Goal: Task Accomplishment & Management: Manage account settings

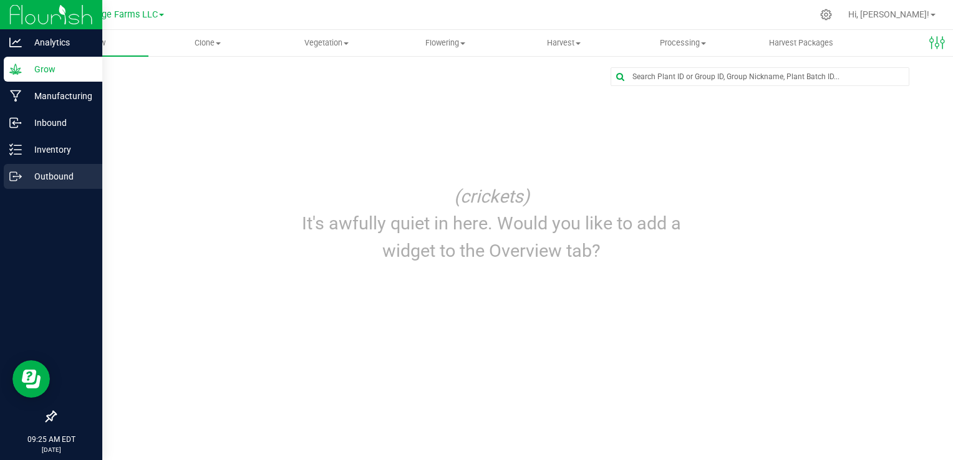
click at [22, 174] on p "Outbound" at bounding box center [59, 176] width 75 height 15
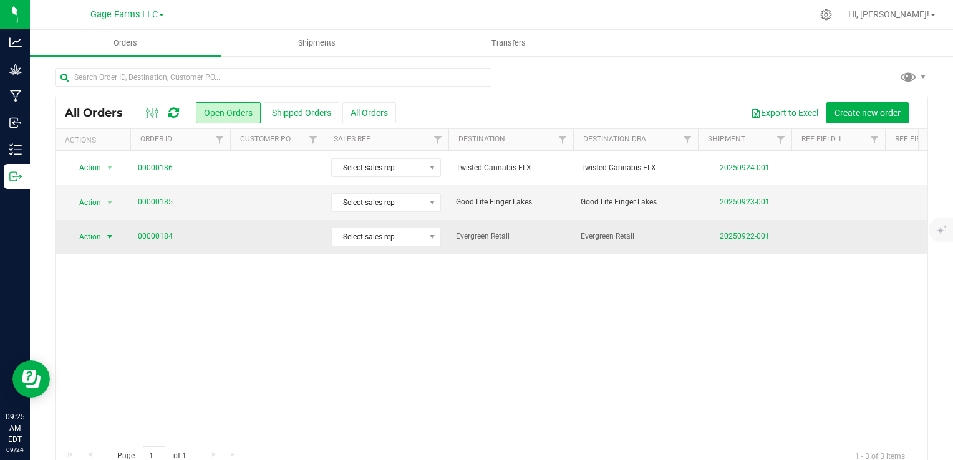
click at [95, 232] on span "Action" at bounding box center [85, 236] width 34 height 17
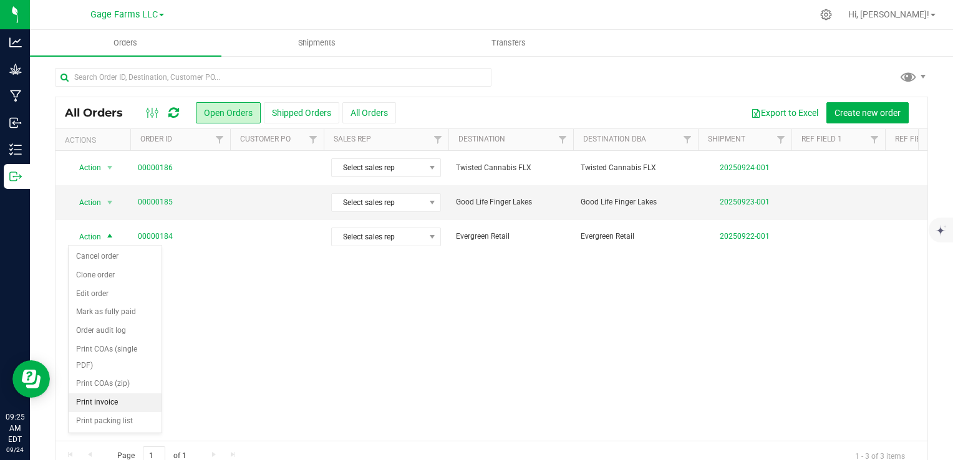
click at [105, 403] on li "Print invoice" at bounding box center [115, 403] width 93 height 19
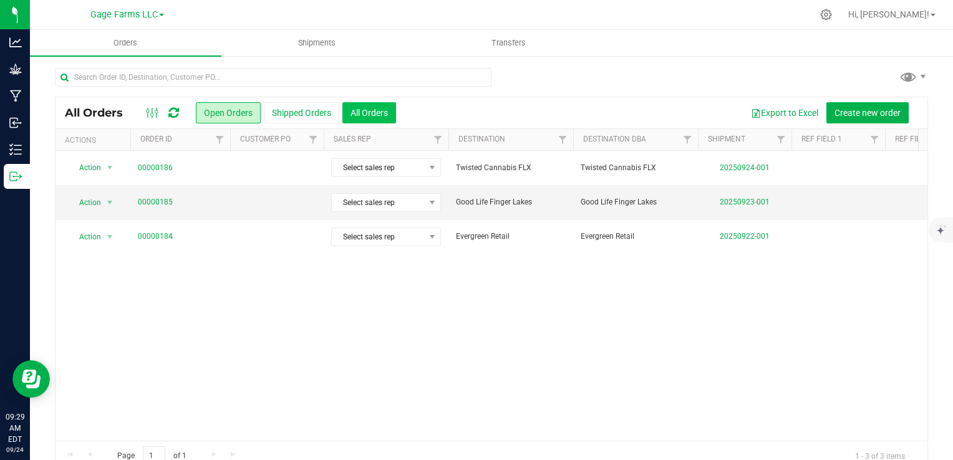
click at [376, 116] on button "All Orders" at bounding box center [369, 112] width 54 height 21
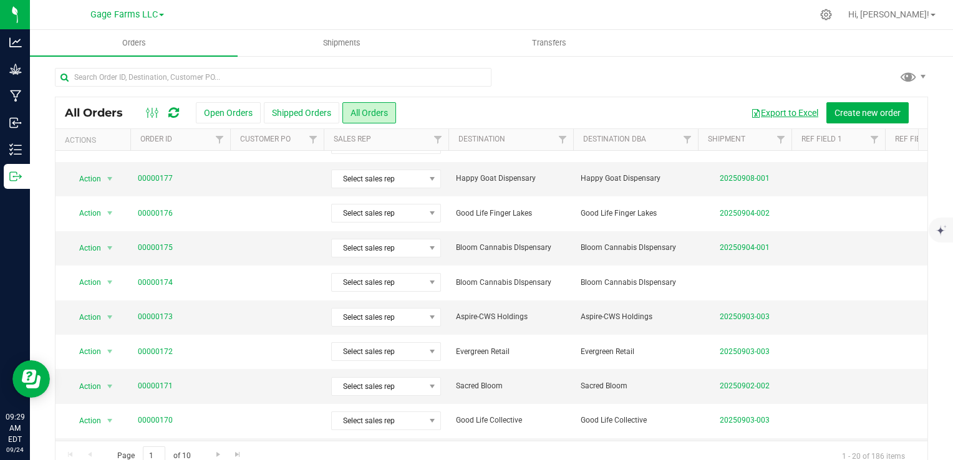
click at [783, 118] on button "Export to Excel" at bounding box center [785, 112] width 84 height 21
click at [524, 94] on div at bounding box center [491, 82] width 873 height 29
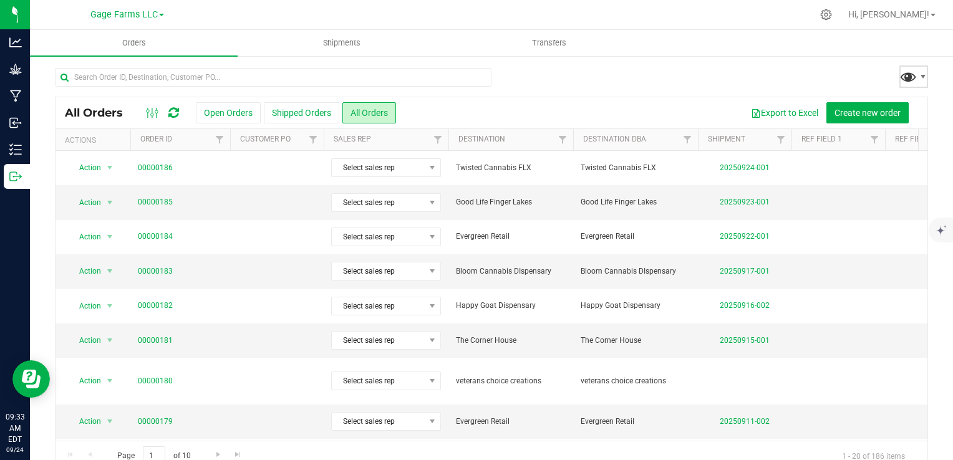
click at [903, 73] on span at bounding box center [908, 76] width 18 height 18
click at [780, 68] on div at bounding box center [491, 82] width 873 height 29
click at [832, 16] on icon at bounding box center [826, 15] width 12 height 12
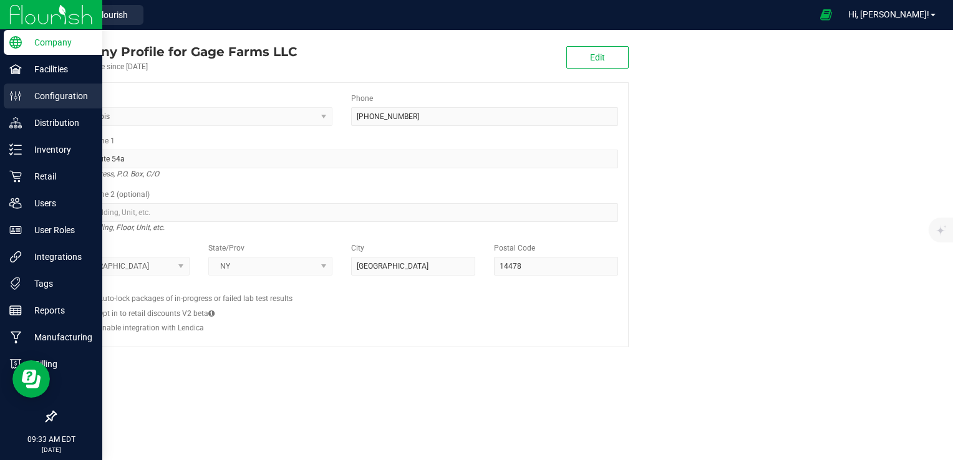
click at [40, 86] on div "Configuration" at bounding box center [53, 96] width 99 height 25
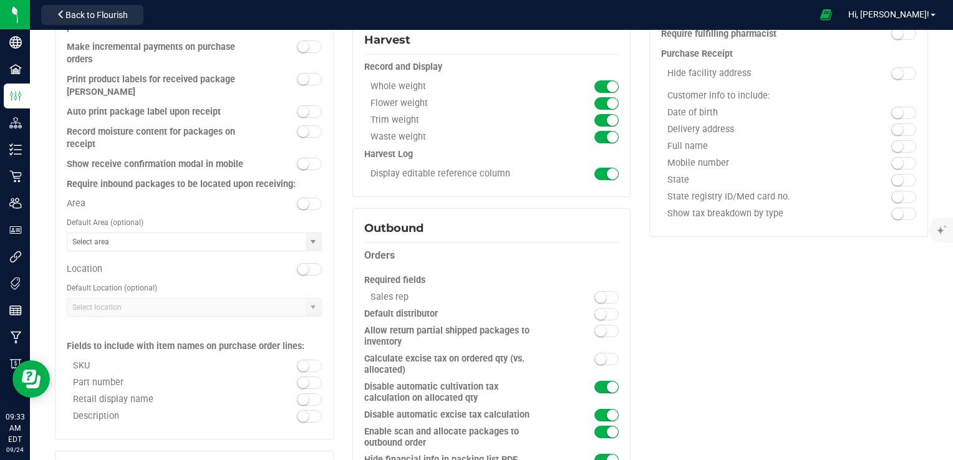
scroll to position [686, 0]
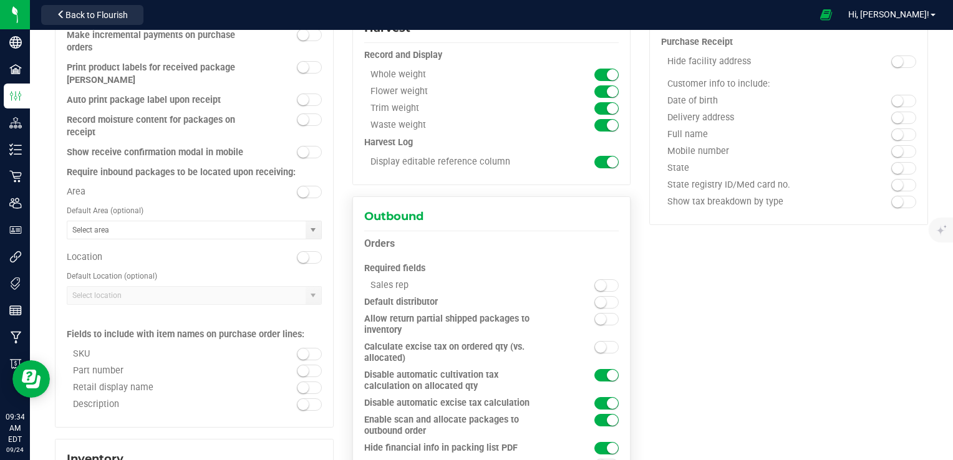
click at [602, 377] on span at bounding box center [606, 375] width 25 height 12
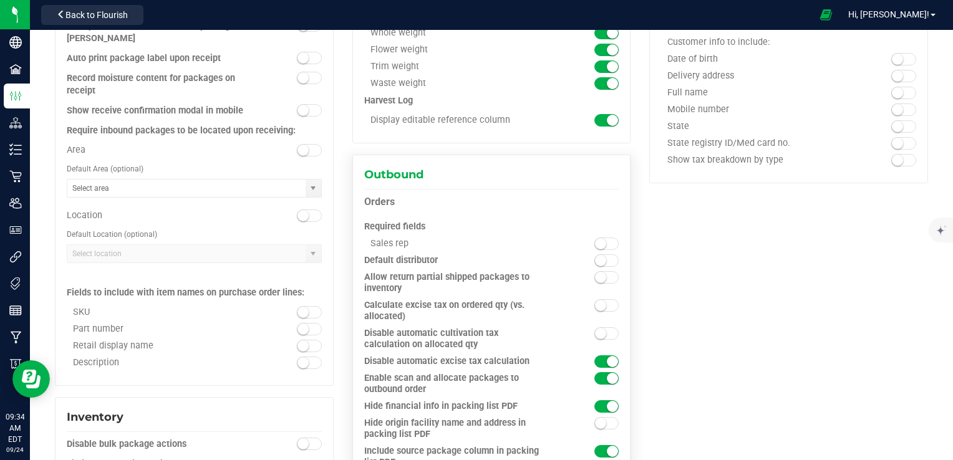
scroll to position [749, 0]
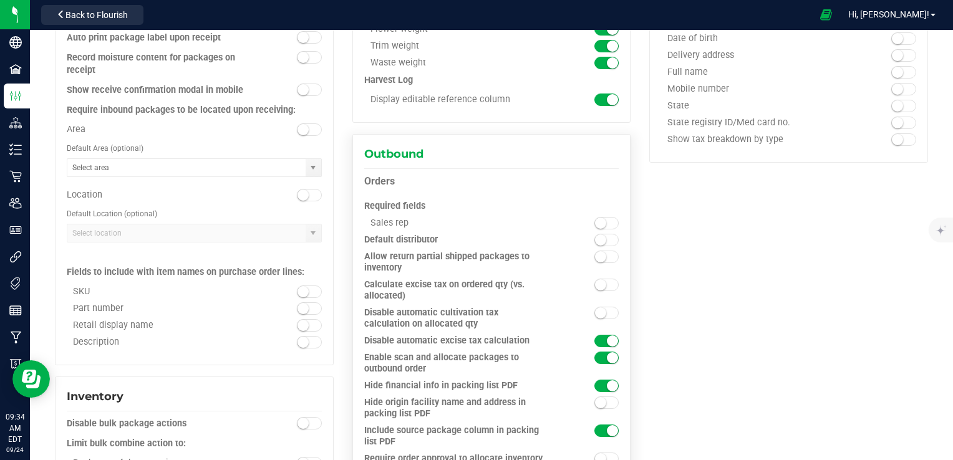
click at [595, 311] on small at bounding box center [600, 313] width 11 height 11
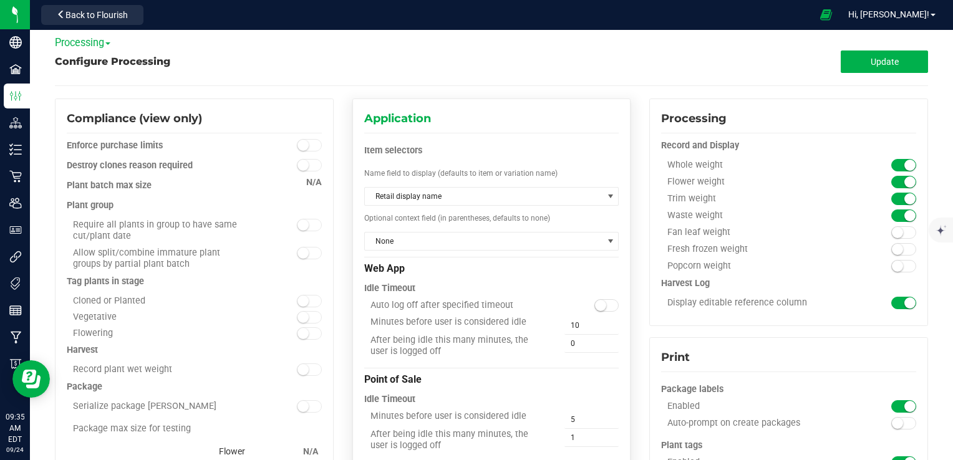
scroll to position [0, 0]
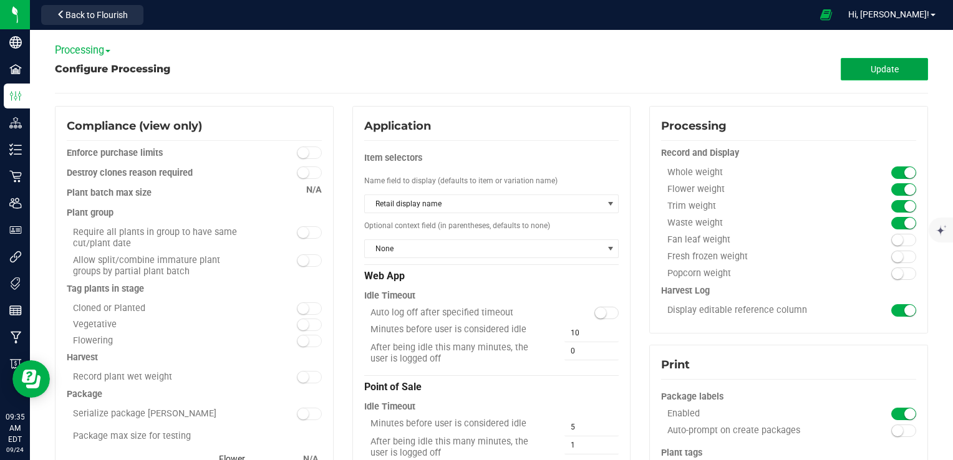
click at [878, 78] on button "Update" at bounding box center [884, 69] width 87 height 22
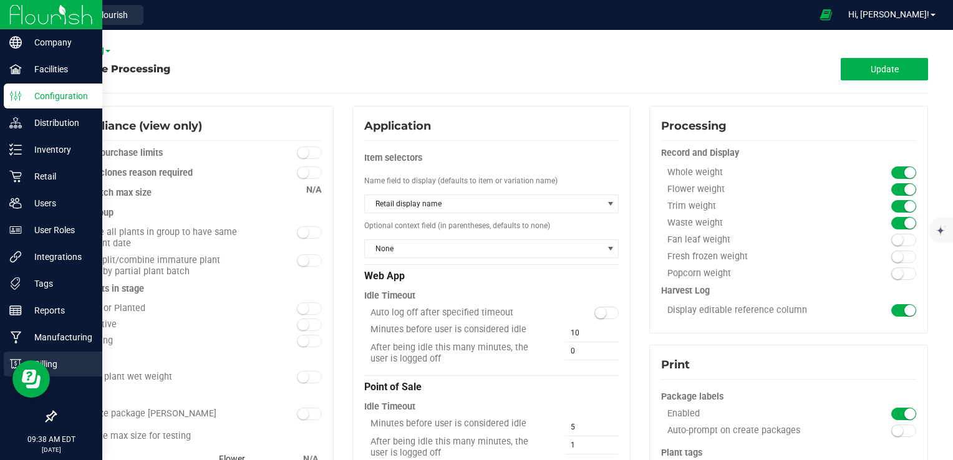
click at [69, 372] on div "Billing" at bounding box center [53, 364] width 99 height 25
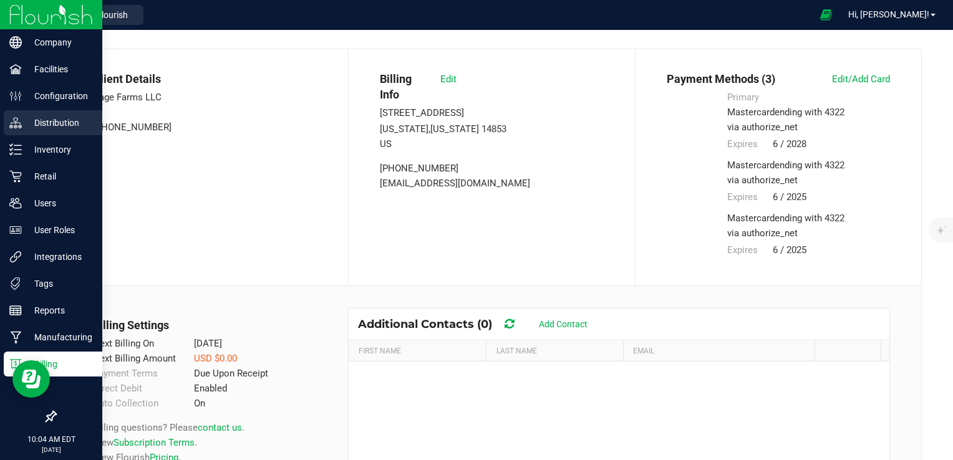
click at [44, 118] on p "Distribution" at bounding box center [59, 122] width 75 height 15
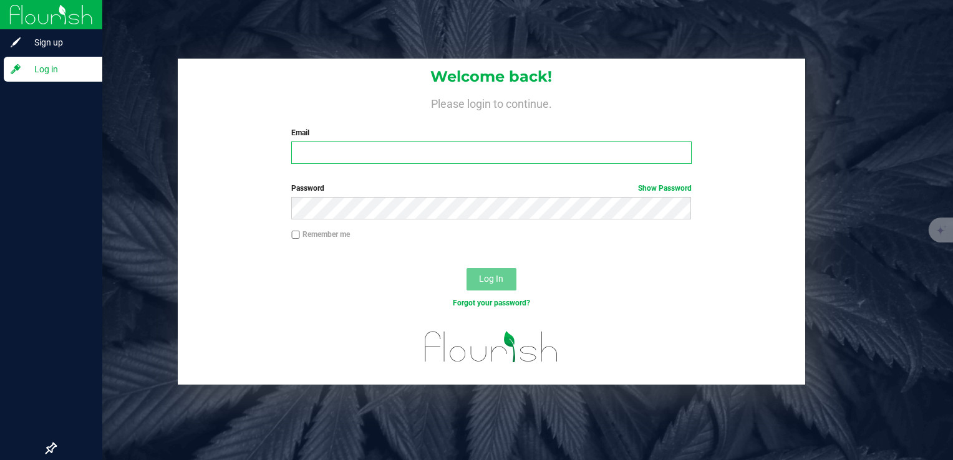
type input "gagefarms1@gmail.com"
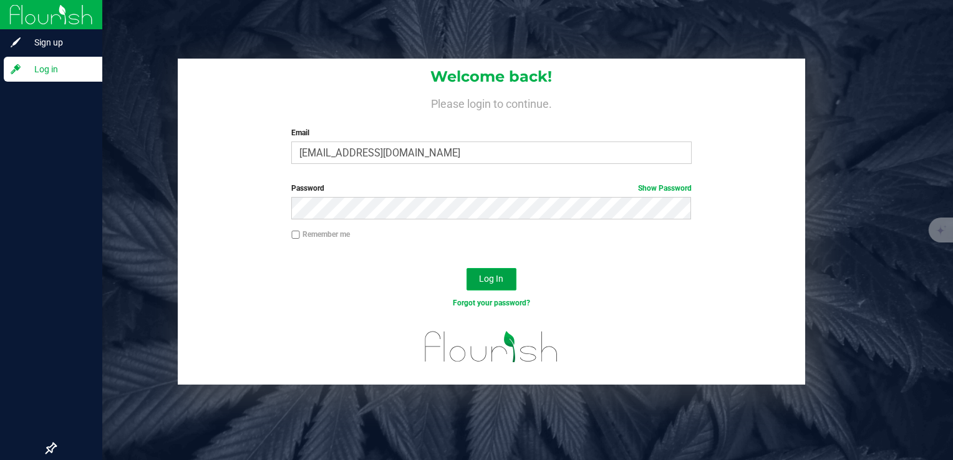
click at [504, 283] on button "Log In" at bounding box center [492, 279] width 50 height 22
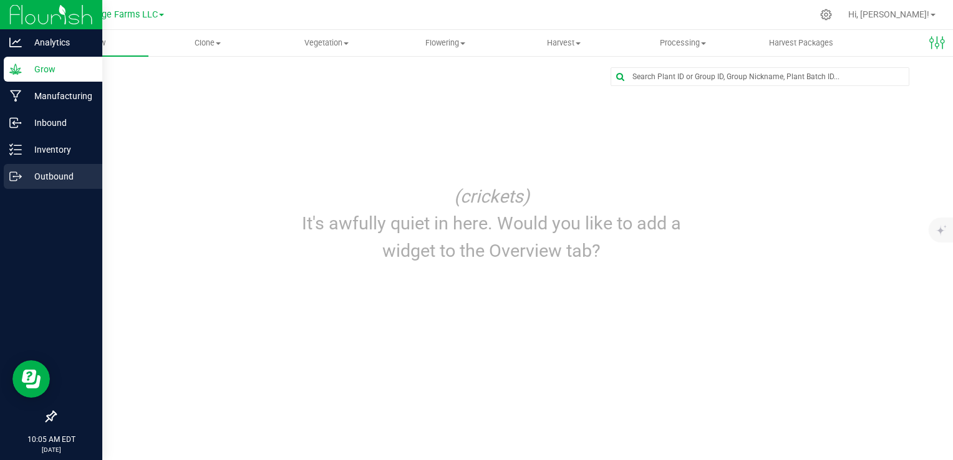
click at [36, 181] on p "Outbound" at bounding box center [59, 176] width 75 height 15
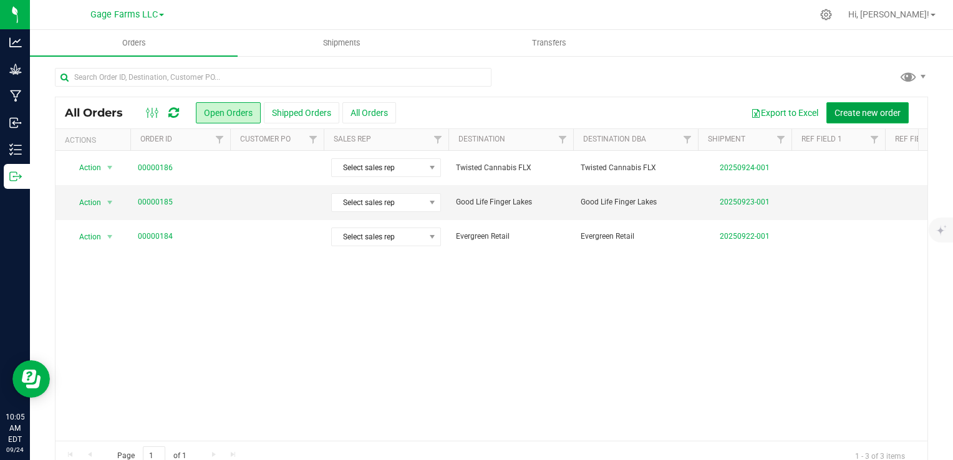
click at [854, 115] on span "Create new order" at bounding box center [868, 113] width 66 height 10
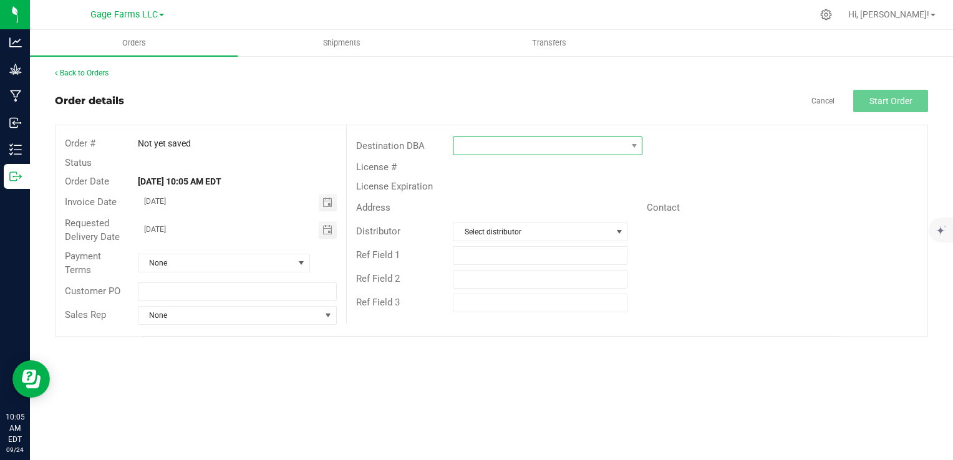
click at [518, 153] on span at bounding box center [539, 145] width 173 height 17
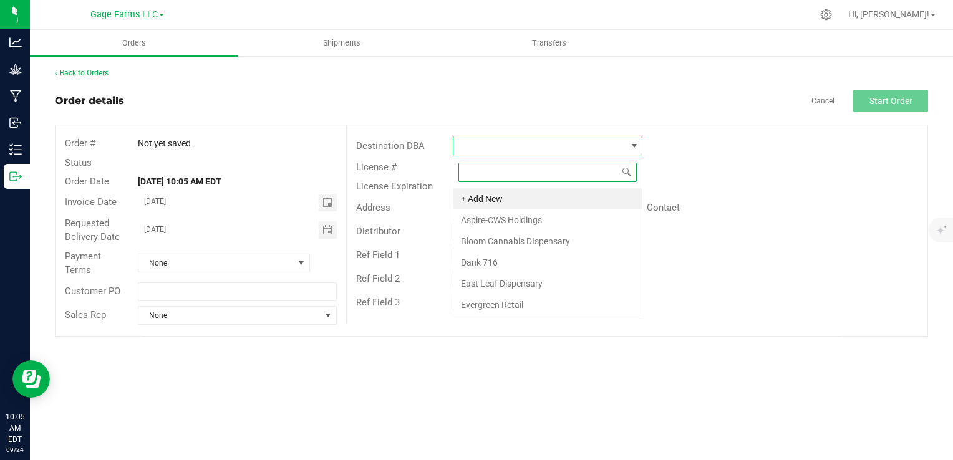
scroll to position [18, 190]
click at [492, 269] on li "Dank 716" at bounding box center [547, 262] width 188 height 21
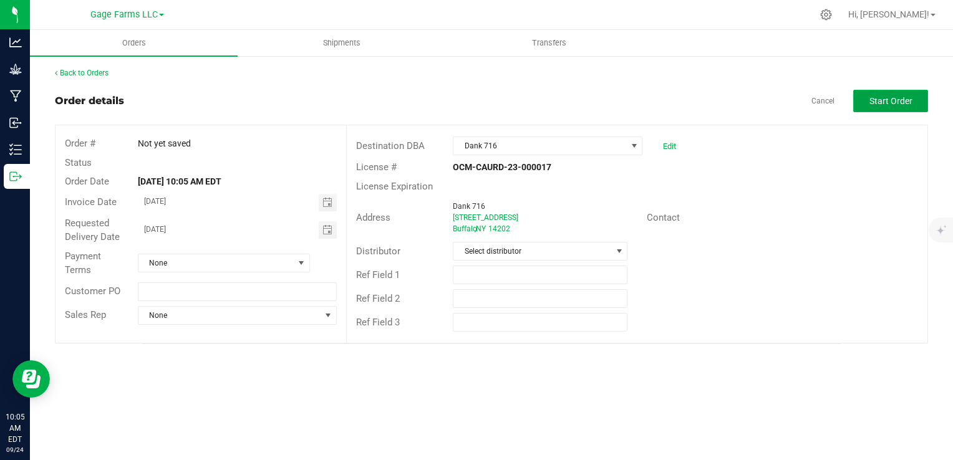
click at [875, 109] on button "Start Order" at bounding box center [890, 101] width 75 height 22
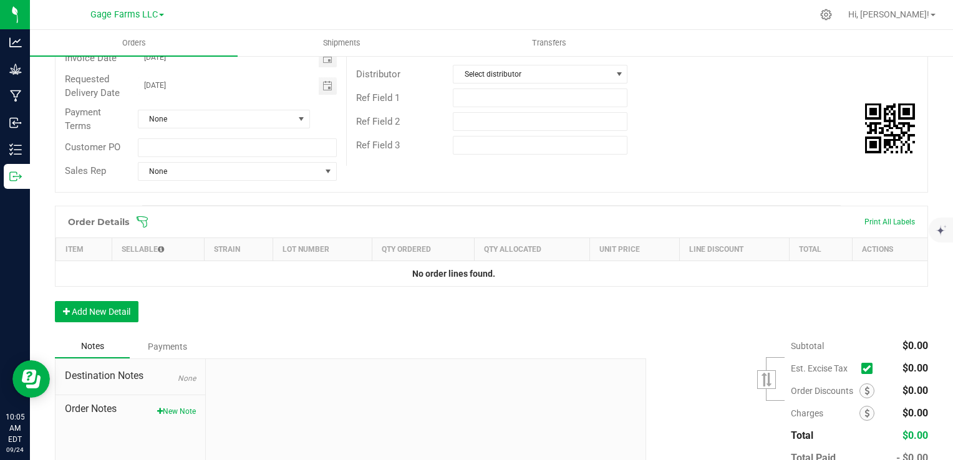
scroll to position [187, 0]
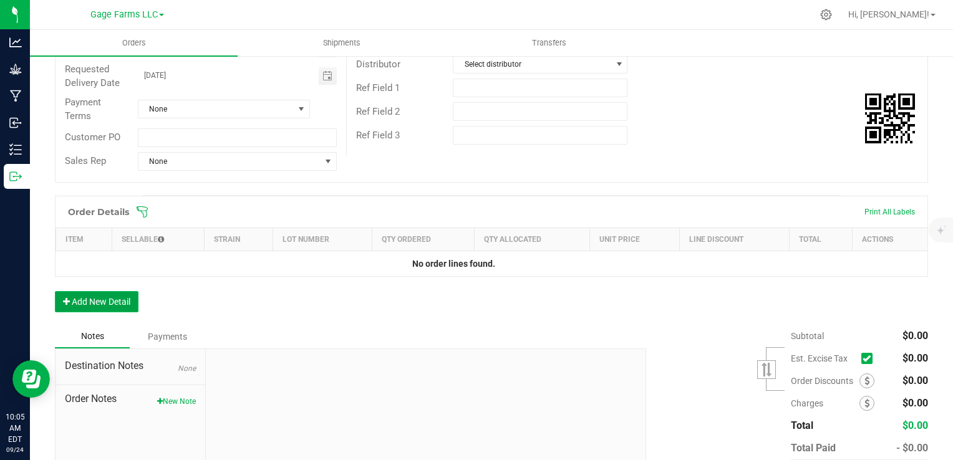
click at [112, 298] on button "Add New Detail" at bounding box center [97, 301] width 84 height 21
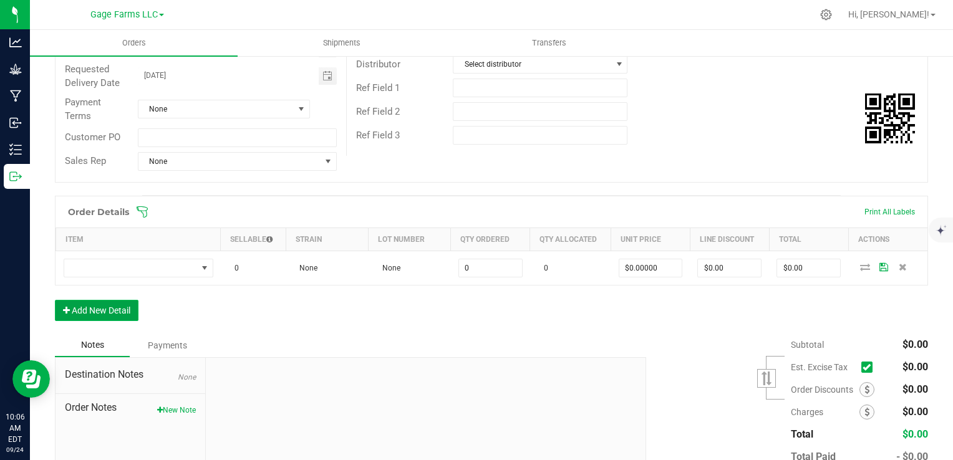
click at [132, 310] on button "Add New Detail" at bounding box center [97, 310] width 84 height 21
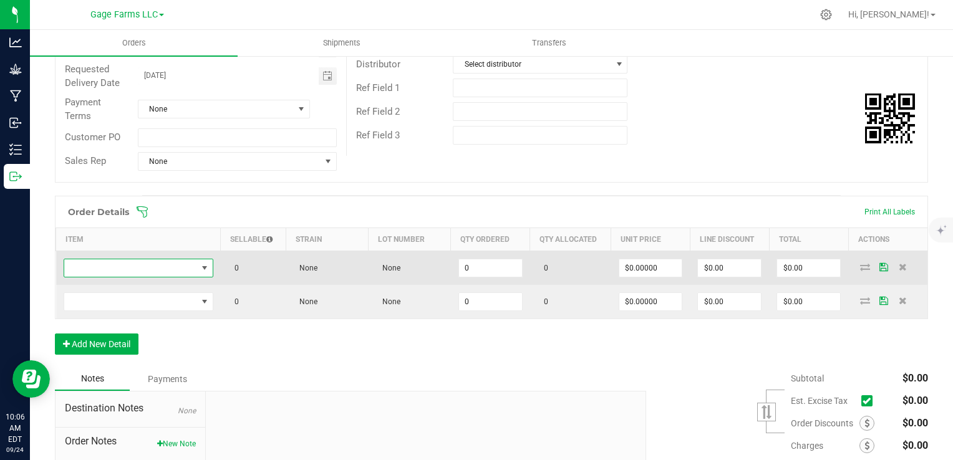
click at [201, 265] on span "NO DATA FOUND" at bounding box center [205, 268] width 10 height 10
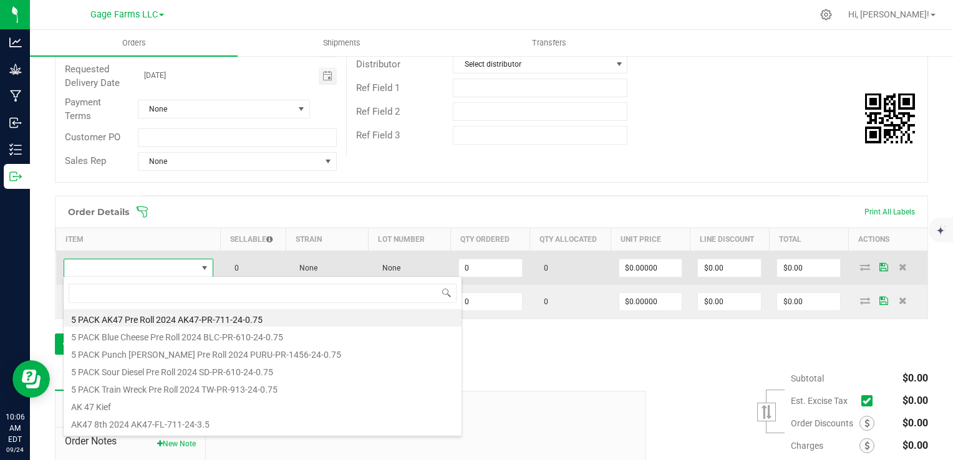
scroll to position [18, 146]
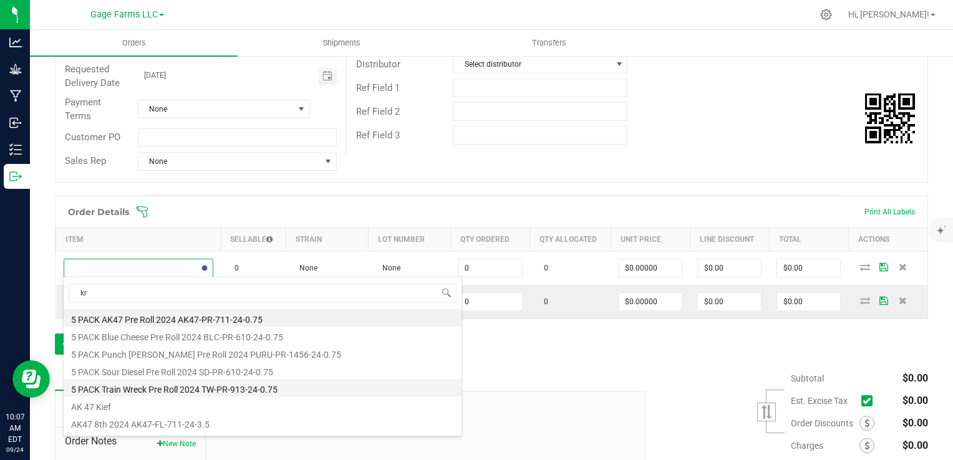
type input "kra"
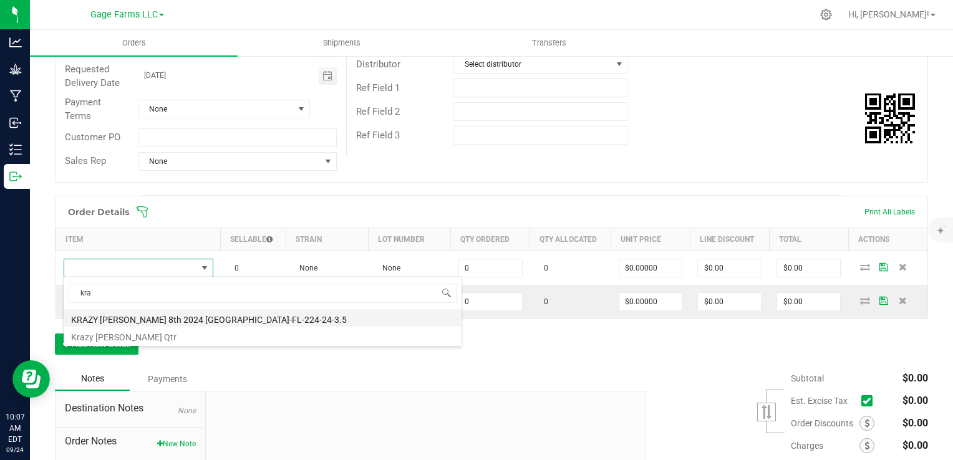
click at [147, 318] on li "KRAZY [PERSON_NAME] 8th 2024 [GEOGRAPHIC_DATA]-FL-224-24-3.5" at bounding box center [263, 317] width 398 height 17
type input "0 ea"
type input "$14.00000"
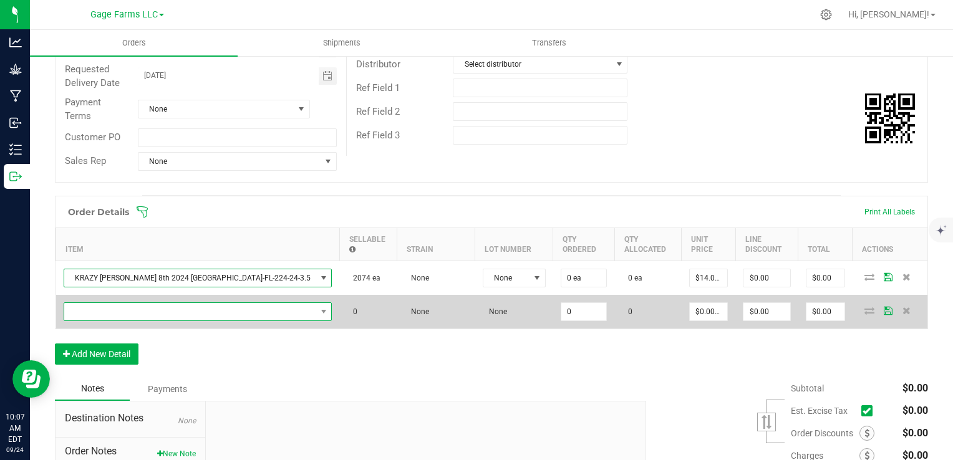
click at [150, 303] on span "NO DATA FOUND" at bounding box center [190, 311] width 252 height 17
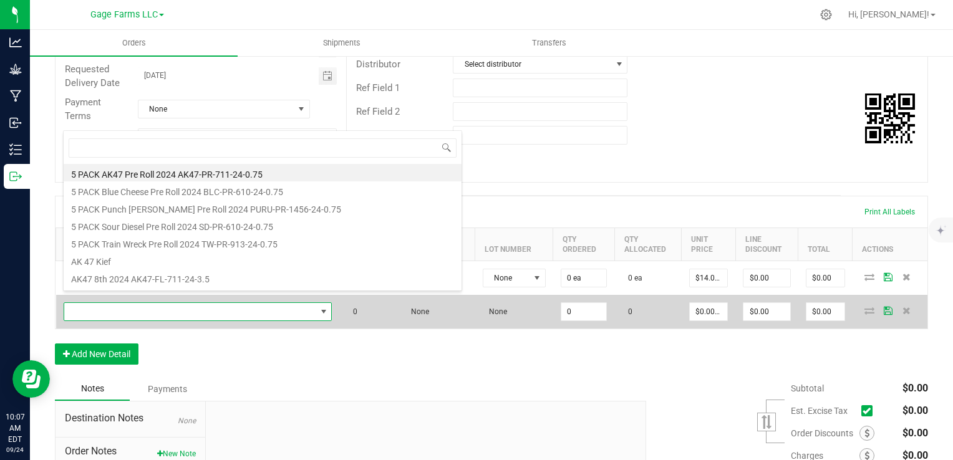
scroll to position [18, 176]
type input "bbcc"
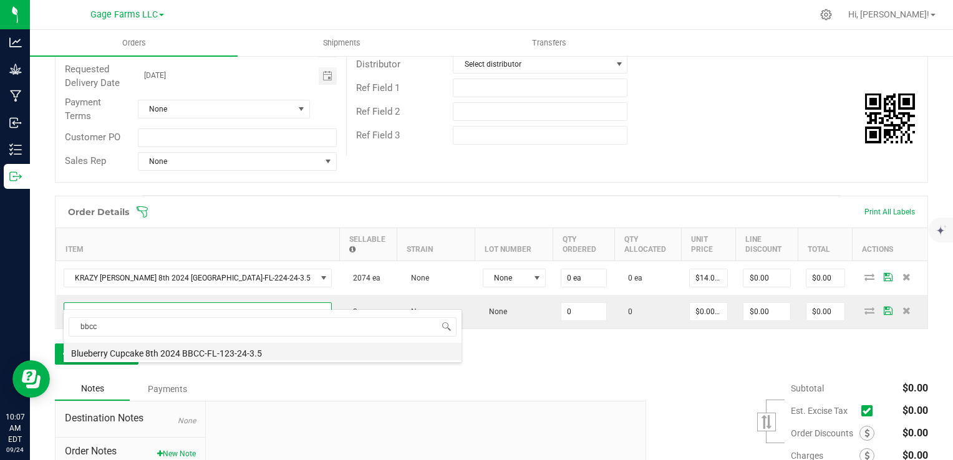
click at [132, 351] on li "Blueberry Cupcake 8th 2024 BBCC-FL-123-24-3.5" at bounding box center [263, 351] width 398 height 17
type input "0 ea"
type input "$14.00000"
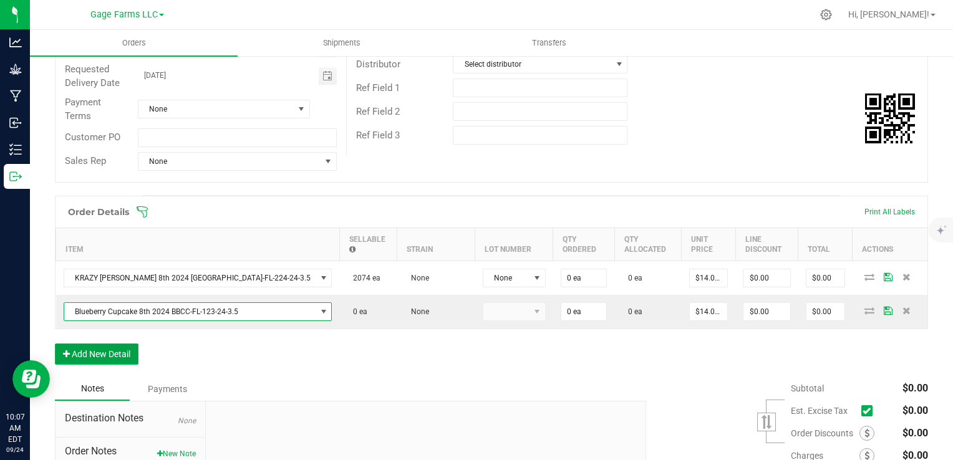
click at [112, 353] on button "Add New Detail" at bounding box center [97, 354] width 84 height 21
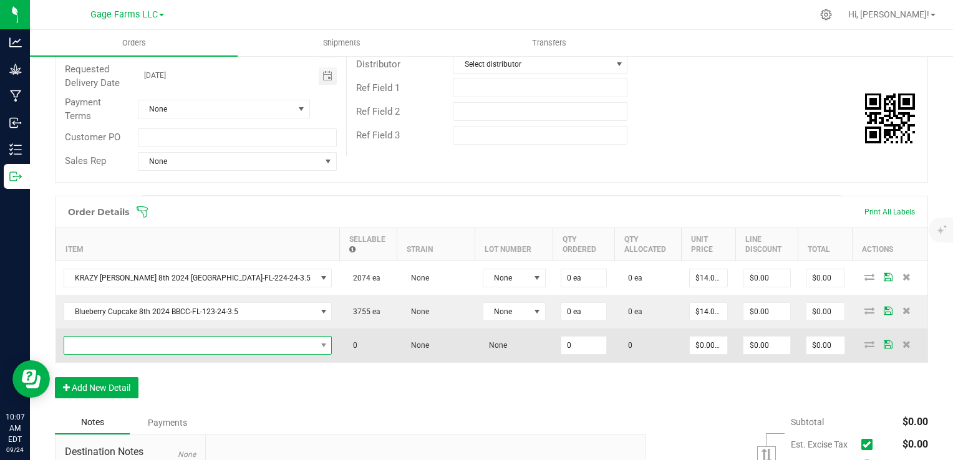
click at [112, 342] on span "NO DATA FOUND" at bounding box center [190, 345] width 252 height 17
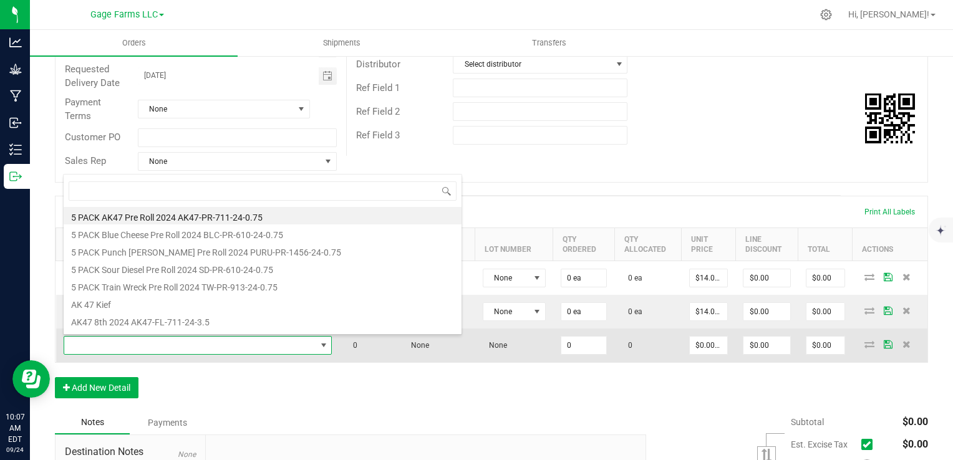
scroll to position [18, 195]
type input "blc"
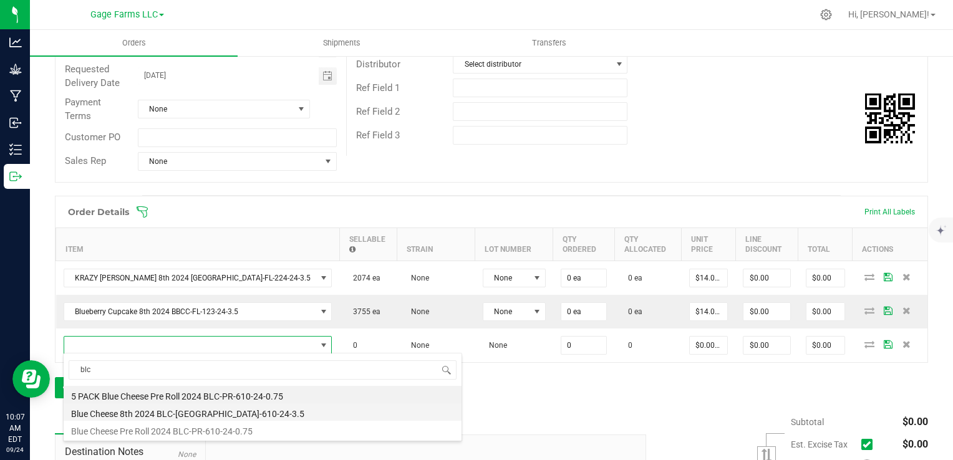
click at [144, 414] on li "Blue Cheese 8th 2024 BLC-[GEOGRAPHIC_DATA]-610-24-3.5" at bounding box center [263, 412] width 398 height 17
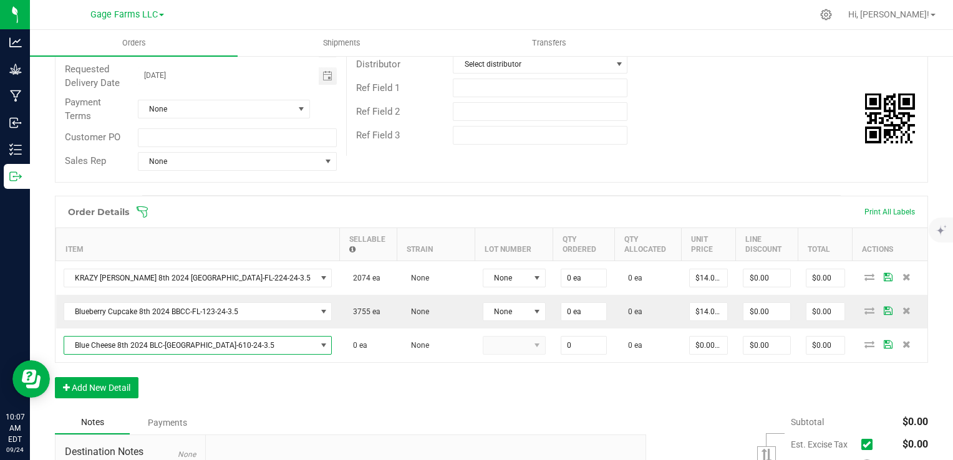
type input "0 ea"
type input "$14.00000"
click at [861, 448] on span at bounding box center [866, 444] width 11 height 11
click at [0, 0] on input "checkbox" at bounding box center [0, 0] width 0 height 0
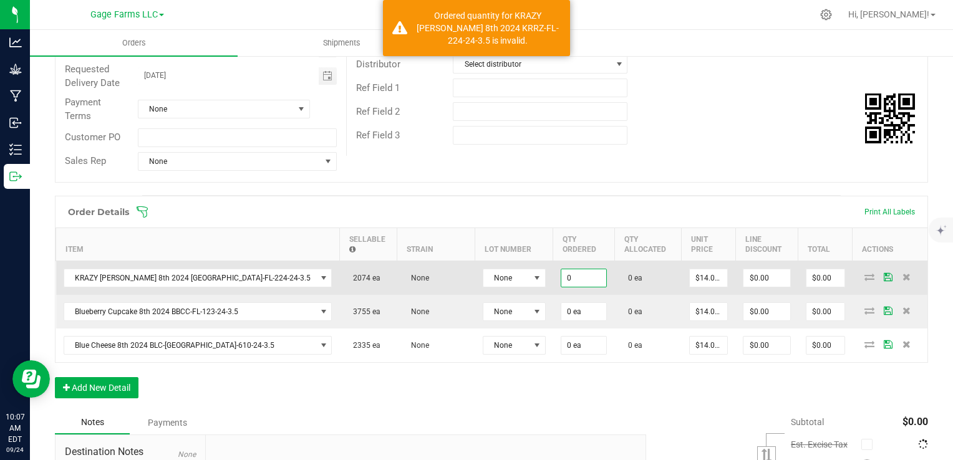
click at [561, 276] on input "0" at bounding box center [583, 277] width 45 height 17
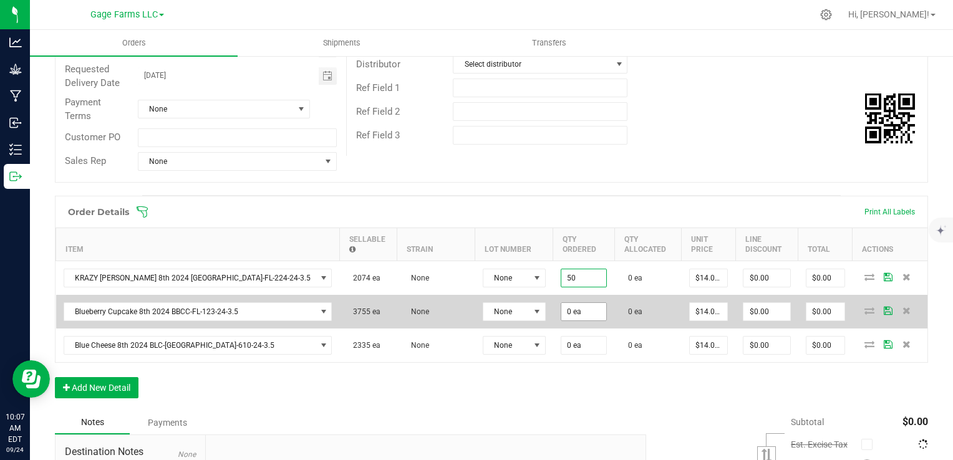
type input "50 ea"
type input "$700.00"
click at [561, 306] on input "0" at bounding box center [583, 311] width 45 height 17
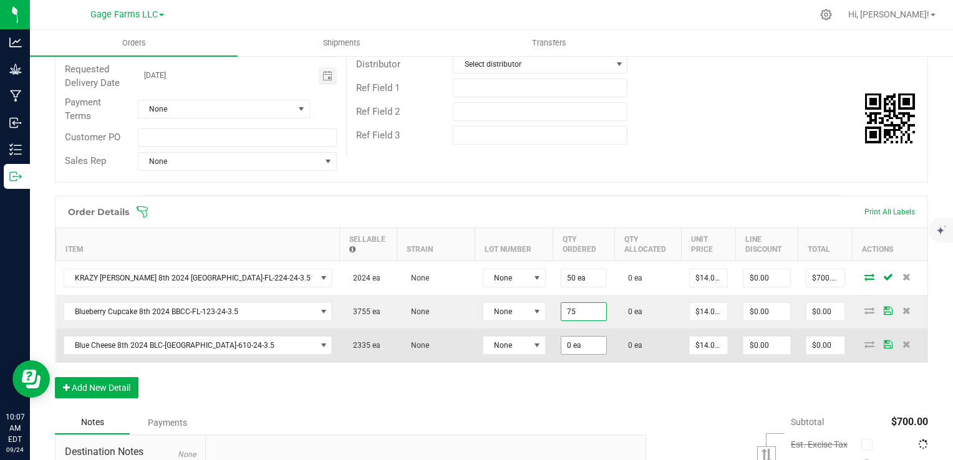
type input "75 ea"
type input "$1,050.00"
click at [561, 339] on input "0" at bounding box center [583, 345] width 45 height 17
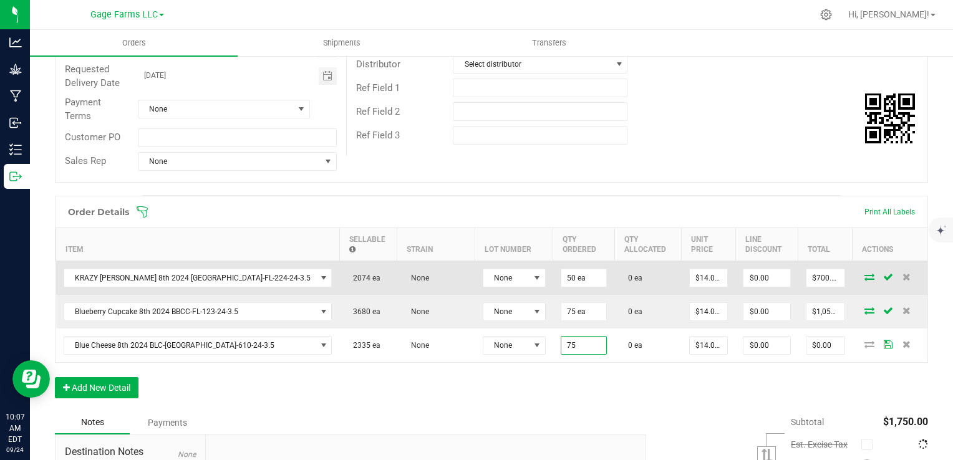
type input "75 ea"
type input "$1,050.00"
click at [865, 273] on icon at bounding box center [870, 276] width 10 height 7
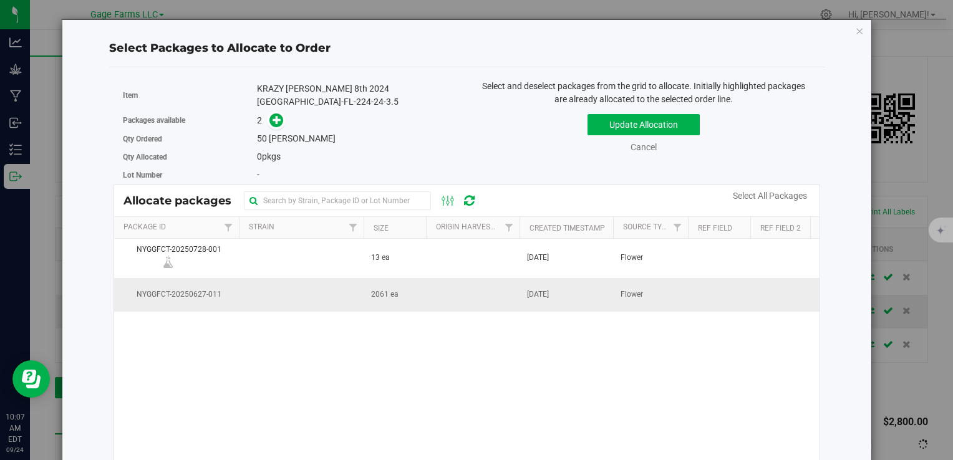
click at [502, 296] on td at bounding box center [473, 295] width 94 height 34
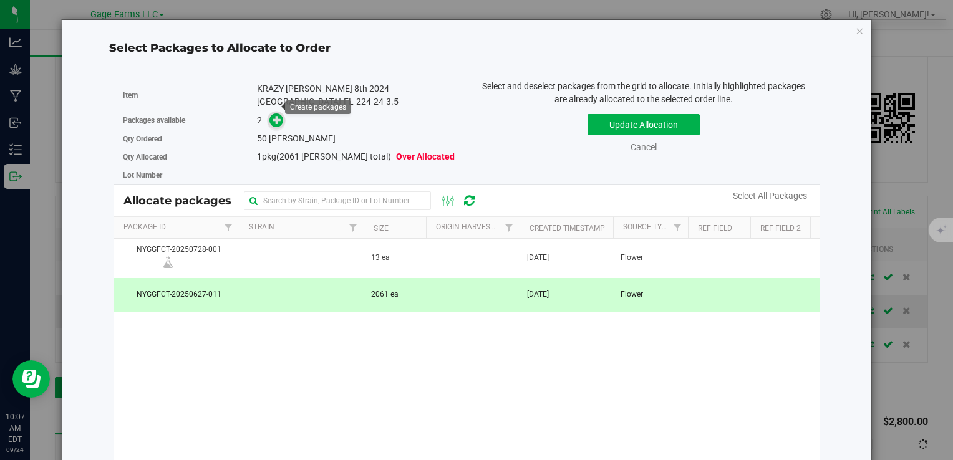
click at [273, 115] on icon at bounding box center [277, 119] width 9 height 9
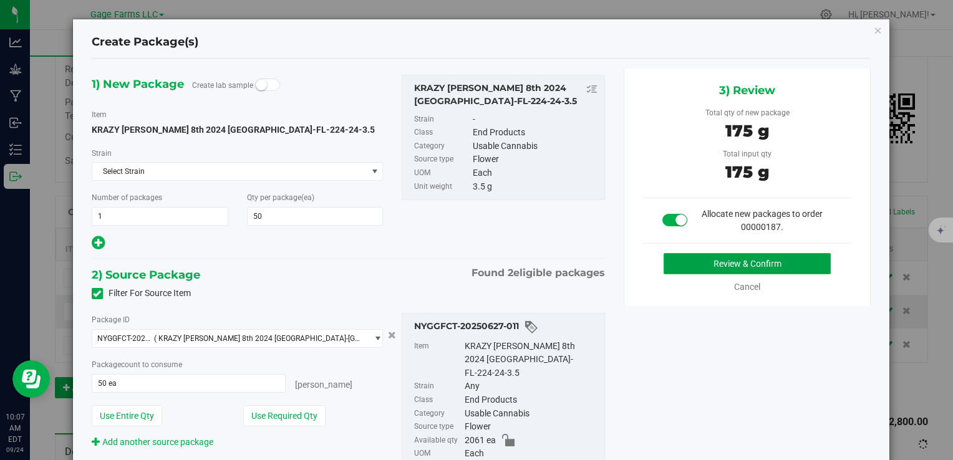
click at [695, 263] on button "Review & Confirm" at bounding box center [747, 263] width 167 height 21
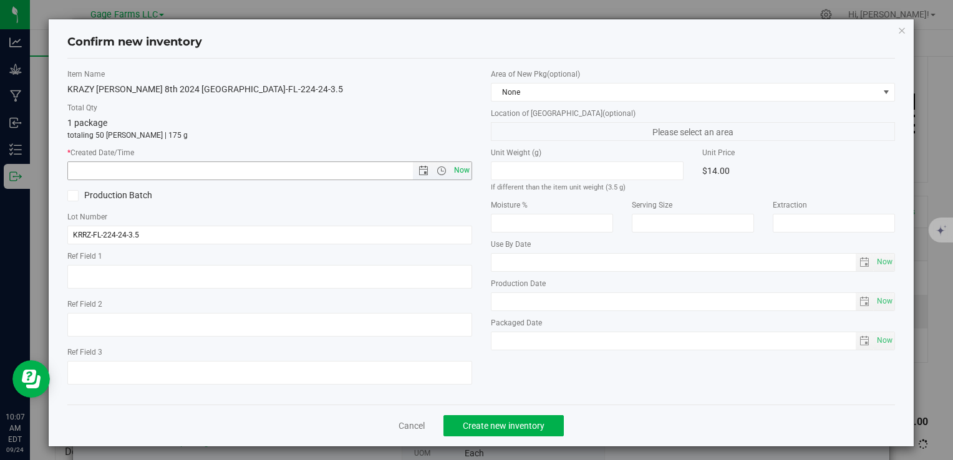
click at [452, 173] on span "Now" at bounding box center [461, 171] width 21 height 18
type input "9/24/2025 10:07 AM"
click at [520, 428] on span "Create new inventory" at bounding box center [504, 426] width 82 height 10
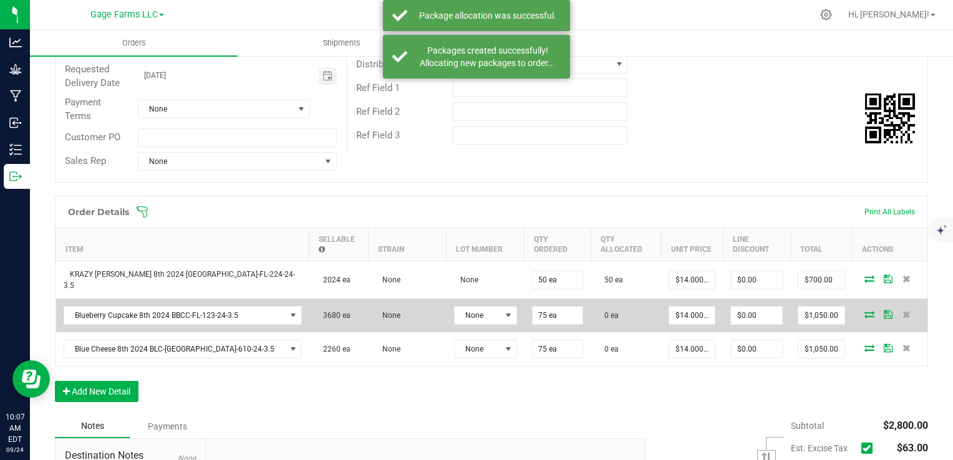
click at [865, 311] on icon at bounding box center [870, 314] width 10 height 7
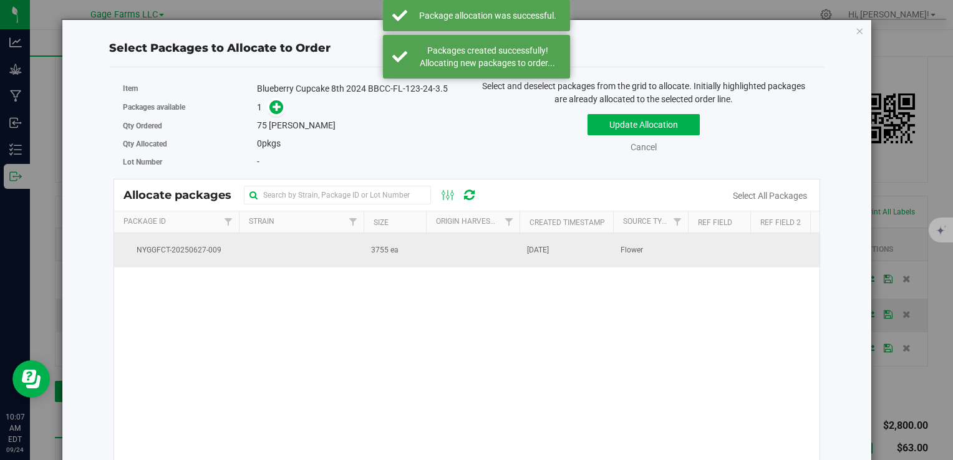
click at [463, 250] on td at bounding box center [473, 250] width 94 height 34
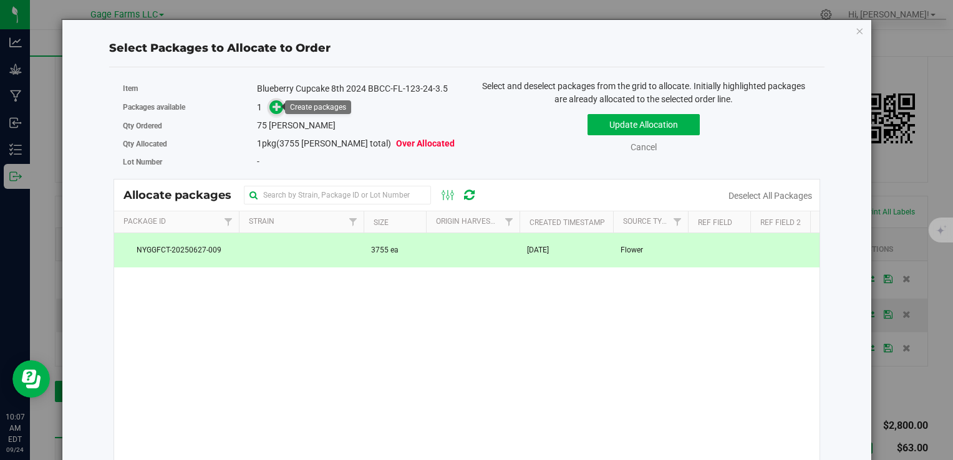
click at [269, 109] on span at bounding box center [276, 107] width 14 height 14
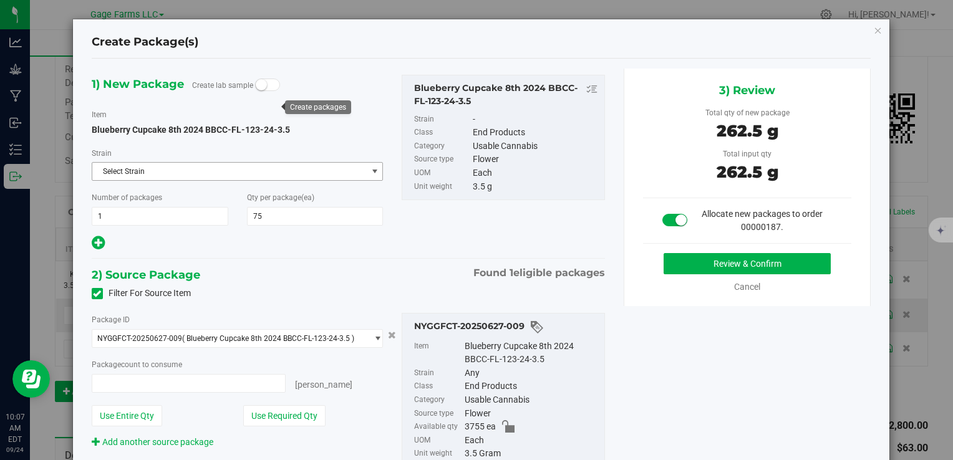
type input "75 ea"
click at [767, 260] on button "Review & Confirm" at bounding box center [747, 263] width 167 height 21
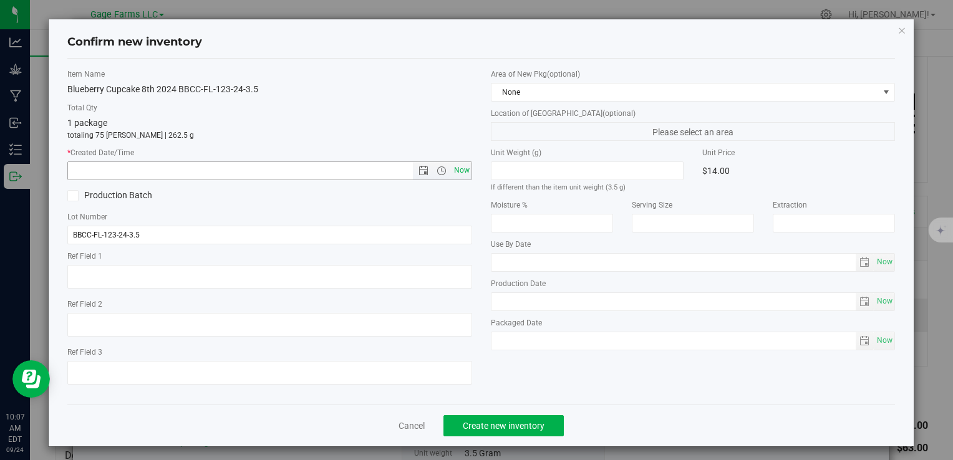
click at [455, 167] on span "Now" at bounding box center [461, 171] width 21 height 18
type input "9/24/2025 10:07 AM"
click at [457, 419] on button "Create new inventory" at bounding box center [504, 425] width 120 height 21
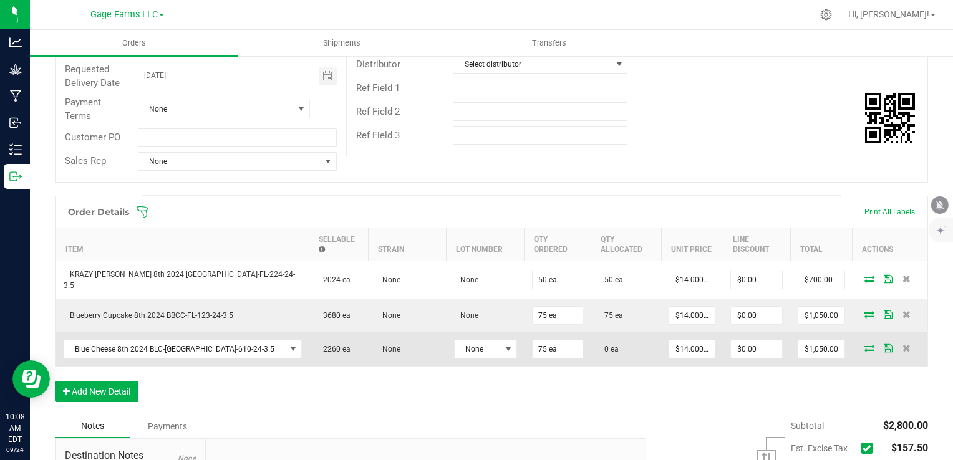
click at [865, 344] on icon at bounding box center [870, 347] width 10 height 7
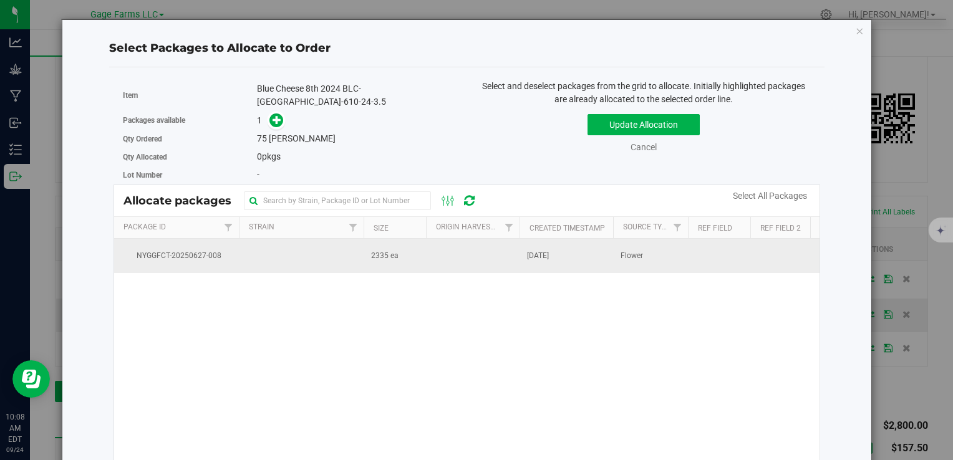
click at [549, 254] on span "Jun 27, 2025" at bounding box center [538, 256] width 22 height 12
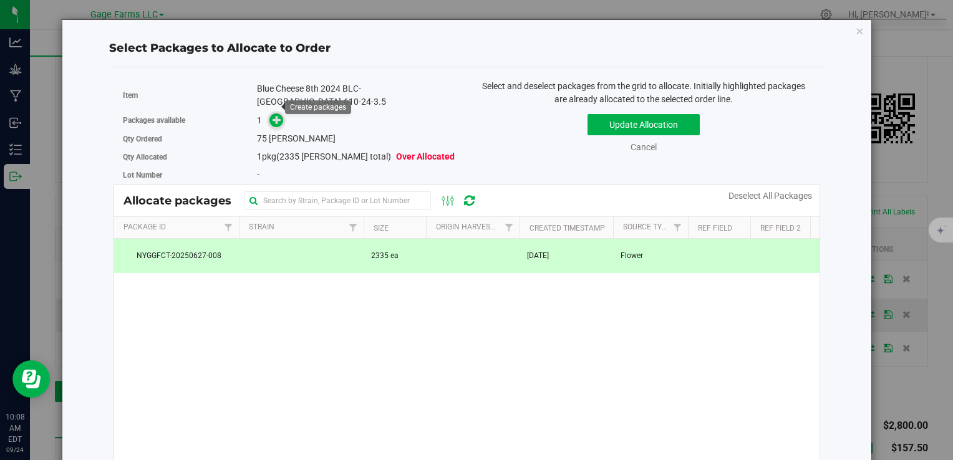
click at [281, 114] on span at bounding box center [276, 121] width 14 height 14
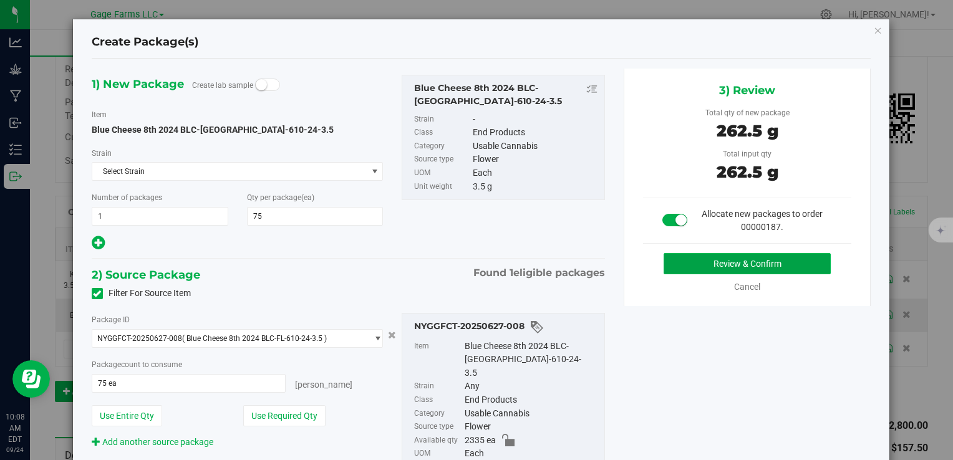
click at [715, 262] on button "Review & Confirm" at bounding box center [747, 263] width 167 height 21
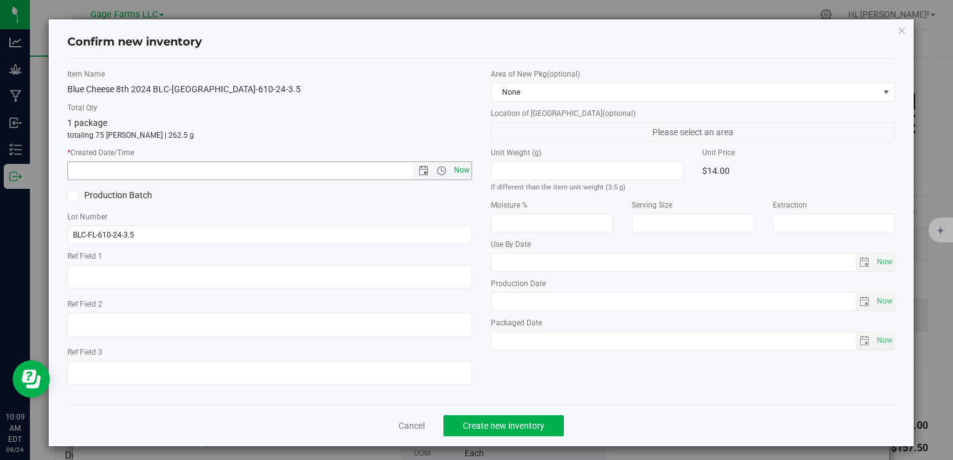
click at [452, 172] on span "Now" at bounding box center [461, 171] width 21 height 18
type input "9/24/2025 10:09 AM"
click at [526, 428] on span "Create new inventory" at bounding box center [504, 426] width 82 height 10
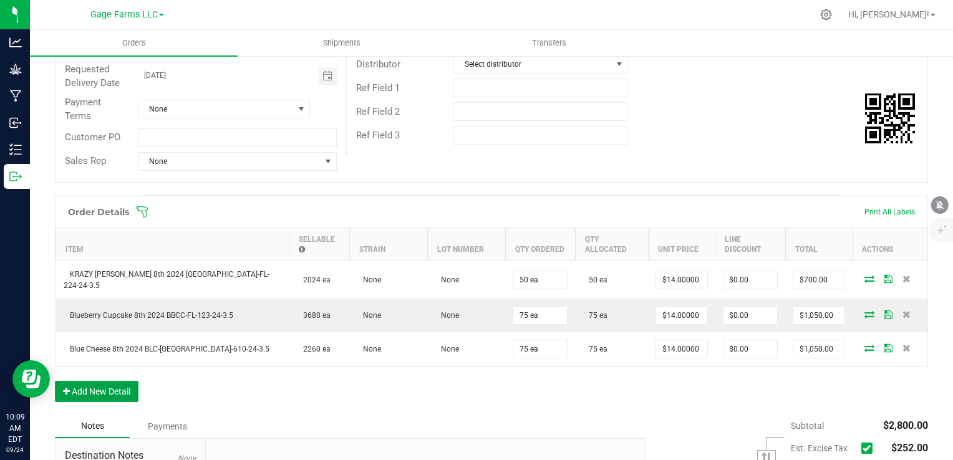
click at [80, 381] on button "Add New Detail" at bounding box center [97, 391] width 84 height 21
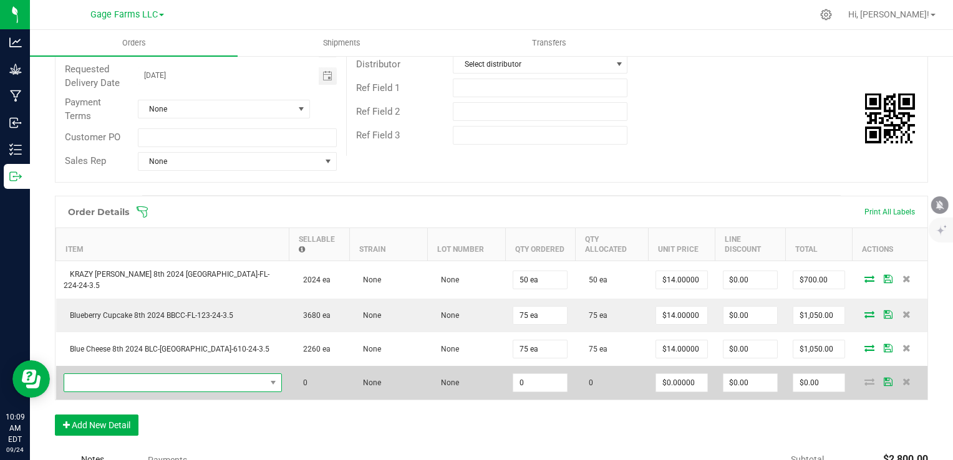
click at [78, 374] on span "NO DATA FOUND" at bounding box center [164, 382] width 201 height 17
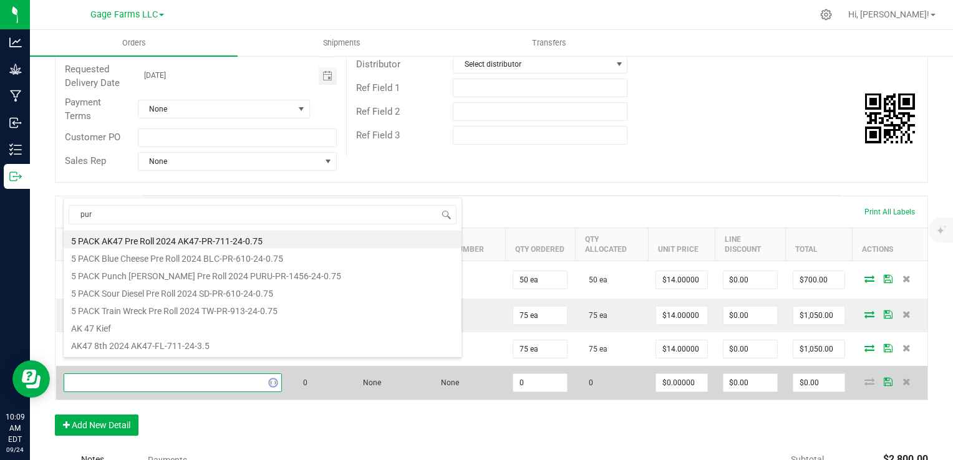
type input "puru"
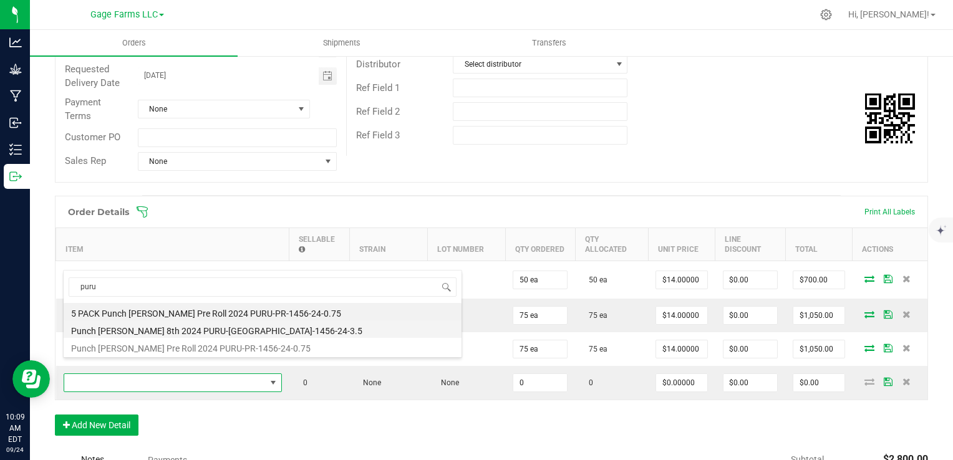
click at [103, 327] on li "Punch [PERSON_NAME] 8th 2024 PURU-[GEOGRAPHIC_DATA]-1456-24-3.5" at bounding box center [263, 329] width 398 height 17
type input "0 ea"
type input "$14.00000"
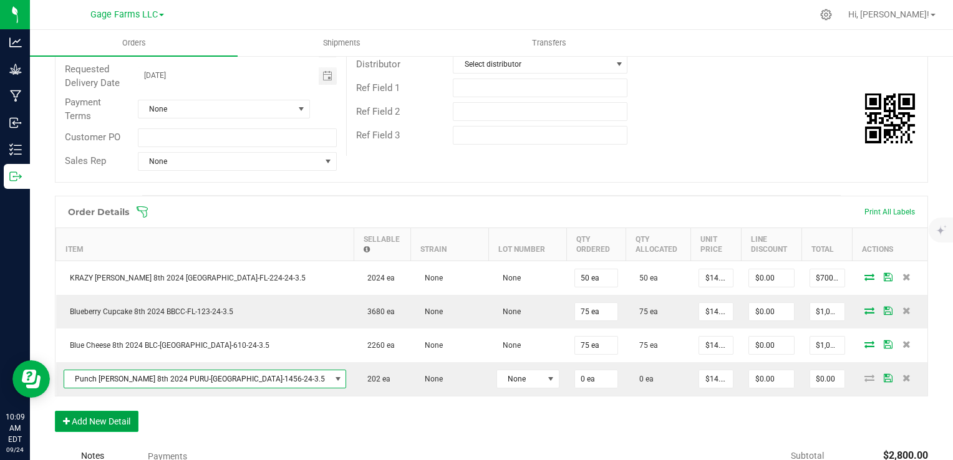
click at [104, 420] on button "Add New Detail" at bounding box center [97, 421] width 84 height 21
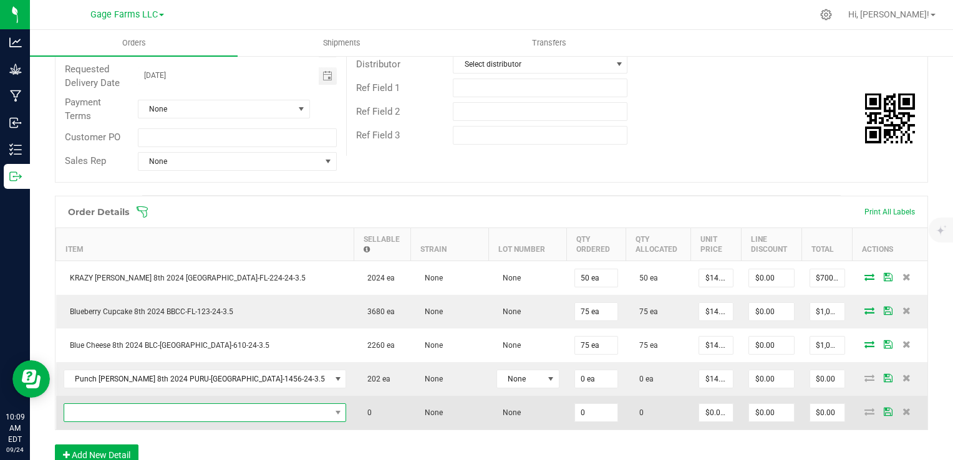
click at [102, 409] on span "NO DATA FOUND" at bounding box center [197, 412] width 266 height 17
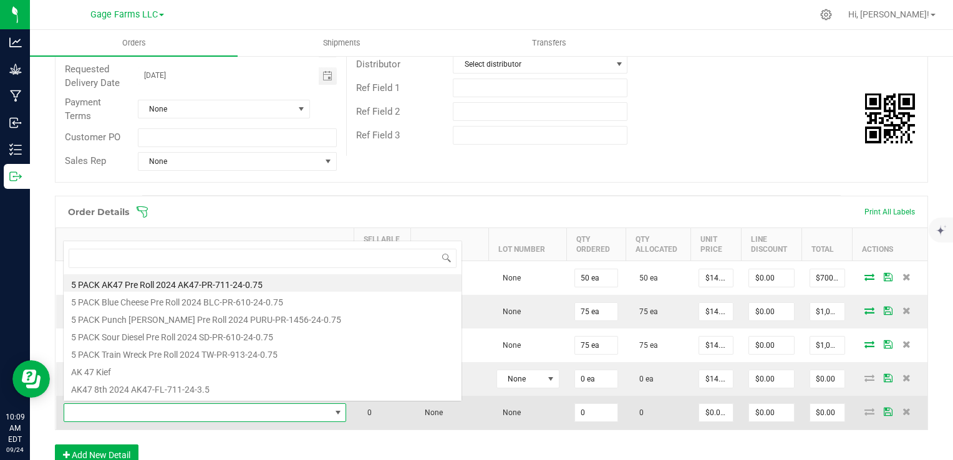
scroll to position [18, 178]
type input "tw"
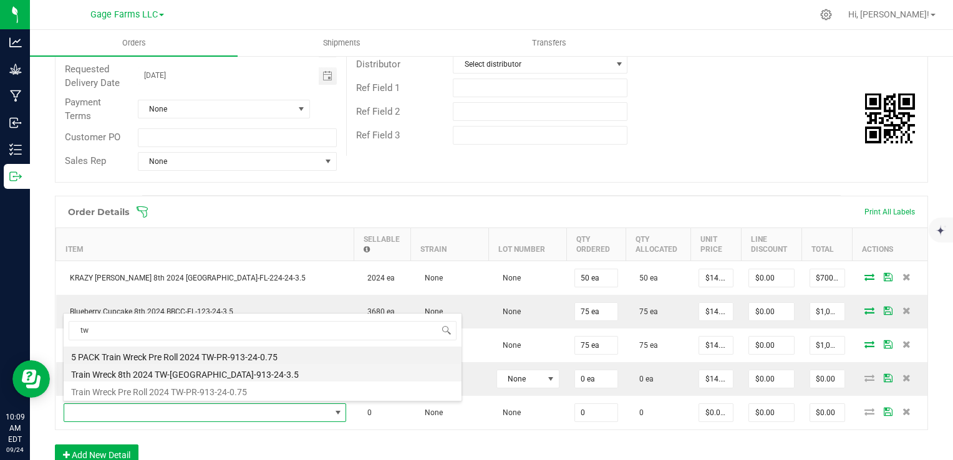
click at [126, 379] on li "Train Wreck 8th 2024 TW-[GEOGRAPHIC_DATA]-913-24-3.5" at bounding box center [263, 372] width 398 height 17
type input "0 ea"
type input "$14.00000"
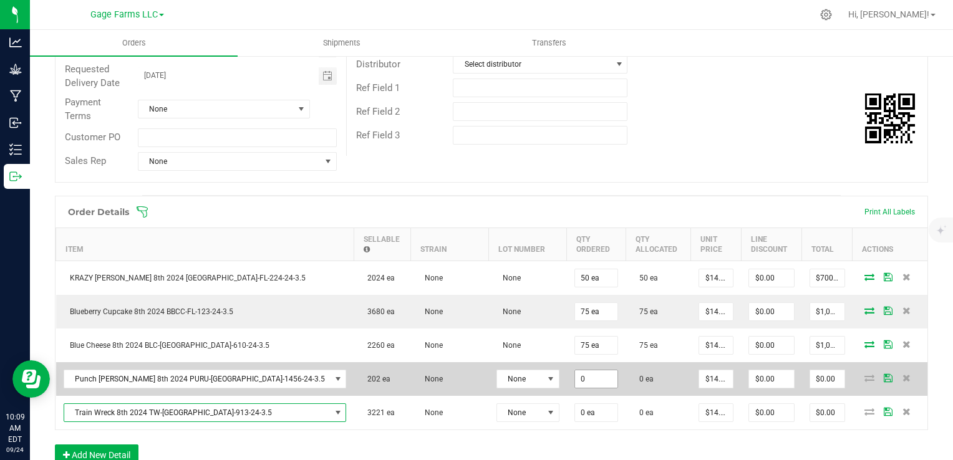
click at [575, 377] on input "0" at bounding box center [596, 379] width 42 height 17
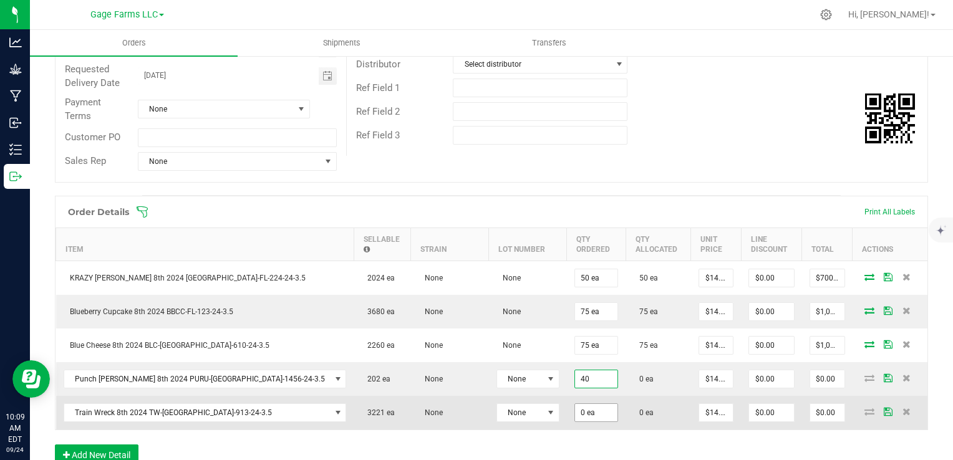
type input "40 ea"
type input "$560.00"
click at [575, 407] on input "0" at bounding box center [596, 412] width 42 height 17
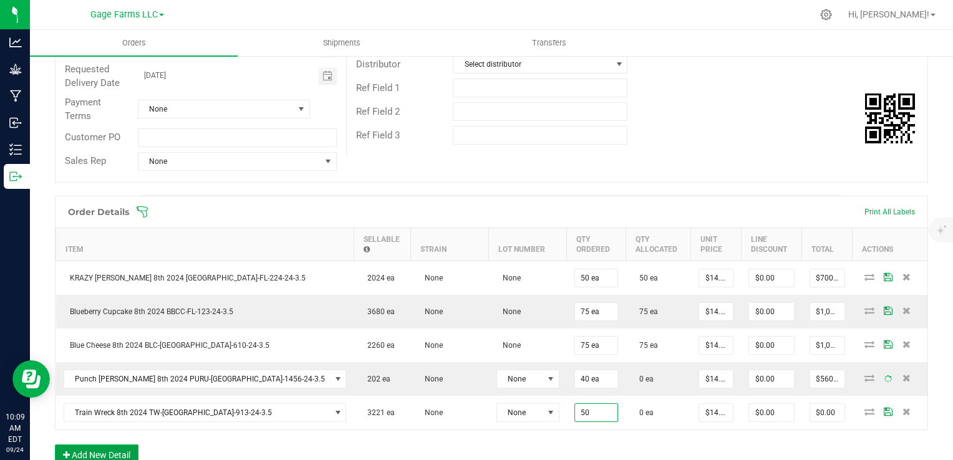
type input "50 ea"
type input "$700.00"
click at [110, 452] on button "Add New Detail" at bounding box center [97, 455] width 84 height 21
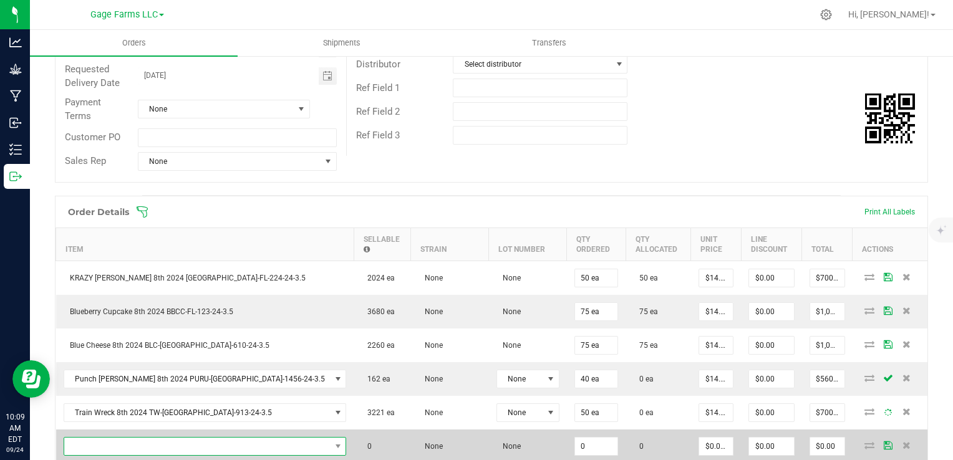
click at [112, 450] on span "NO DATA FOUND" at bounding box center [197, 446] width 266 height 17
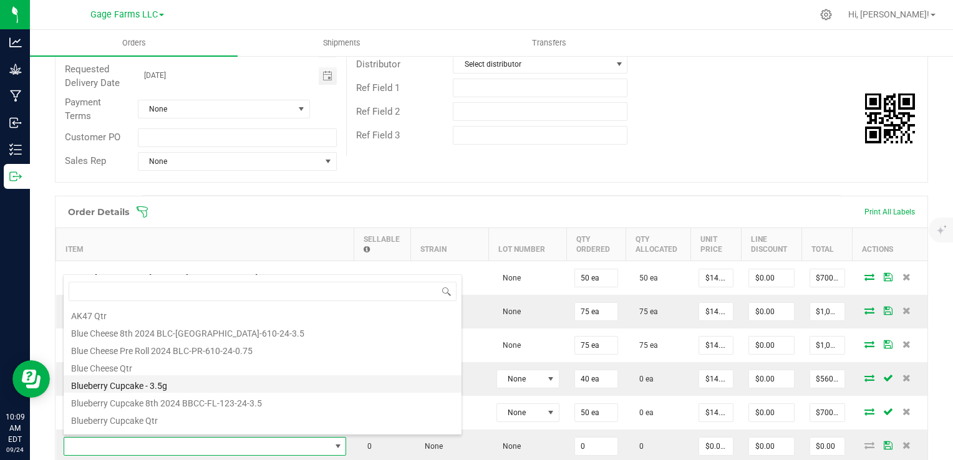
scroll to position [187, 0]
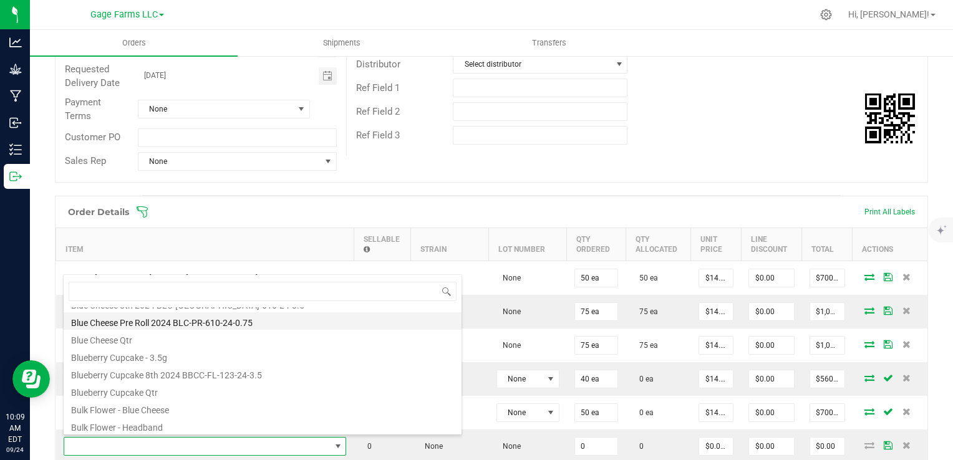
click at [141, 323] on li "Blue Cheese Pre Roll 2024 BLC-PR-610-24-0.75" at bounding box center [263, 321] width 398 height 17
type input "0 ea"
type input "$5.00000"
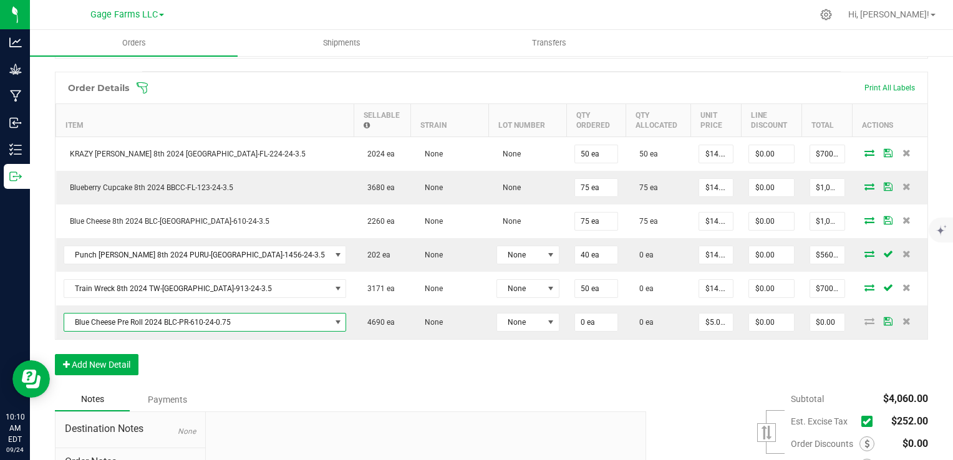
scroll to position [312, 0]
click at [123, 366] on button "Add New Detail" at bounding box center [97, 364] width 84 height 21
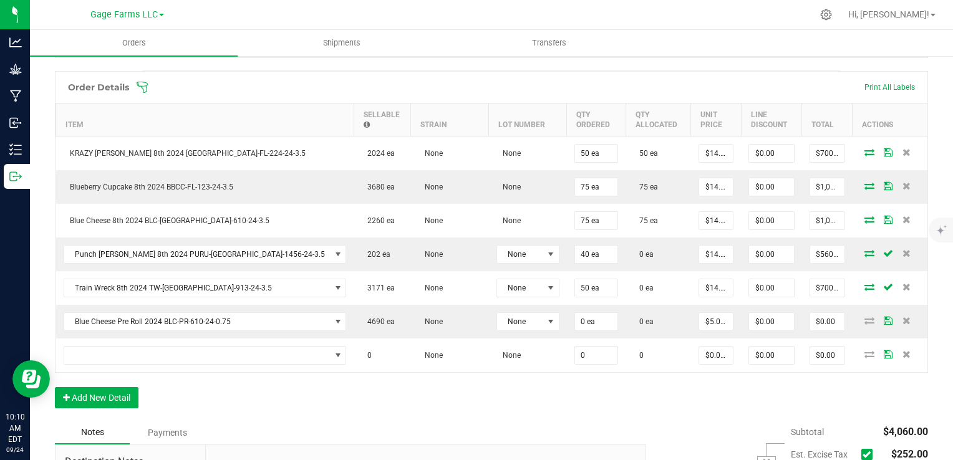
click at [112, 405] on div "Order Details Print All Labels Item Sellable Strain Lot Number Qty Ordered Qty …" at bounding box center [491, 246] width 873 height 350
click at [115, 400] on button "Add New Detail" at bounding box center [97, 397] width 84 height 21
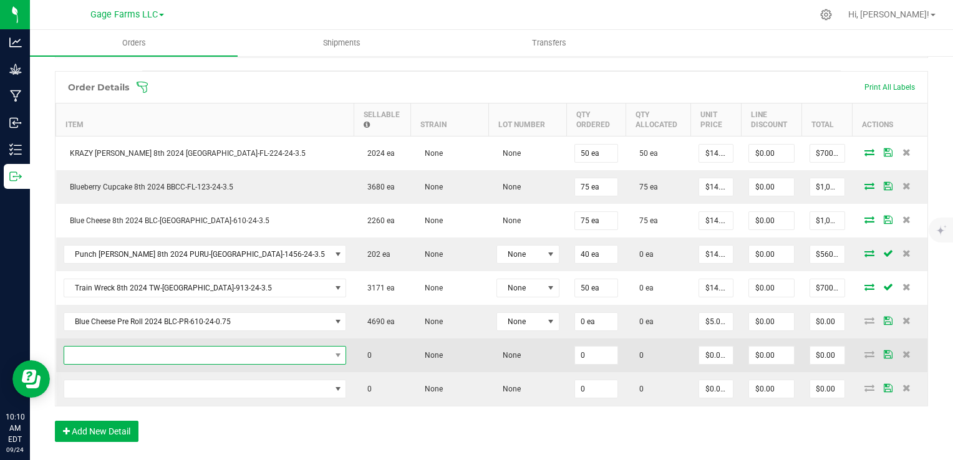
click at [137, 351] on span "NO DATA FOUND" at bounding box center [197, 355] width 266 height 17
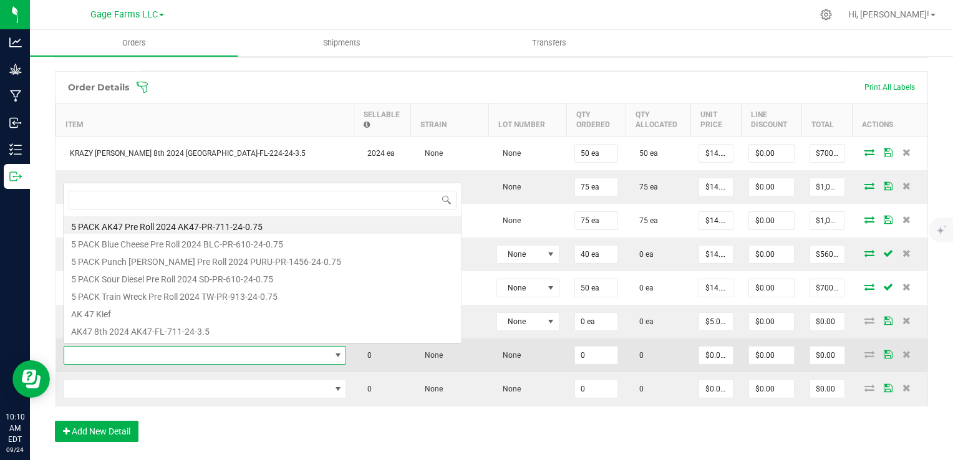
scroll to position [18, 188]
type input "pur"
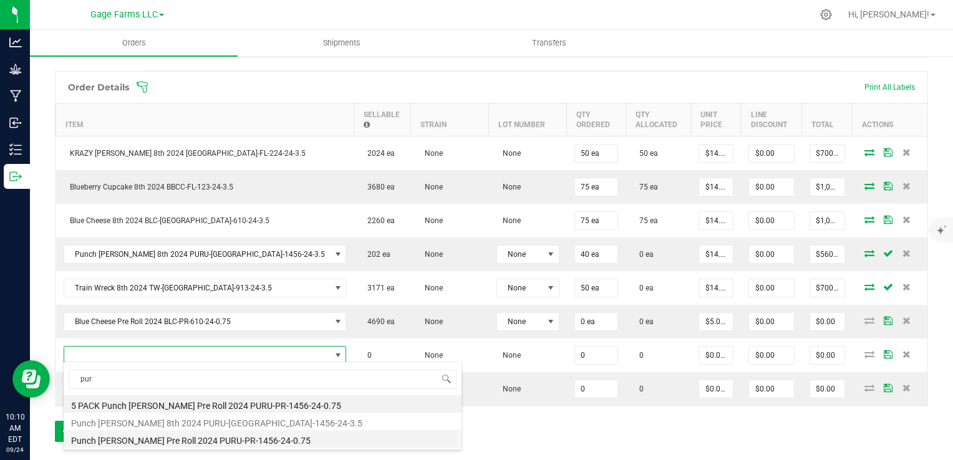
click at [170, 443] on li "Punch [PERSON_NAME] Pre Roll 2024 PURU-PR-1456-24-0.75" at bounding box center [263, 438] width 398 height 17
type input "0 ea"
type input "$5.00000"
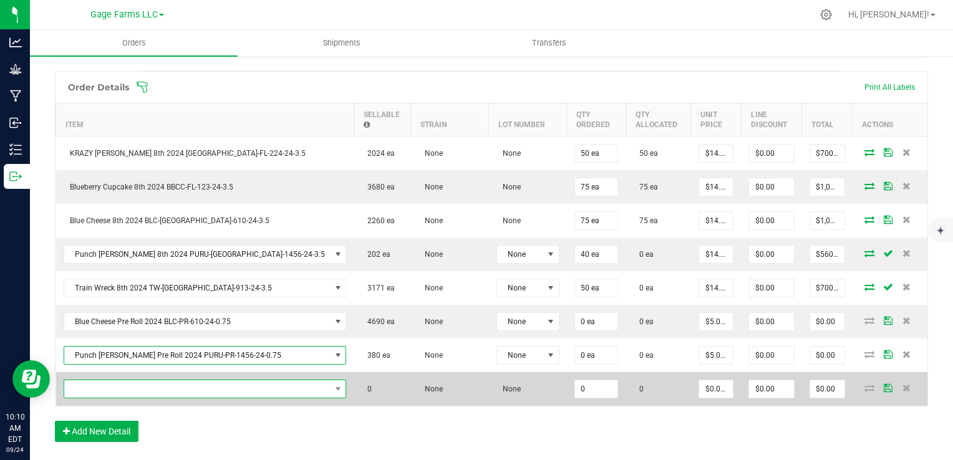
click at [160, 386] on span "NO DATA FOUND" at bounding box center [197, 389] width 266 height 17
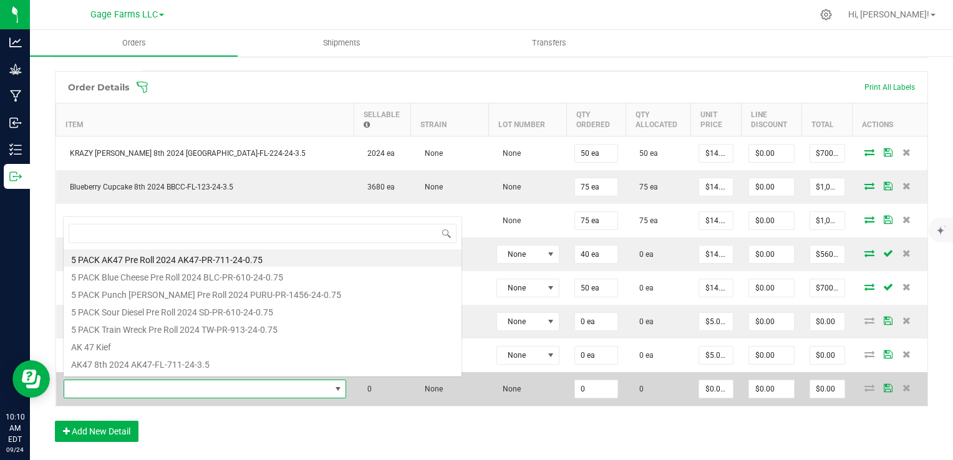
scroll to position [18, 198]
type input "tw"
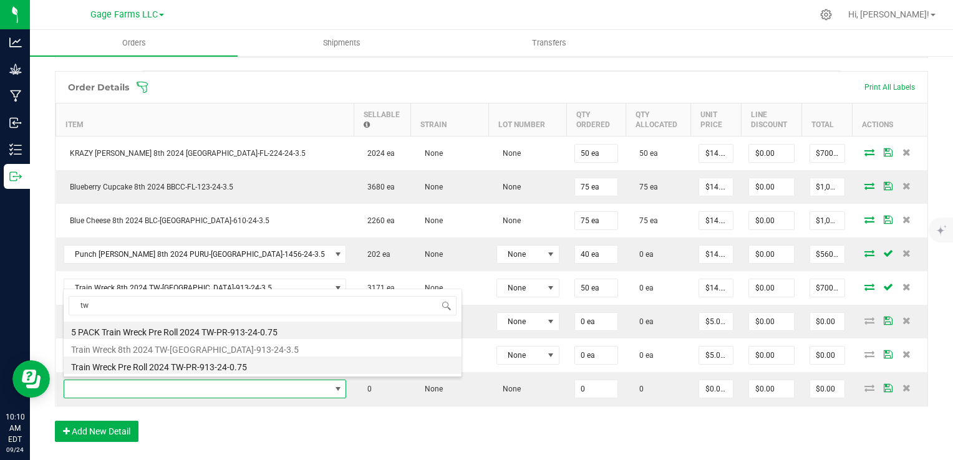
click at [157, 368] on li "Train Wreck Pre Roll 2024 TW-PR-913-24-0.75" at bounding box center [263, 365] width 398 height 17
type input "0 ea"
type input "$5.00000"
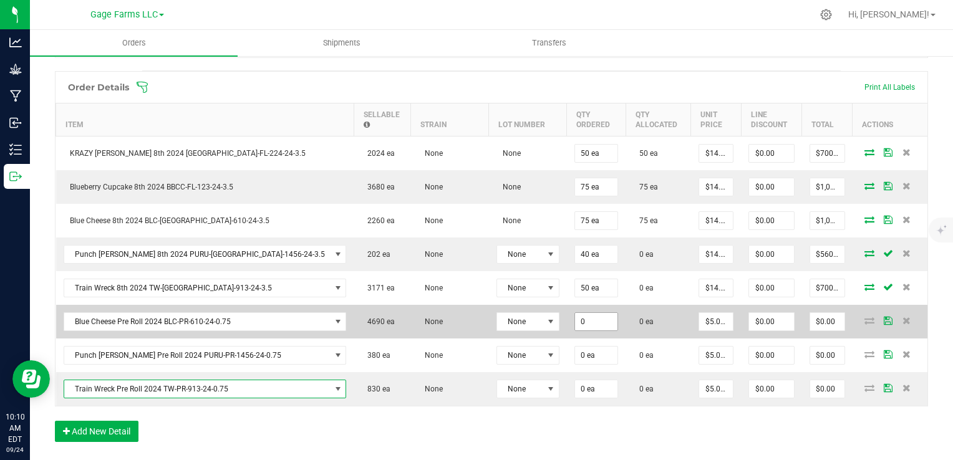
click at [575, 317] on input "0" at bounding box center [596, 321] width 42 height 17
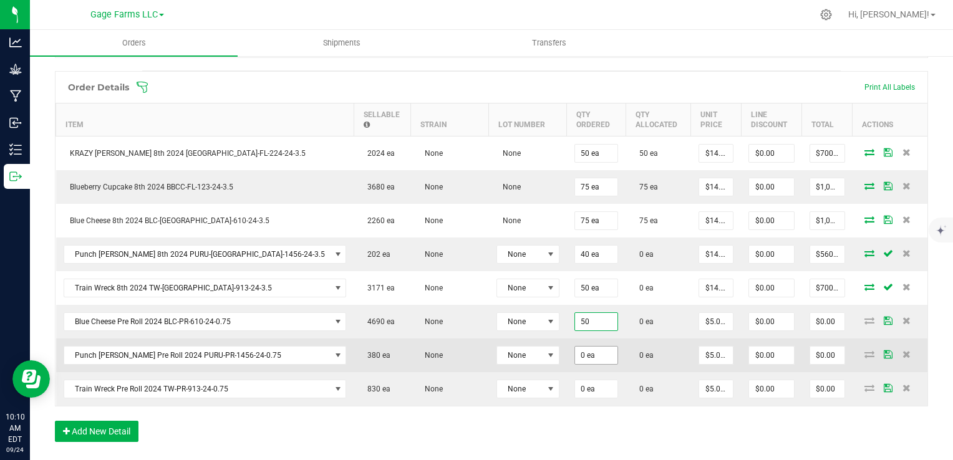
type input "50 ea"
type input "$250.00"
click at [575, 353] on input "0" at bounding box center [596, 355] width 42 height 17
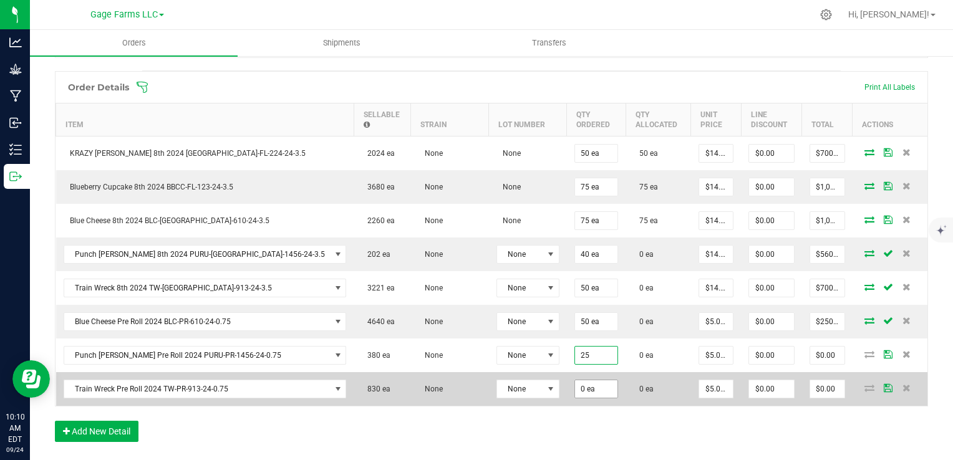
type input "25 ea"
type input "$125.00"
click at [575, 391] on input "0" at bounding box center [596, 389] width 42 height 17
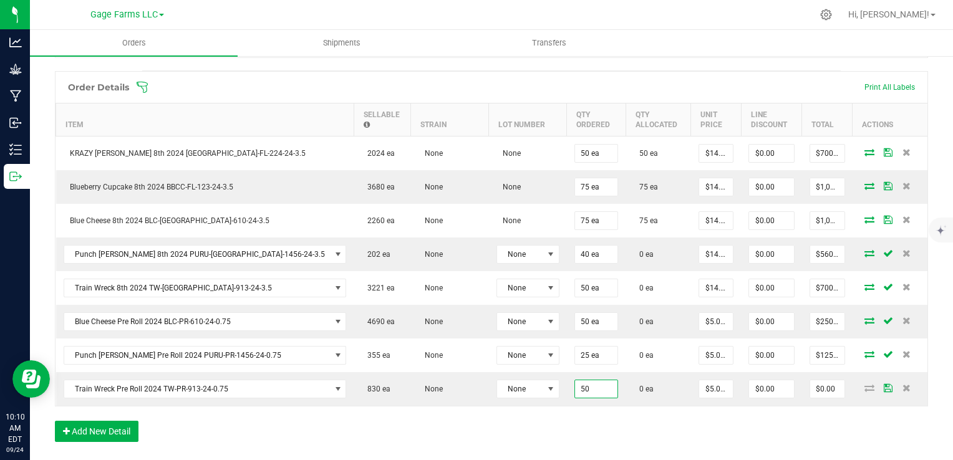
type input "50 ea"
type input "$250.00"
click at [531, 423] on div "Order Details Print All Labels Item Sellable Strain Lot Number Qty Ordered Qty …" at bounding box center [491, 263] width 873 height 384
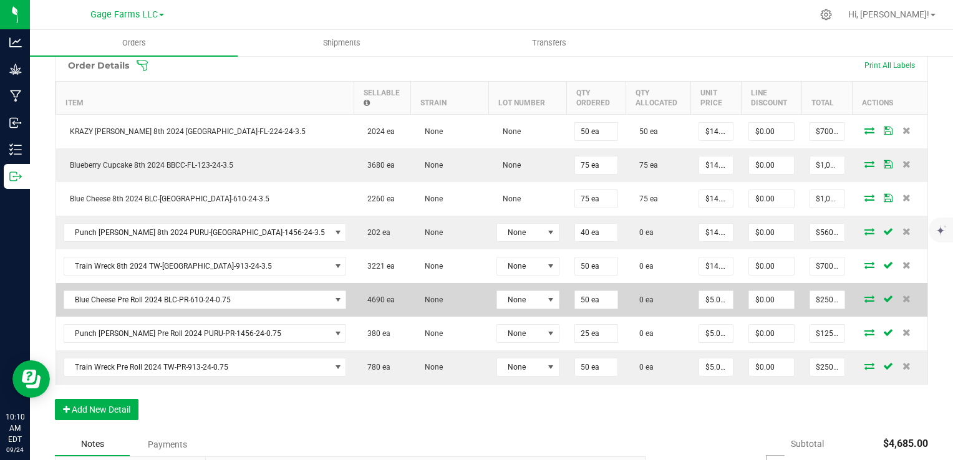
scroll to position [312, 0]
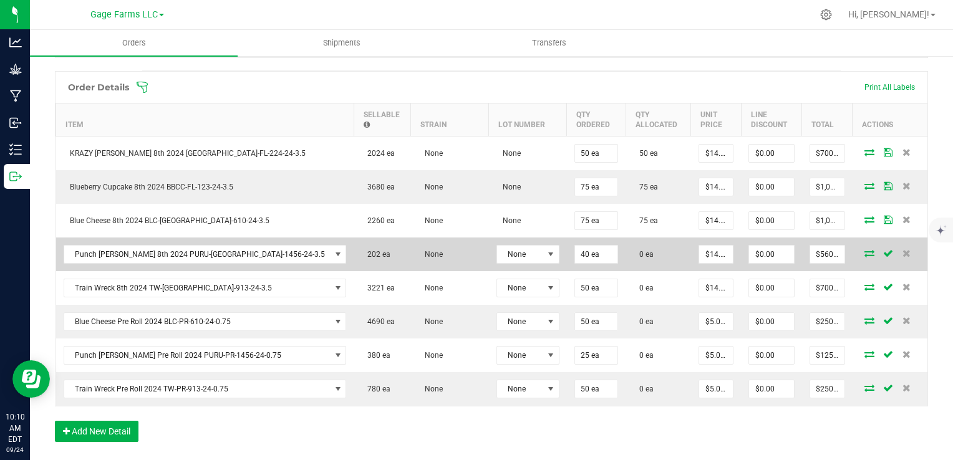
click at [865, 250] on icon at bounding box center [870, 253] width 10 height 7
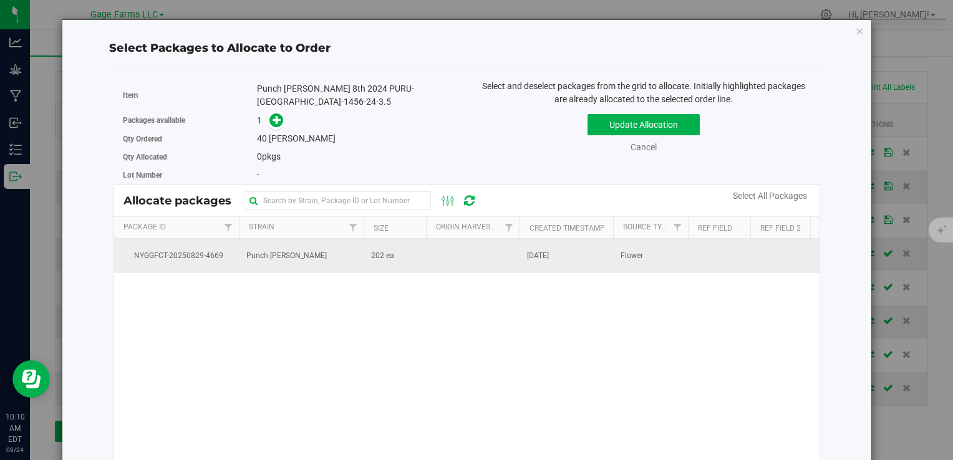
click at [591, 253] on td "[DATE]" at bounding box center [567, 256] width 94 height 34
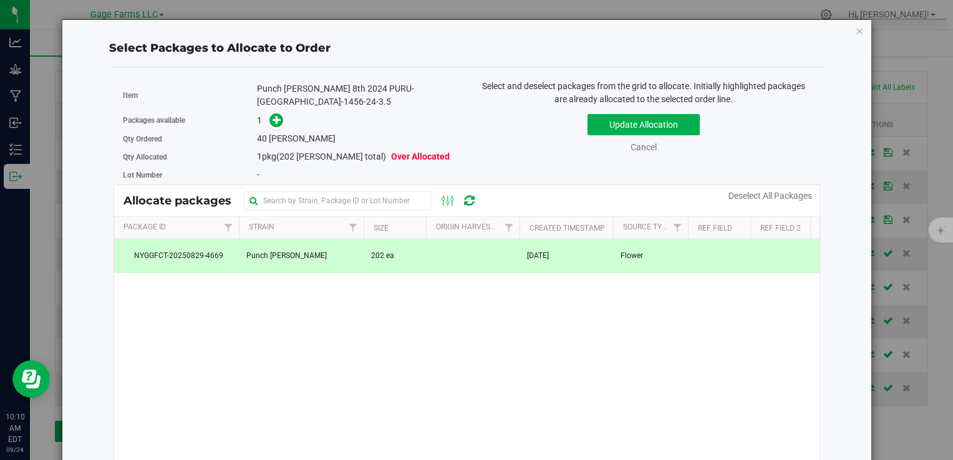
click at [281, 114] on span at bounding box center [274, 121] width 20 height 14
click at [278, 115] on icon at bounding box center [277, 119] width 9 height 9
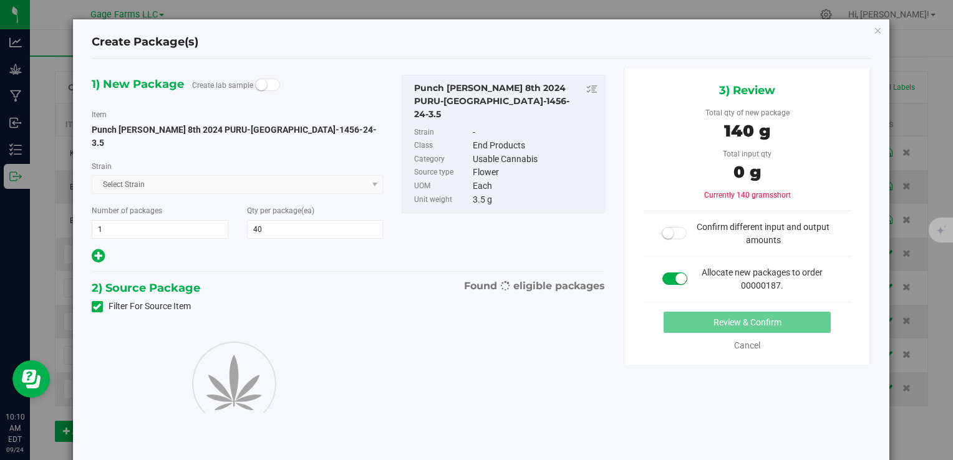
type input "40"
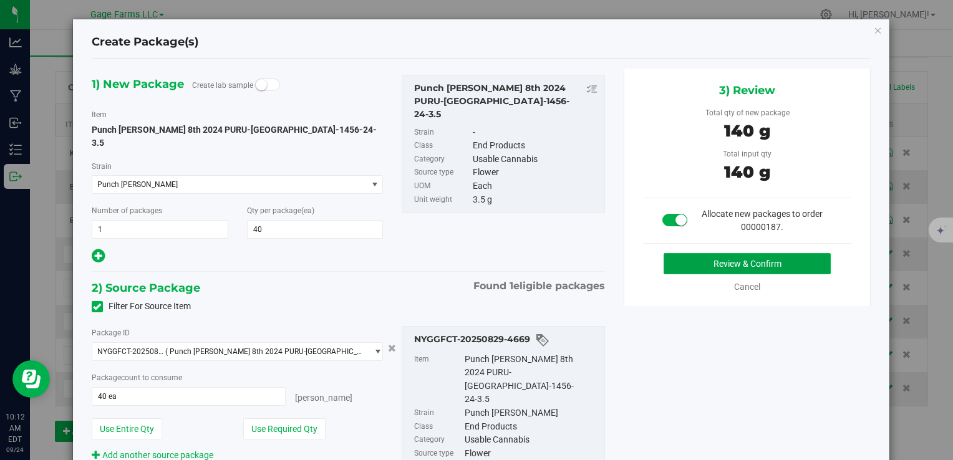
click at [803, 267] on button "Review & Confirm" at bounding box center [747, 263] width 167 height 21
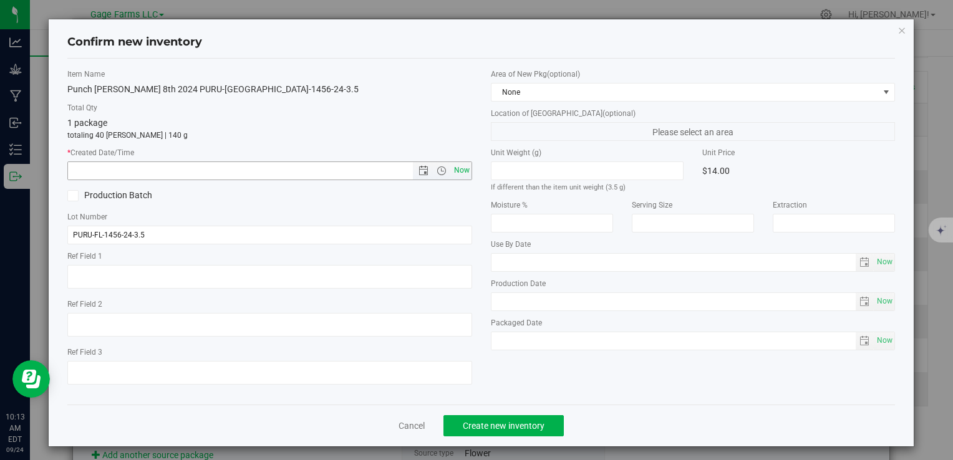
click at [452, 168] on span "Now" at bounding box center [461, 171] width 21 height 18
type input "9/24/2025 10:13 AM"
click at [511, 440] on div "Cancel Create new inventory" at bounding box center [481, 426] width 828 height 42
click at [513, 436] on div "Cancel Create new inventory" at bounding box center [481, 426] width 828 height 42
click at [513, 429] on span "Create new inventory" at bounding box center [504, 426] width 82 height 10
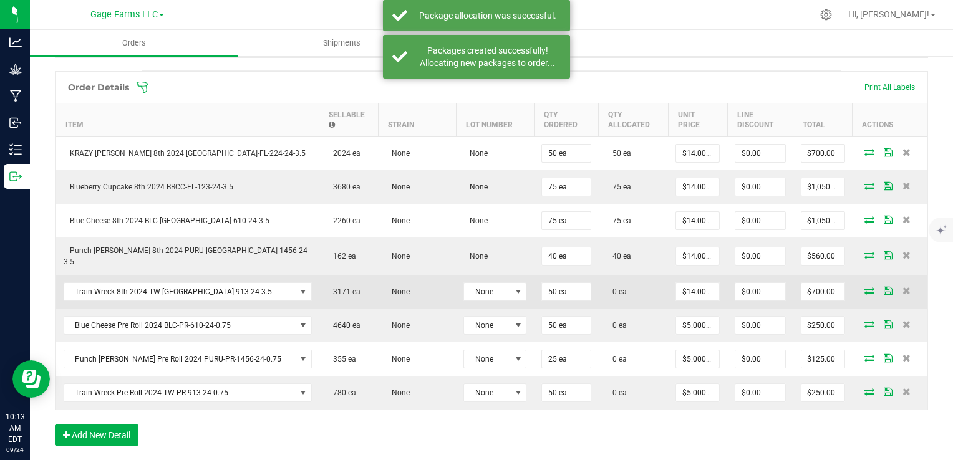
click at [865, 287] on icon at bounding box center [870, 290] width 10 height 7
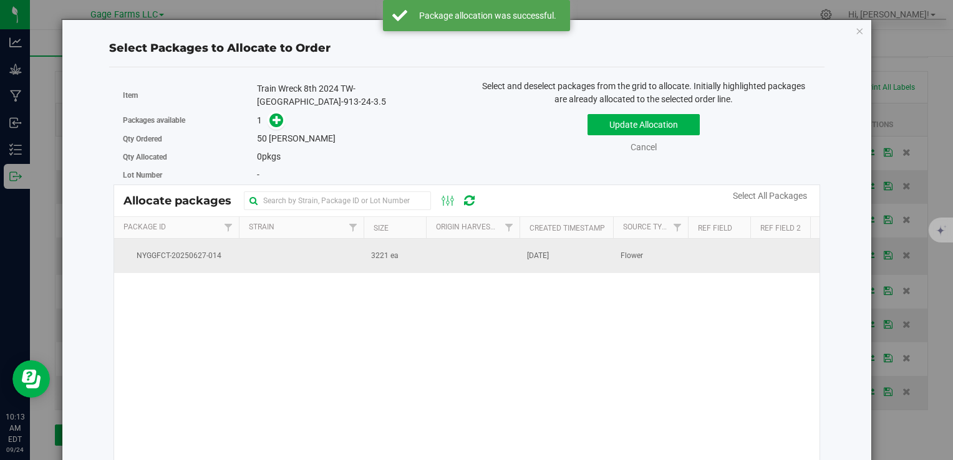
click at [407, 253] on td "3221 ea" at bounding box center [395, 256] width 62 height 34
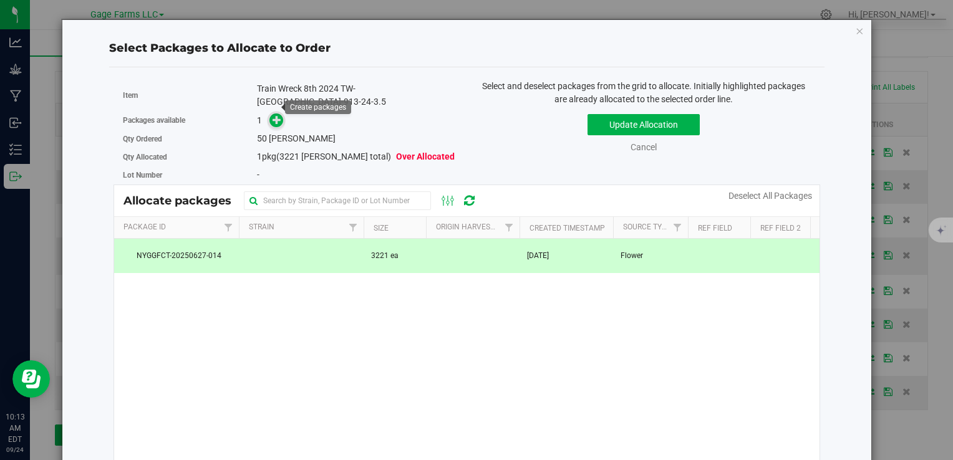
click at [269, 114] on span at bounding box center [276, 121] width 14 height 14
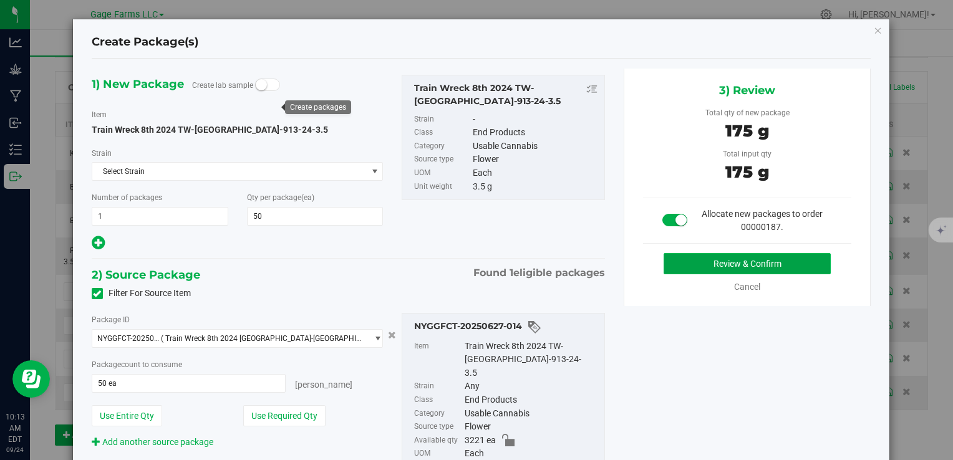
click at [687, 263] on button "Review & Confirm" at bounding box center [747, 263] width 167 height 21
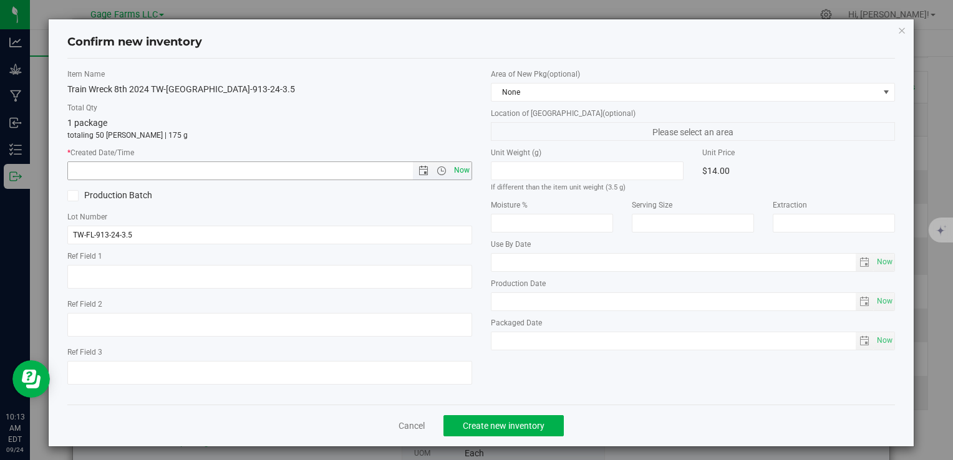
click at [454, 171] on span "Now" at bounding box center [461, 171] width 21 height 18
type input "9/24/2025 10:13 AM"
click at [492, 425] on span "Create new inventory" at bounding box center [504, 426] width 82 height 10
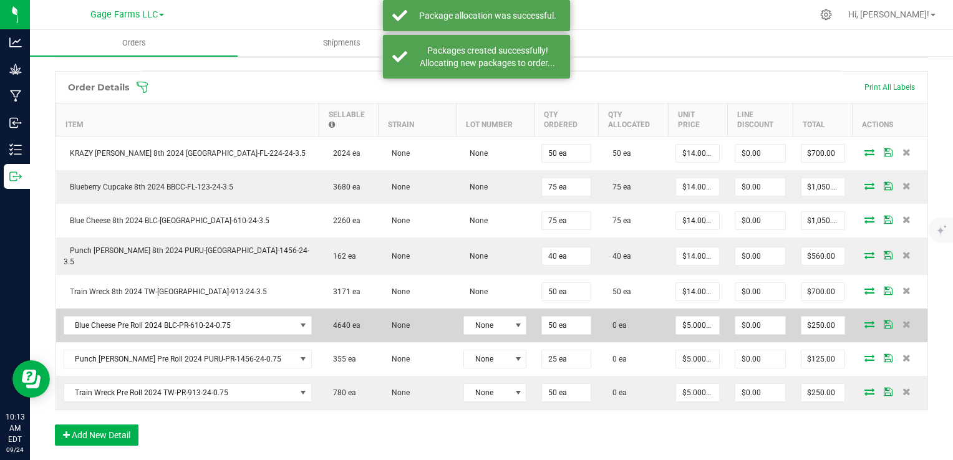
click at [865, 321] on icon at bounding box center [870, 324] width 10 height 7
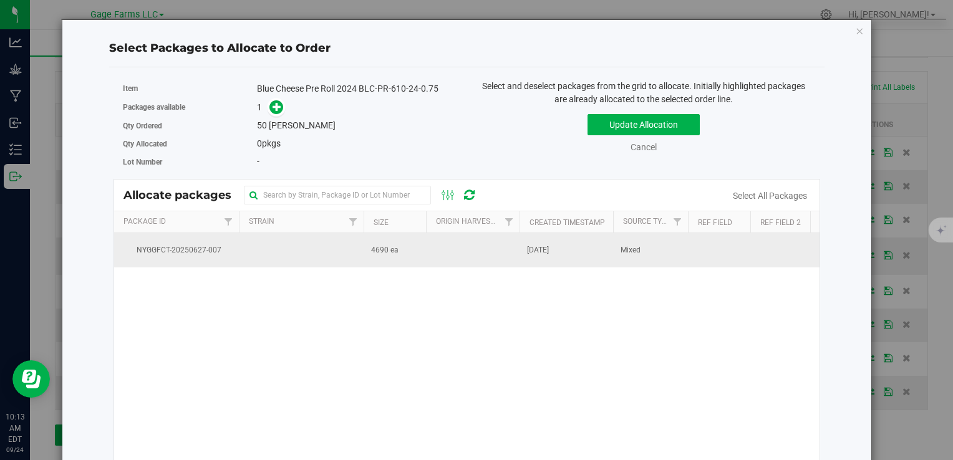
click at [632, 246] on span "Mixed" at bounding box center [631, 251] width 20 height 12
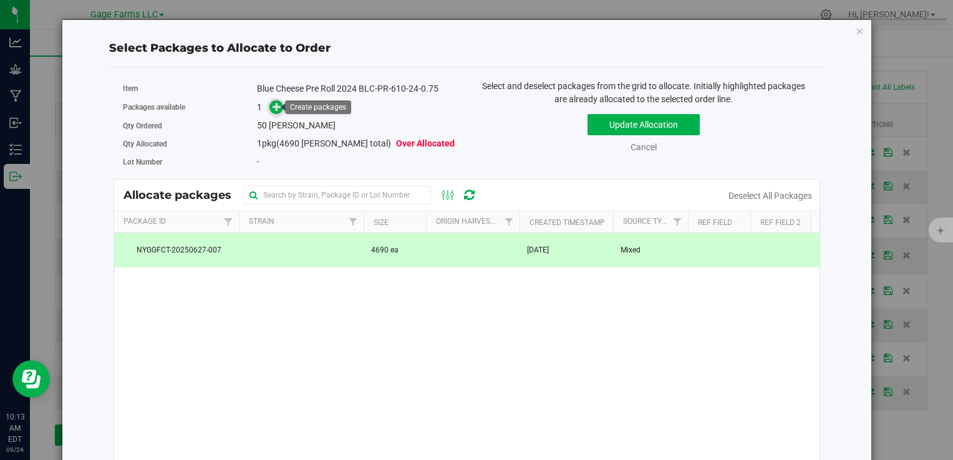
click at [273, 102] on icon at bounding box center [277, 106] width 9 height 9
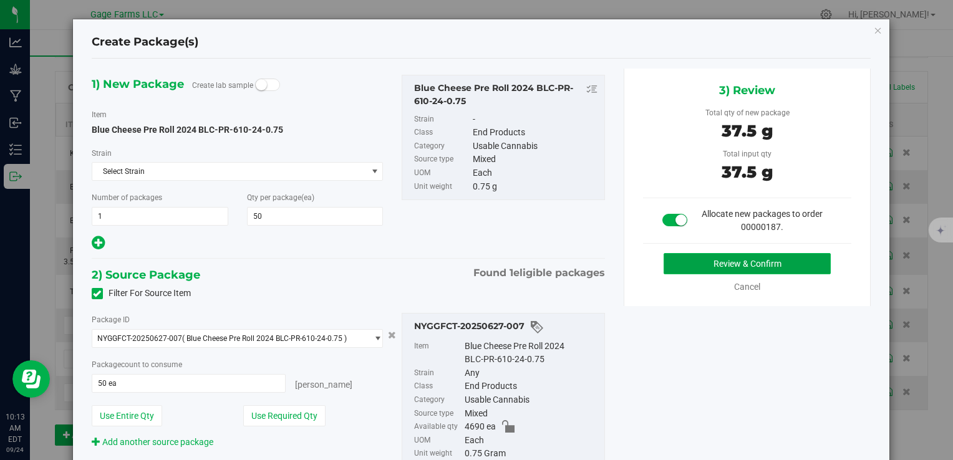
click at [715, 258] on button "Review & Confirm" at bounding box center [747, 263] width 167 height 21
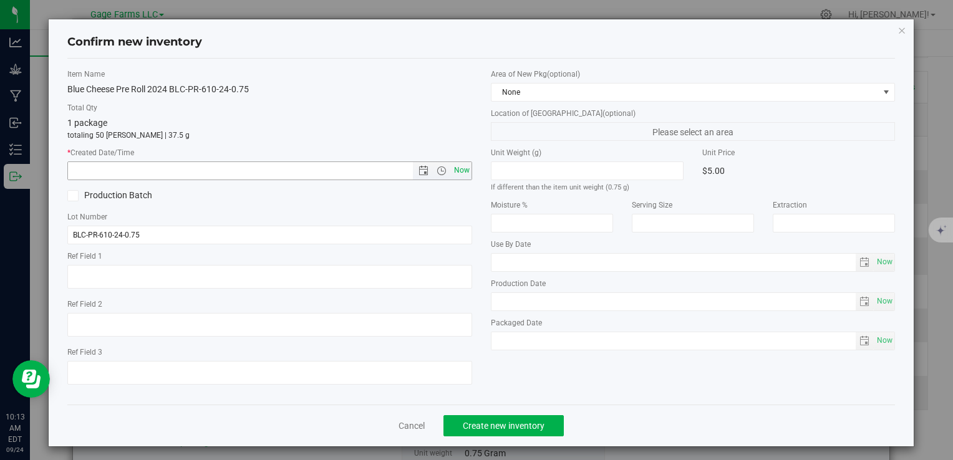
click at [465, 171] on span "Now" at bounding box center [461, 171] width 21 height 18
type input "9/24/2025 10:13 AM"
click at [513, 423] on span "Create new inventory" at bounding box center [504, 426] width 82 height 10
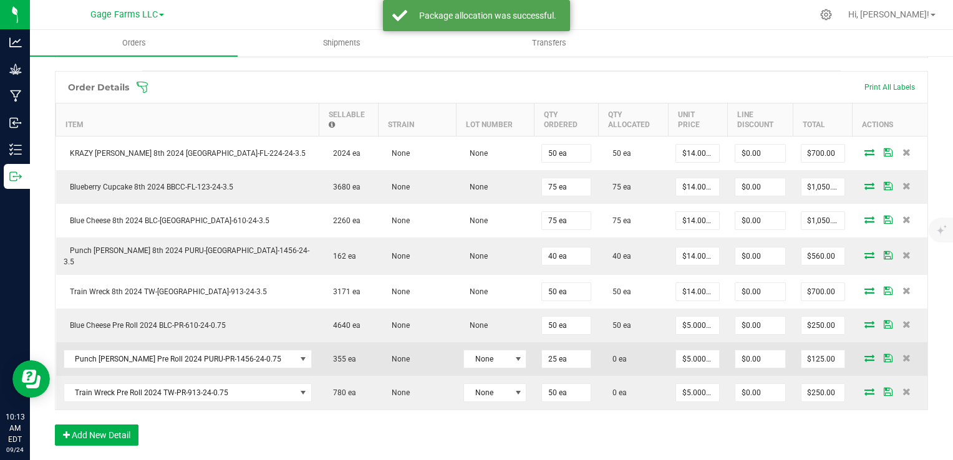
click at [865, 354] on icon at bounding box center [870, 357] width 10 height 7
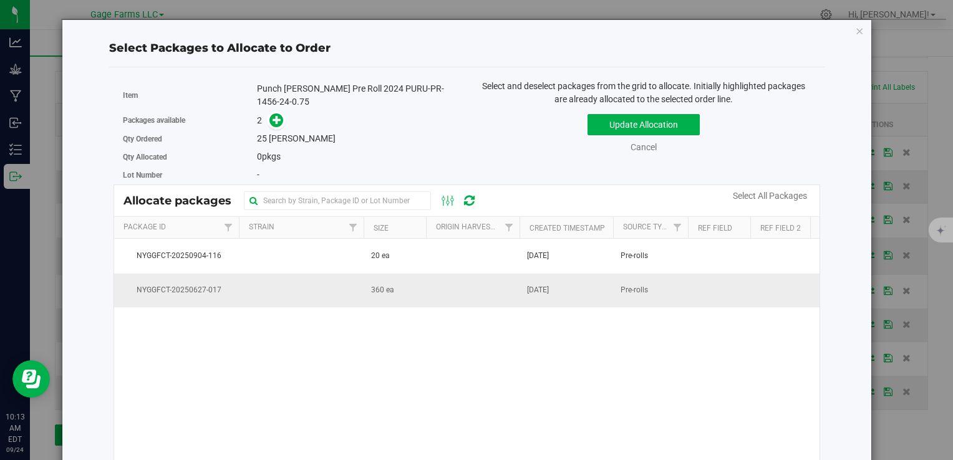
click at [487, 293] on td at bounding box center [473, 291] width 94 height 34
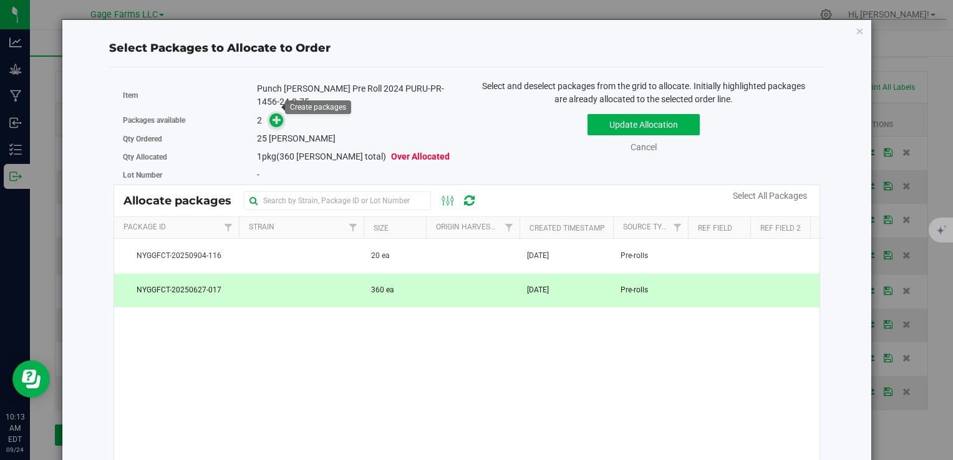
click at [274, 115] on icon at bounding box center [277, 119] width 9 height 9
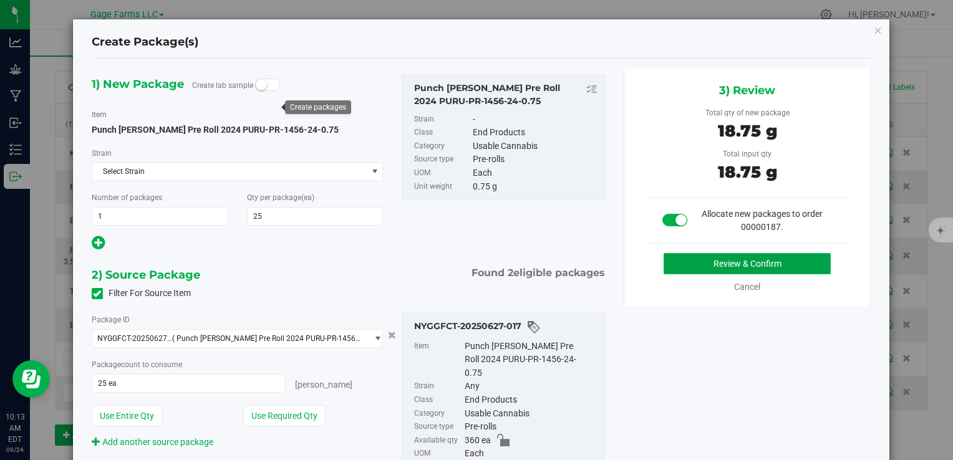
click at [808, 263] on button "Review & Confirm" at bounding box center [747, 263] width 167 height 21
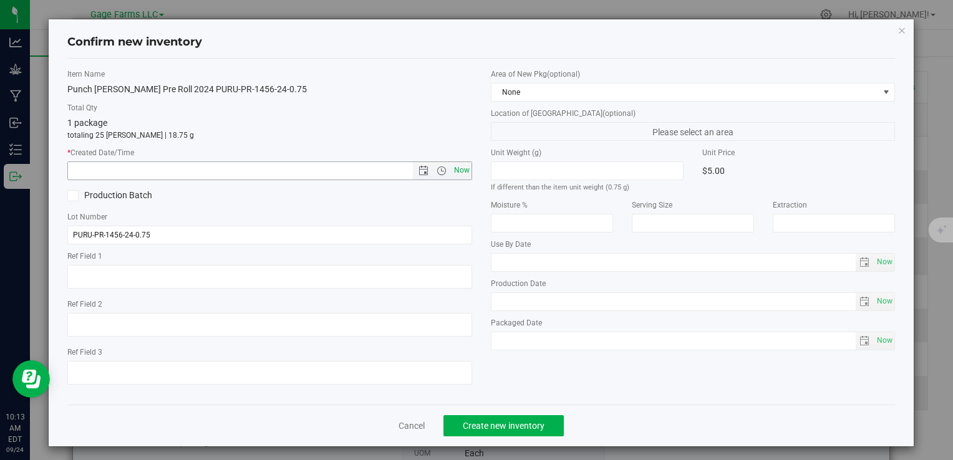
click at [454, 173] on span "Now" at bounding box center [461, 171] width 21 height 18
type input "9/24/2025 10:13 AM"
click at [500, 430] on button "Create new inventory" at bounding box center [504, 425] width 120 height 21
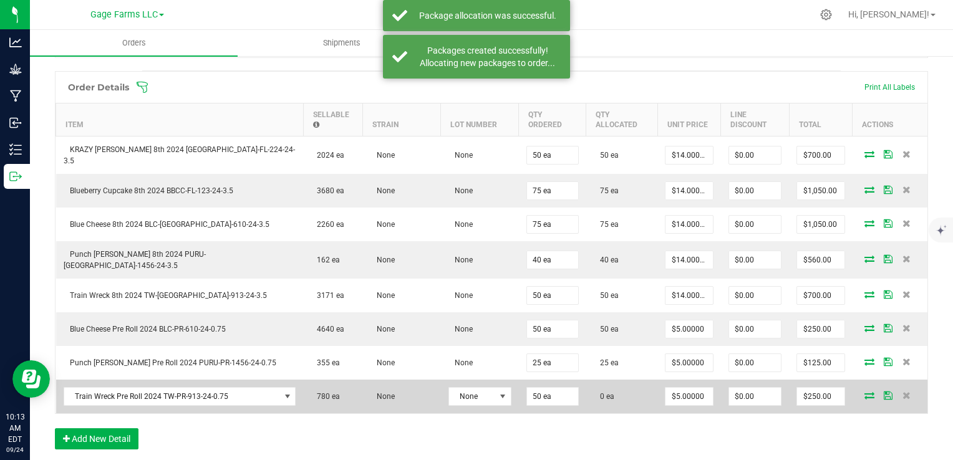
click at [864, 390] on td at bounding box center [890, 397] width 75 height 34
click at [865, 392] on icon at bounding box center [870, 395] width 10 height 7
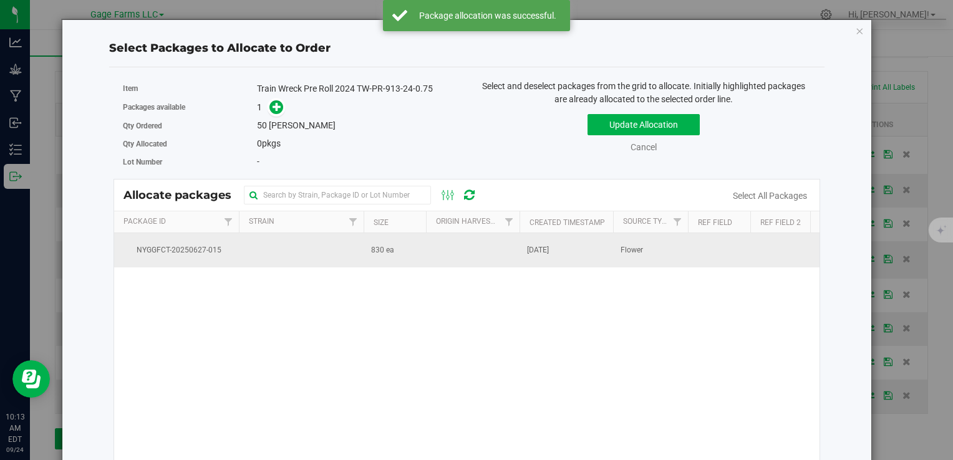
drag, startPoint x: 576, startPoint y: 253, endPoint x: 536, endPoint y: 255, distance: 40.0
click at [576, 253] on td "Jun 27, 2025" at bounding box center [567, 250] width 94 height 34
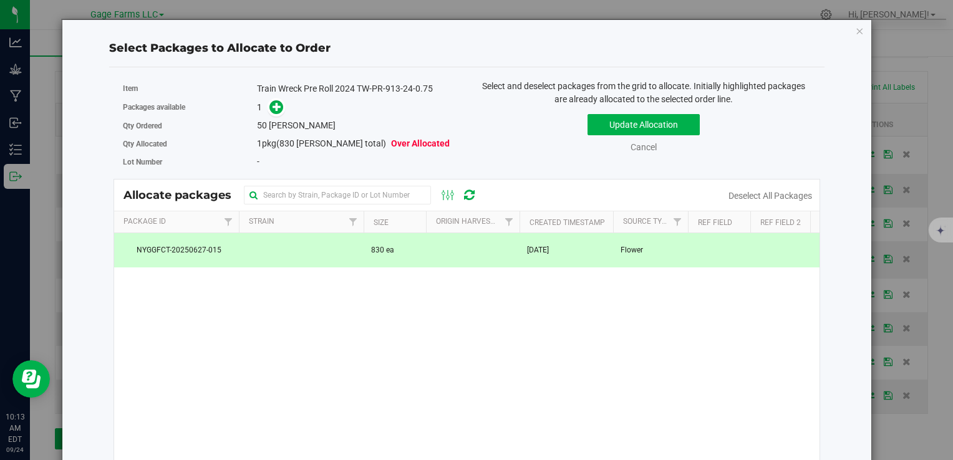
click at [281, 112] on div "1" at bounding box center [357, 107] width 201 height 14
click at [274, 108] on icon at bounding box center [277, 106] width 9 height 9
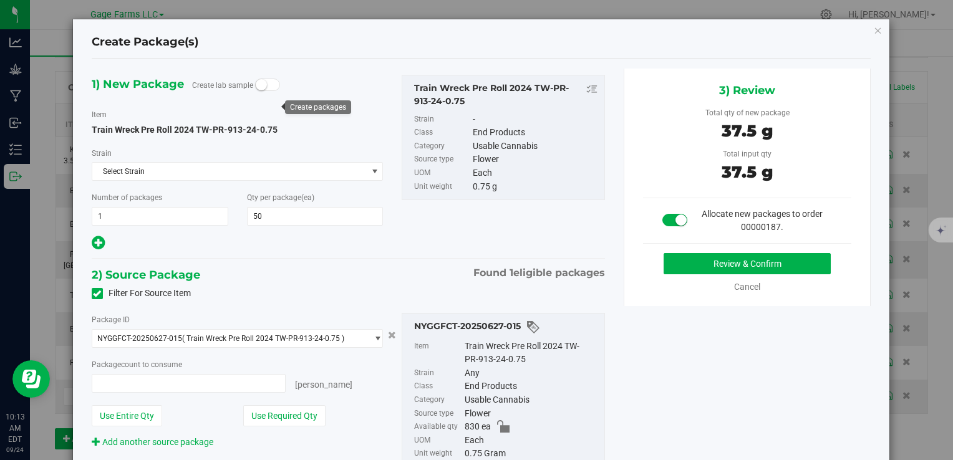
type input "50 ea"
click at [709, 256] on button "Review & Confirm" at bounding box center [747, 263] width 167 height 21
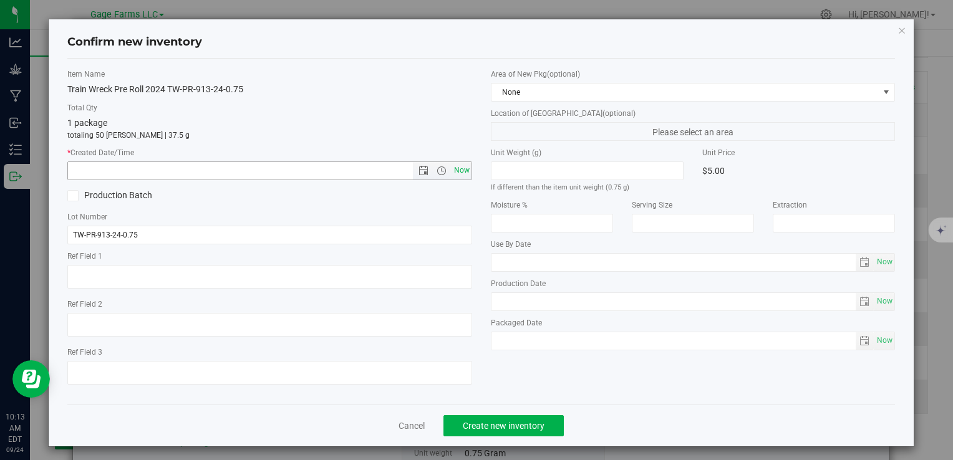
click at [464, 173] on span "Now" at bounding box center [461, 171] width 21 height 18
type input "9/24/2025 10:13 AM"
click at [503, 428] on span "Create new inventory" at bounding box center [504, 426] width 82 height 10
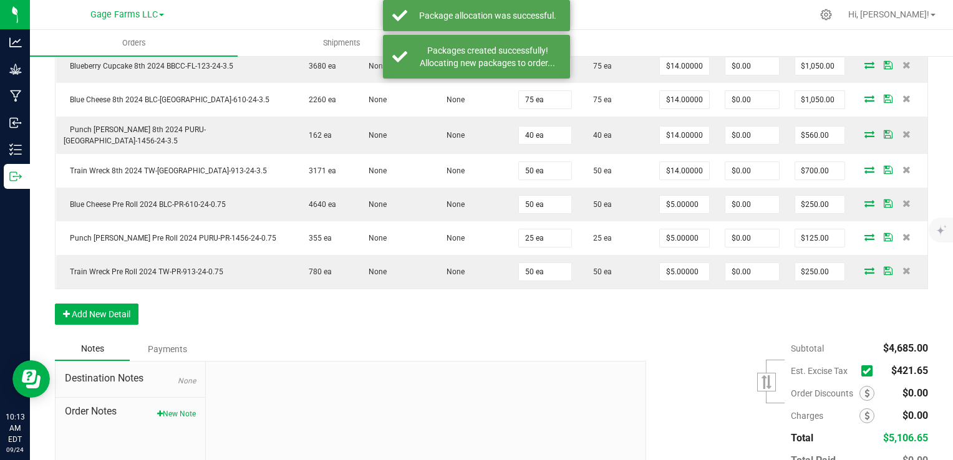
scroll to position [497, 0]
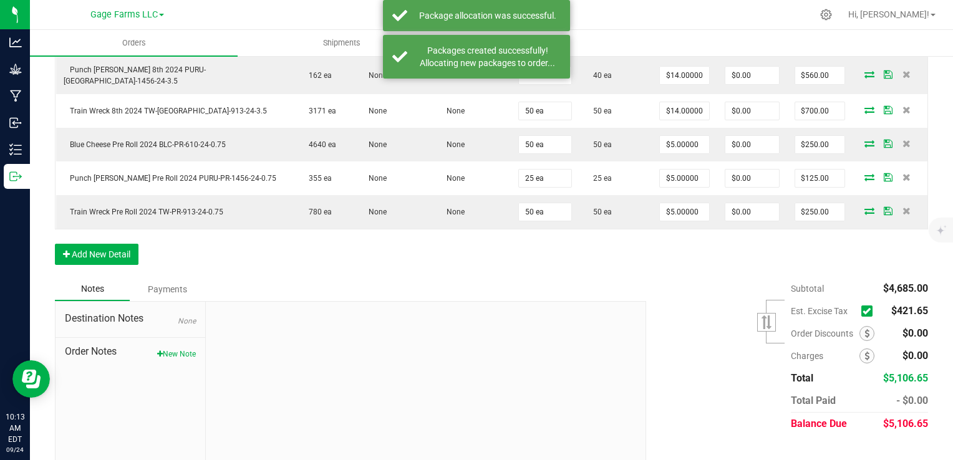
click at [863, 311] on icon at bounding box center [867, 311] width 8 height 0
click at [0, 0] on input "checkbox" at bounding box center [0, 0] width 0 height 0
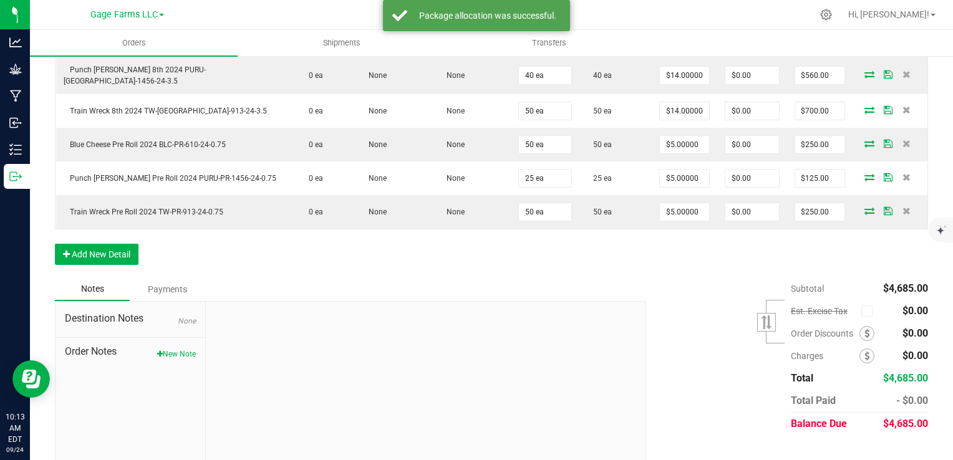
click at [779, 440] on div "Notes Payments Destination Notes None Order Notes New Note Subtotal $4,685.00" at bounding box center [491, 374] width 873 height 192
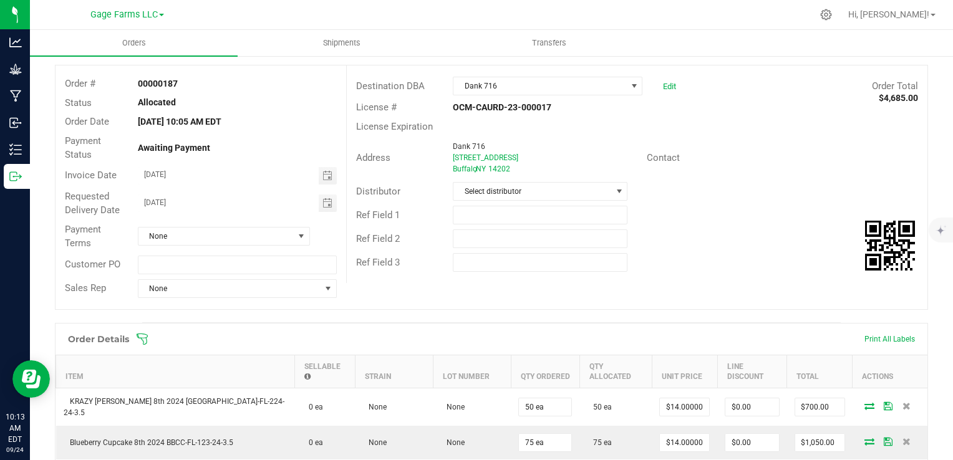
scroll to position [0, 0]
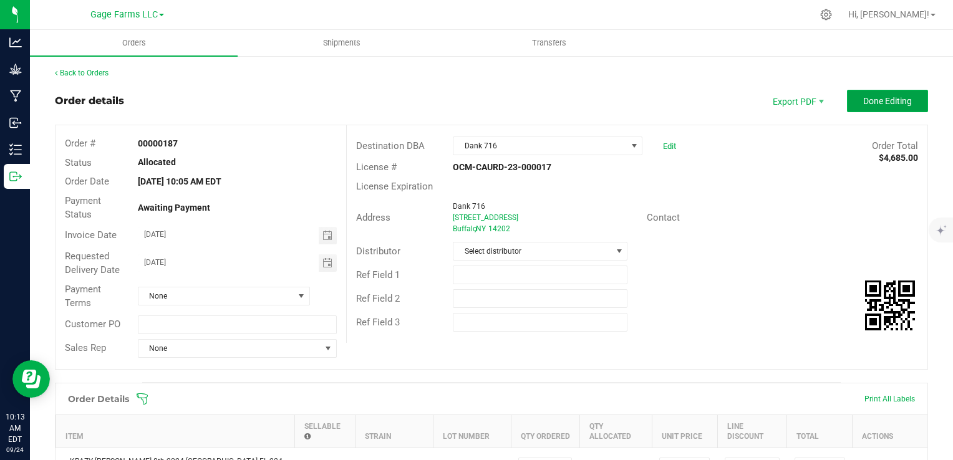
click at [847, 95] on button "Done Editing" at bounding box center [887, 101] width 81 height 22
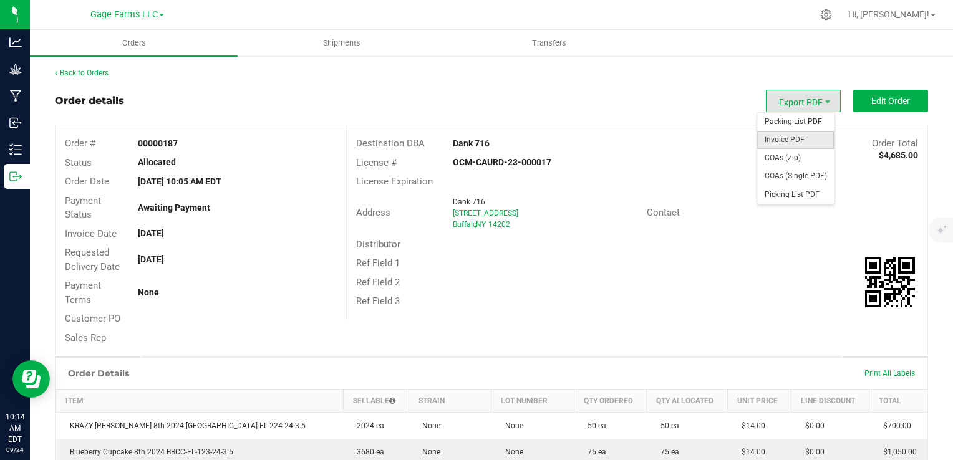
click at [785, 137] on span "Invoice PDF" at bounding box center [795, 140] width 77 height 18
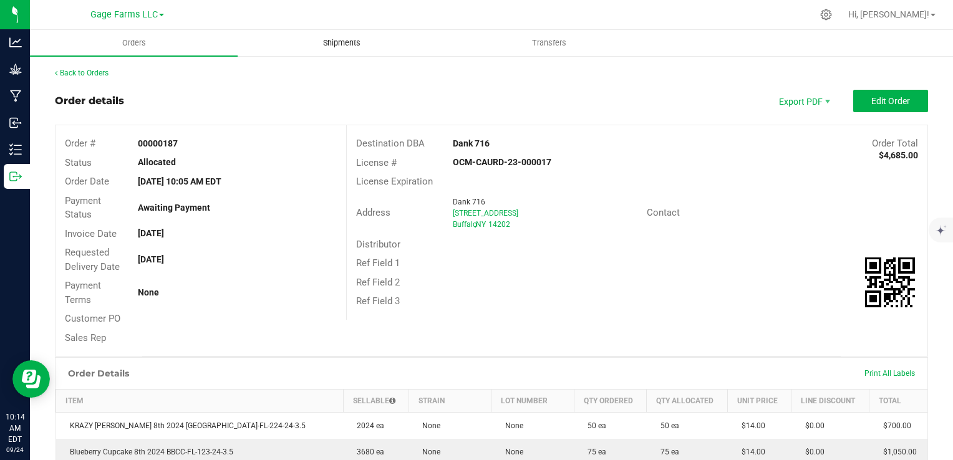
click at [341, 46] on span "Shipments" at bounding box center [341, 42] width 71 height 11
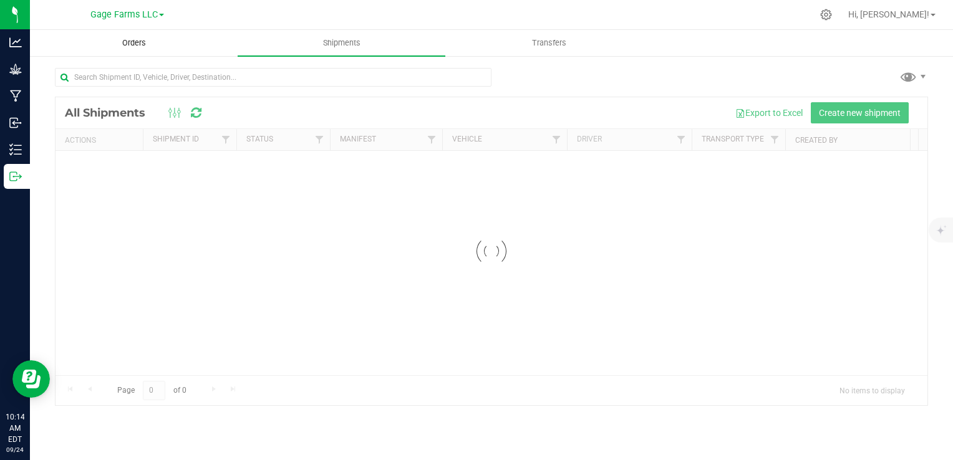
click at [138, 39] on span "Orders" at bounding box center [133, 42] width 57 height 11
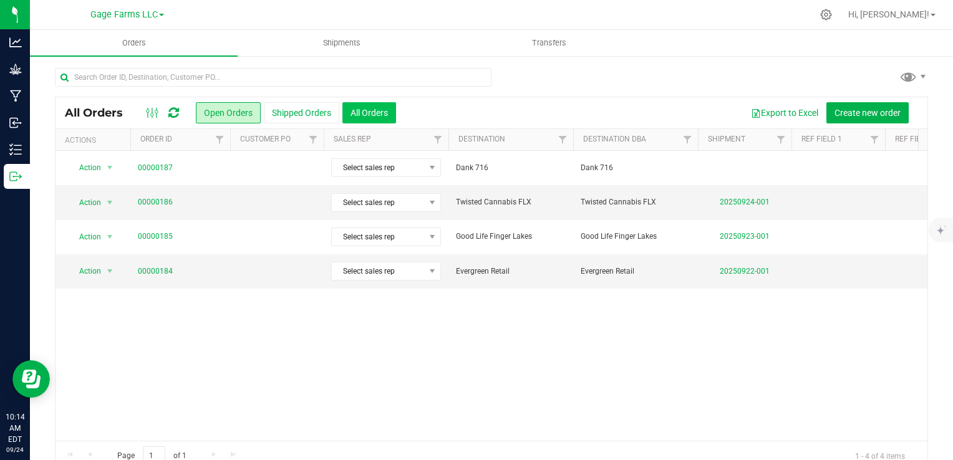
click at [360, 113] on button "All Orders" at bounding box center [369, 112] width 54 height 21
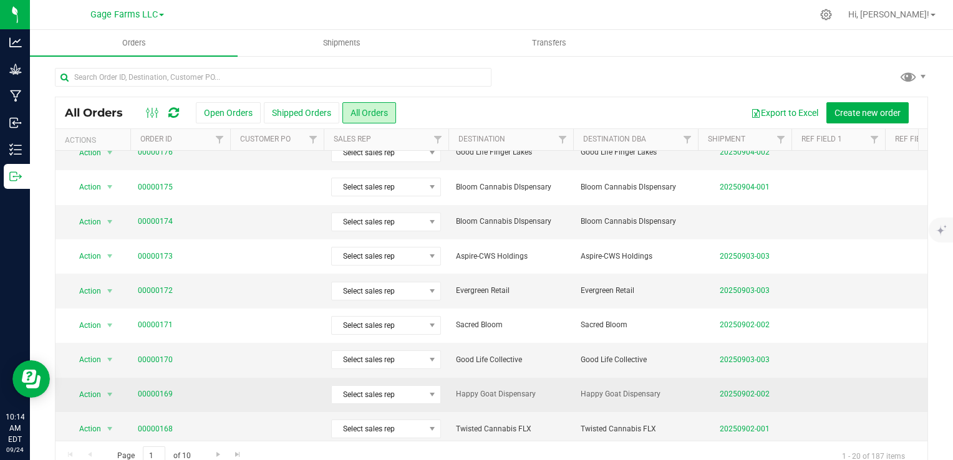
scroll to position [22, 0]
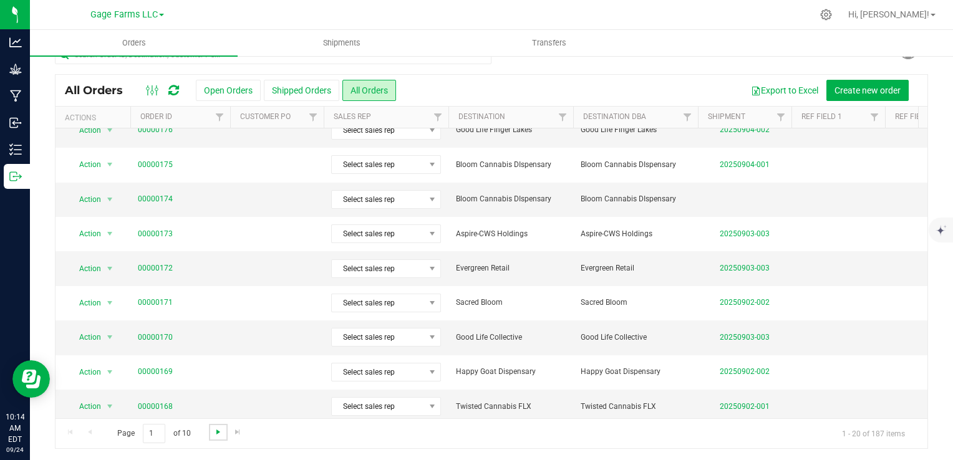
click at [213, 430] on span "Go to the next page" at bounding box center [218, 432] width 10 height 10
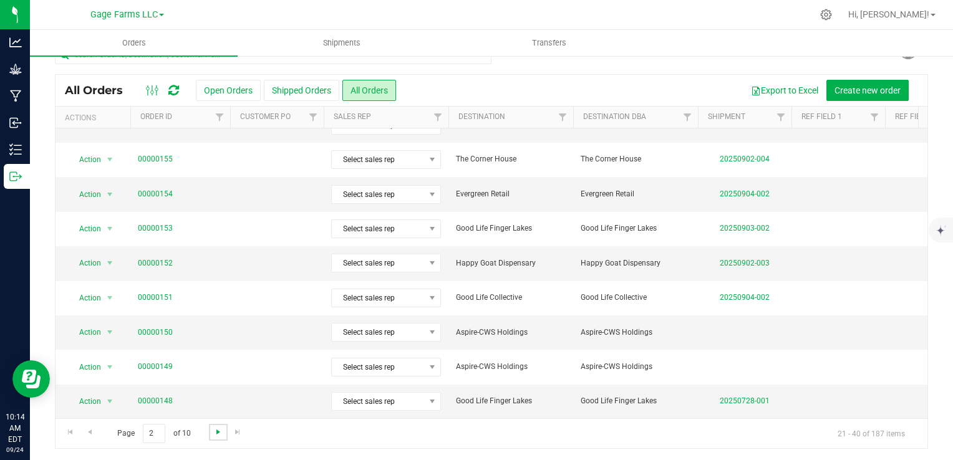
scroll to position [0, 0]
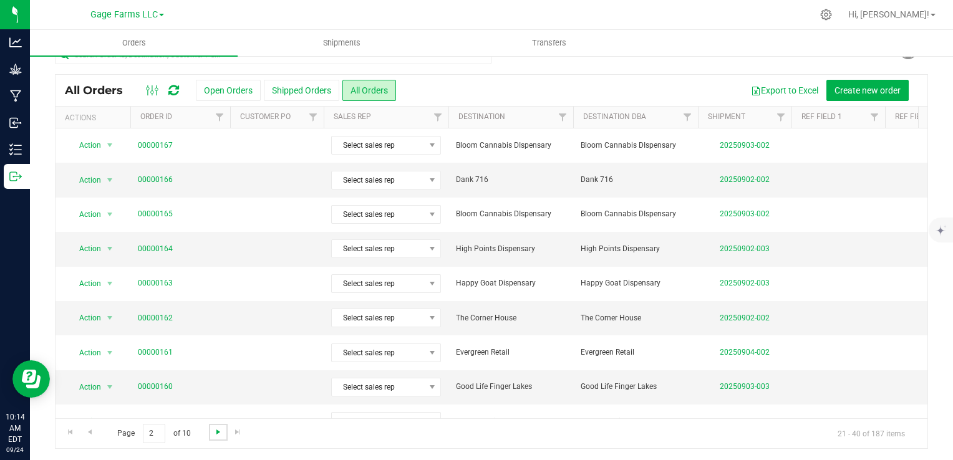
click at [213, 430] on span "Go to the next page" at bounding box center [218, 432] width 10 height 10
click at [150, 384] on link "00000140" at bounding box center [155, 387] width 35 height 12
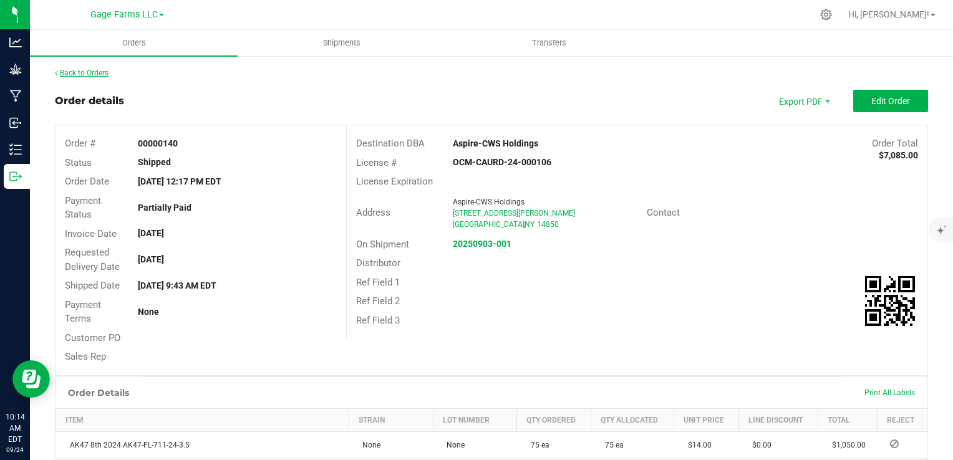
click at [100, 75] on link "Back to Orders" at bounding box center [82, 73] width 54 height 9
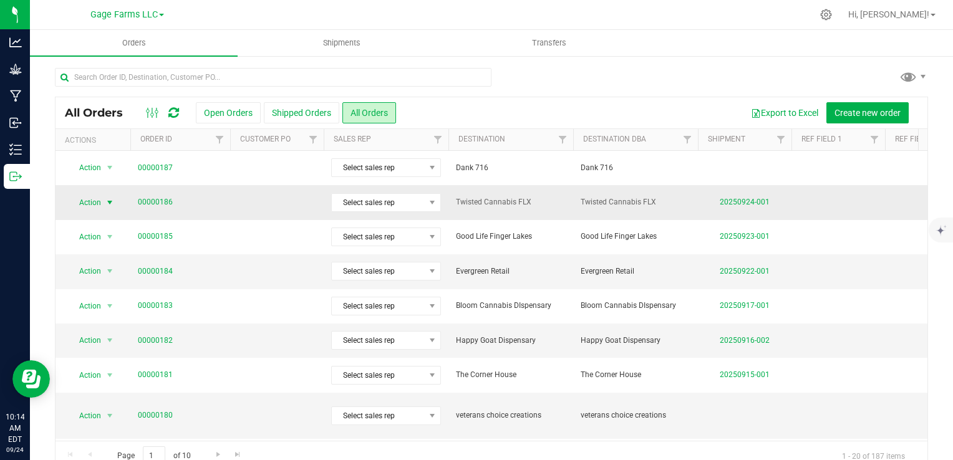
click at [97, 203] on span "Action" at bounding box center [85, 202] width 34 height 17
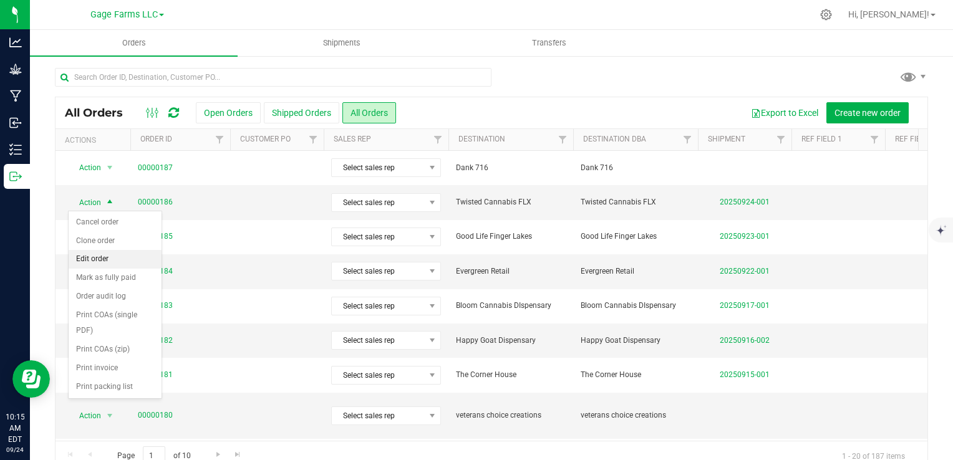
click at [96, 264] on li "Edit order" at bounding box center [115, 259] width 93 height 19
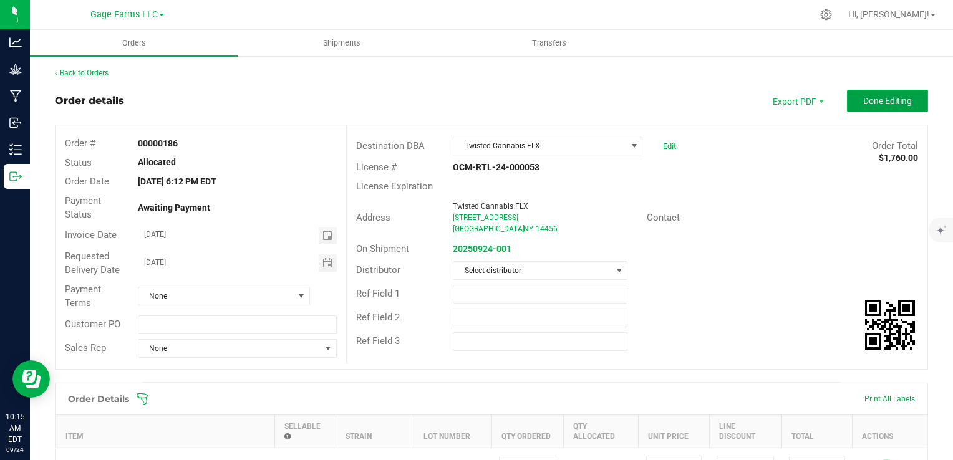
click at [868, 104] on span "Done Editing" at bounding box center [887, 101] width 49 height 10
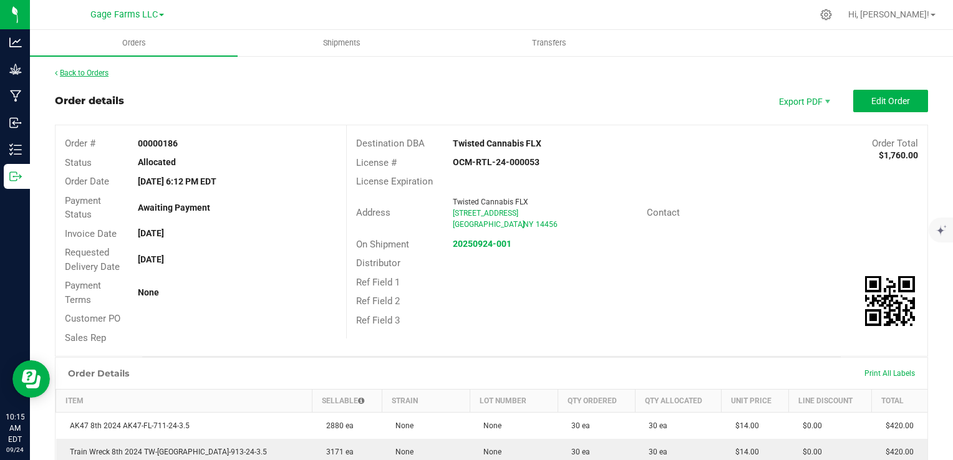
click at [78, 74] on link "Back to Orders" at bounding box center [82, 73] width 54 height 9
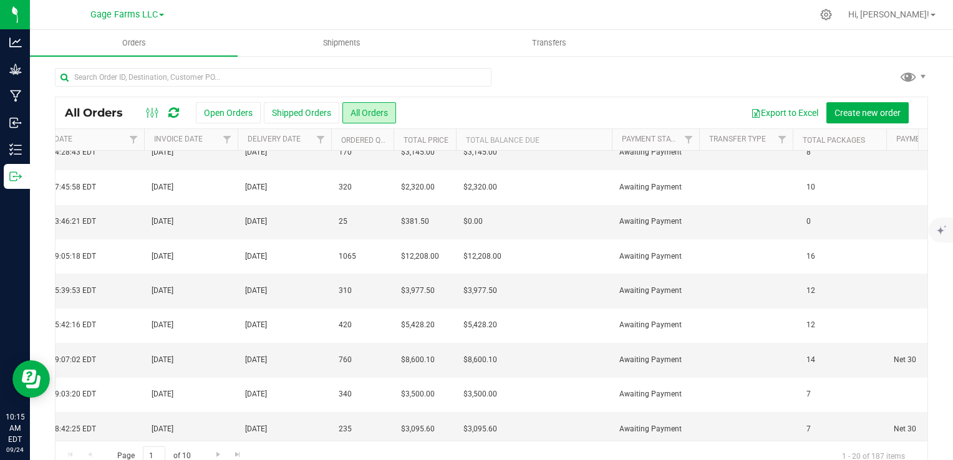
scroll to position [407, 1288]
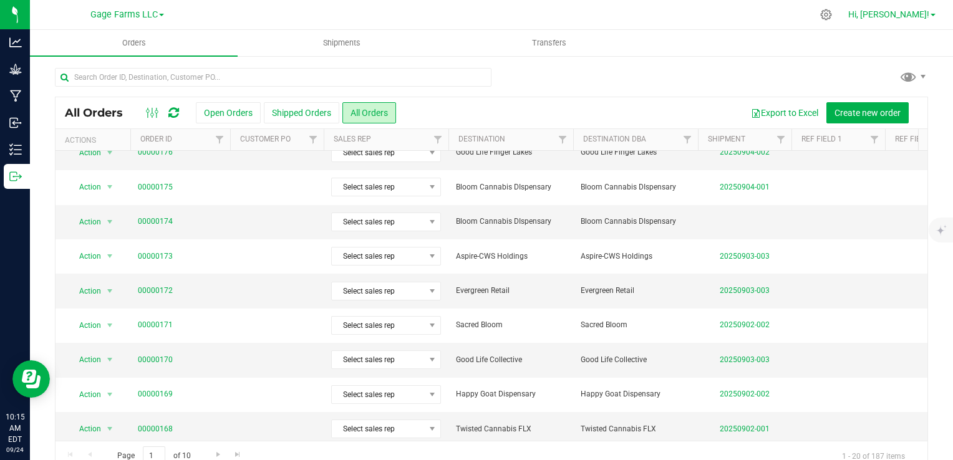
click at [936, 16] on link "Hi, [PERSON_NAME]!" at bounding box center [891, 14] width 97 height 13
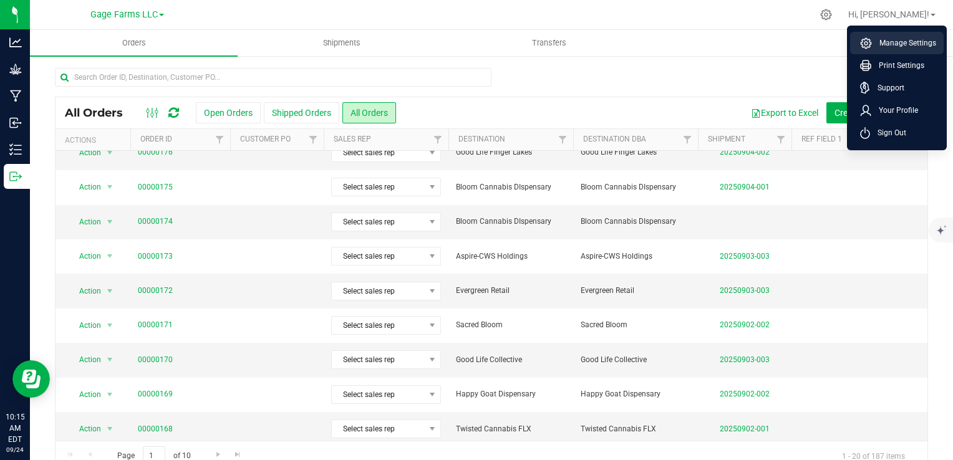
click at [918, 39] on span "Manage Settings" at bounding box center [904, 43] width 64 height 12
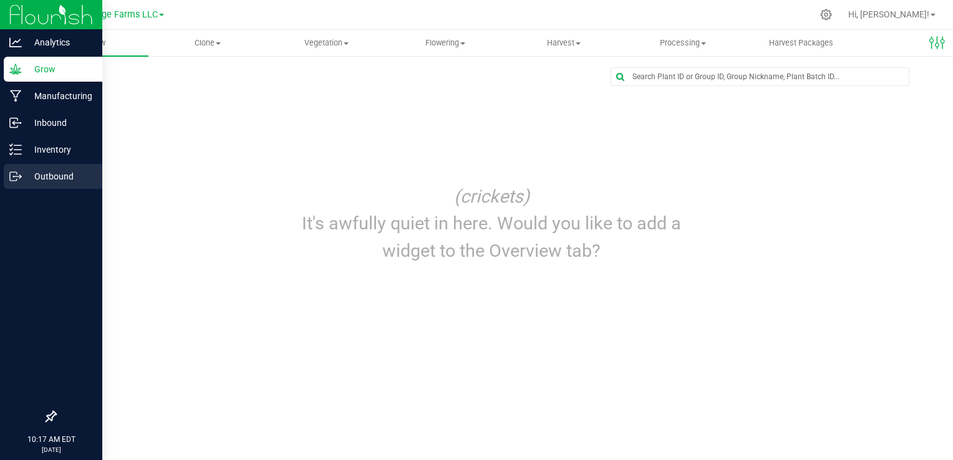
click at [20, 176] on icon at bounding box center [20, 176] width 2 height 2
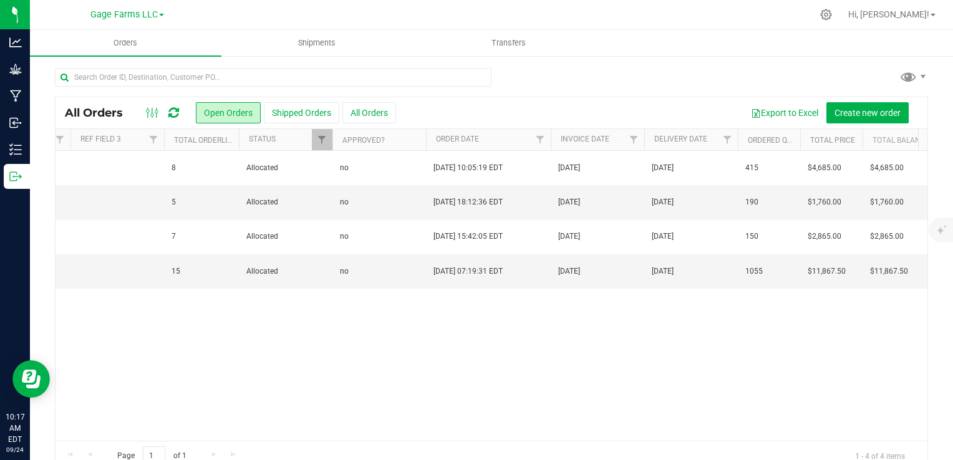
scroll to position [0, 909]
click at [379, 111] on button "All Orders" at bounding box center [369, 112] width 54 height 21
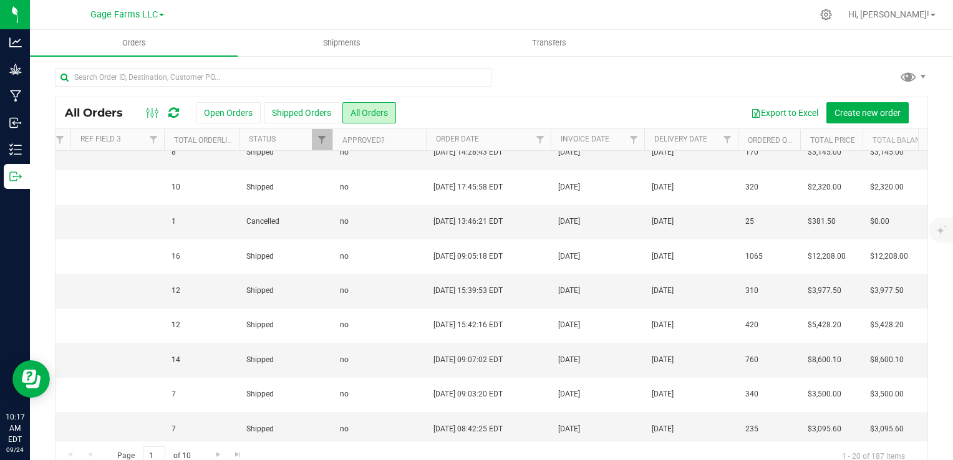
scroll to position [407, 664]
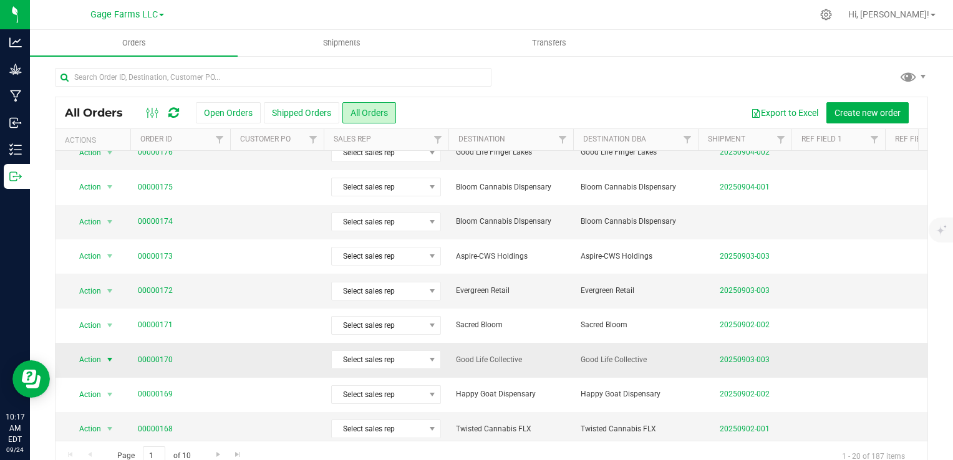
click at [109, 355] on span "select" at bounding box center [110, 360] width 10 height 10
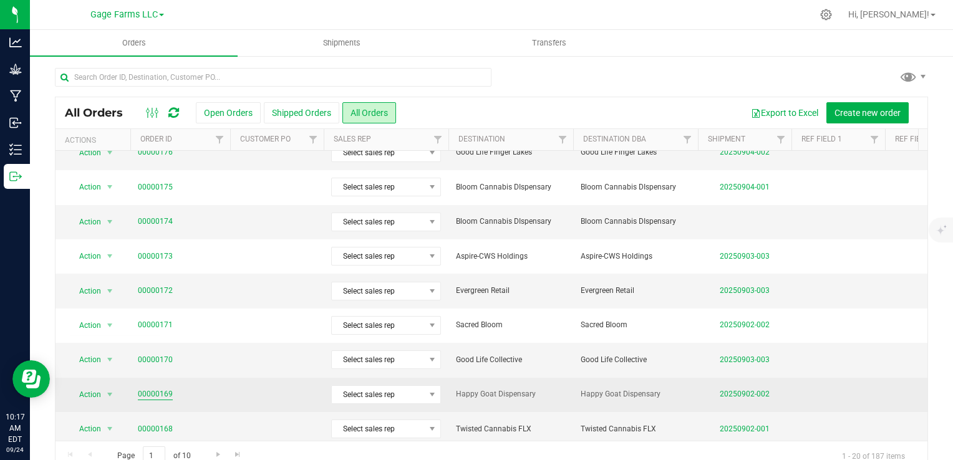
click at [150, 389] on link "00000169" at bounding box center [155, 395] width 35 height 12
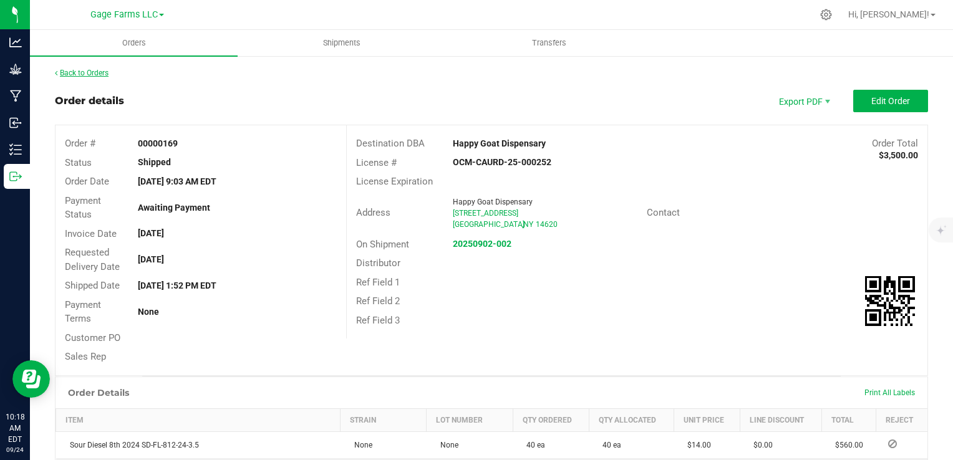
click at [89, 72] on link "Back to Orders" at bounding box center [82, 73] width 54 height 9
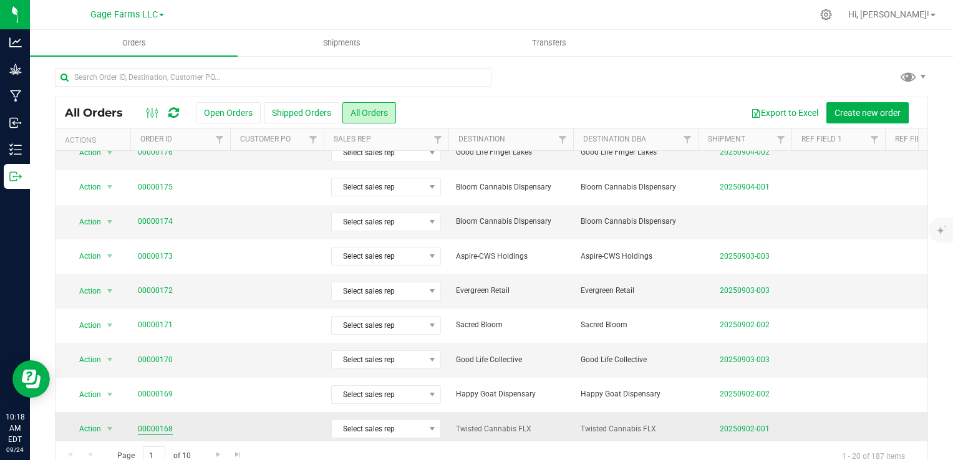
click at [142, 424] on link "00000168" at bounding box center [155, 430] width 35 height 12
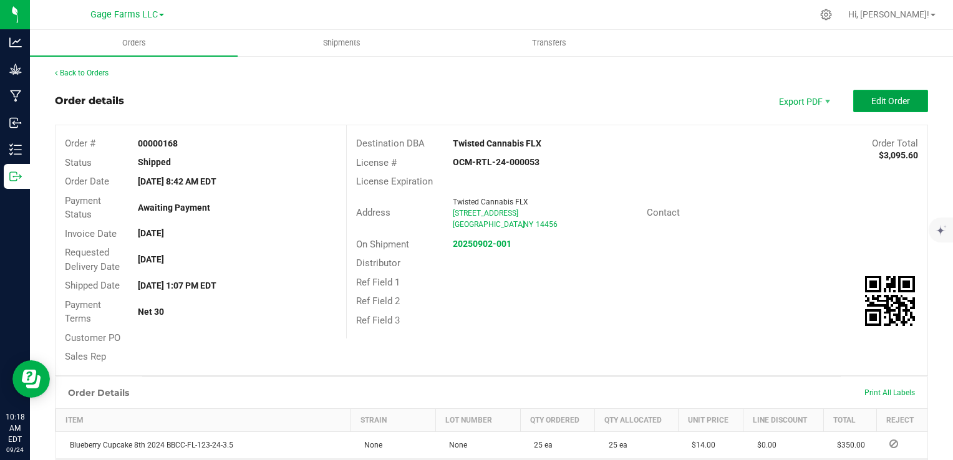
click at [891, 104] on span "Edit Order" at bounding box center [890, 101] width 39 height 10
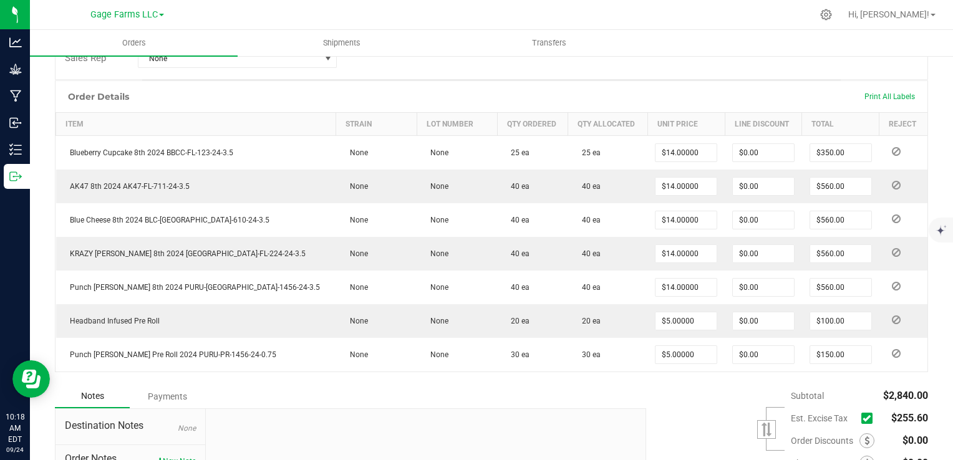
click at [863, 419] on icon at bounding box center [867, 419] width 8 height 0
click at [0, 0] on input "checkbox" at bounding box center [0, 0] width 0 height 0
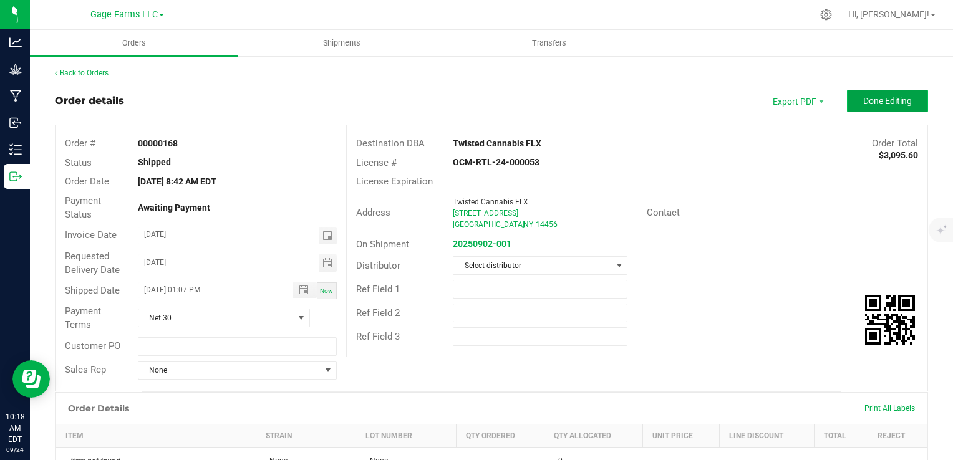
click at [876, 96] on span "Done Editing" at bounding box center [887, 101] width 49 height 10
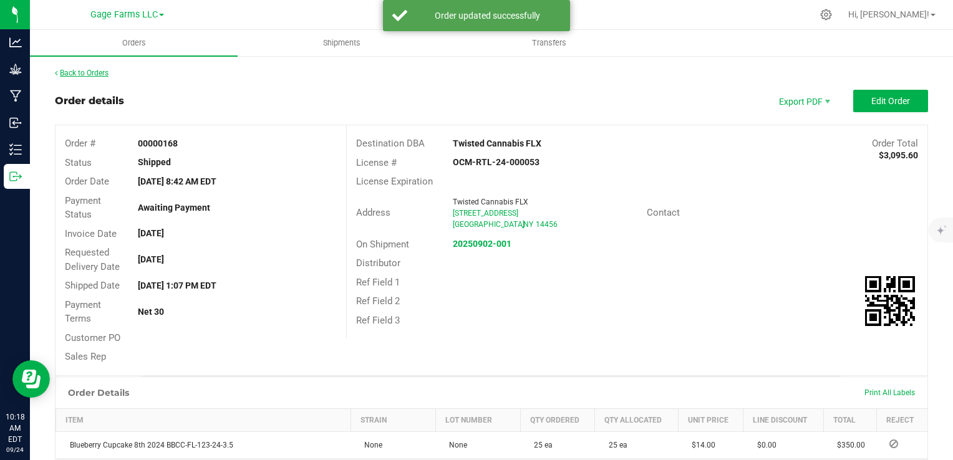
click at [92, 71] on link "Back to Orders" at bounding box center [82, 73] width 54 height 9
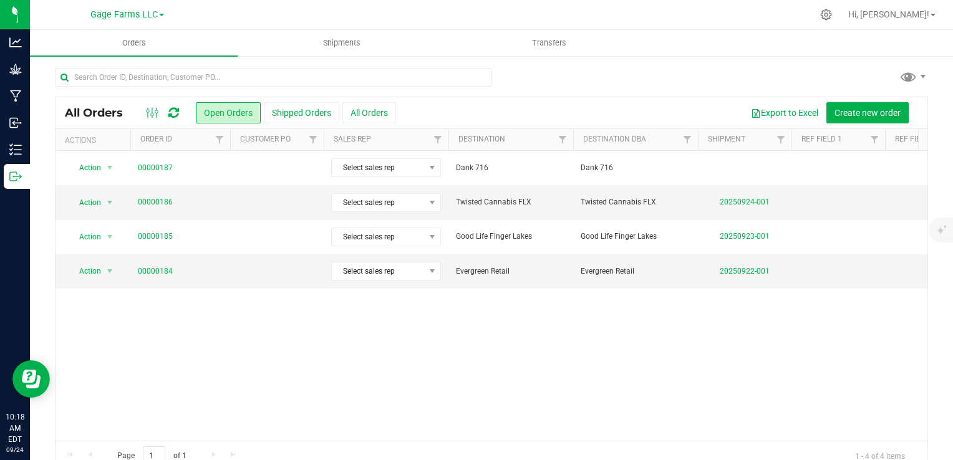
scroll to position [22, 0]
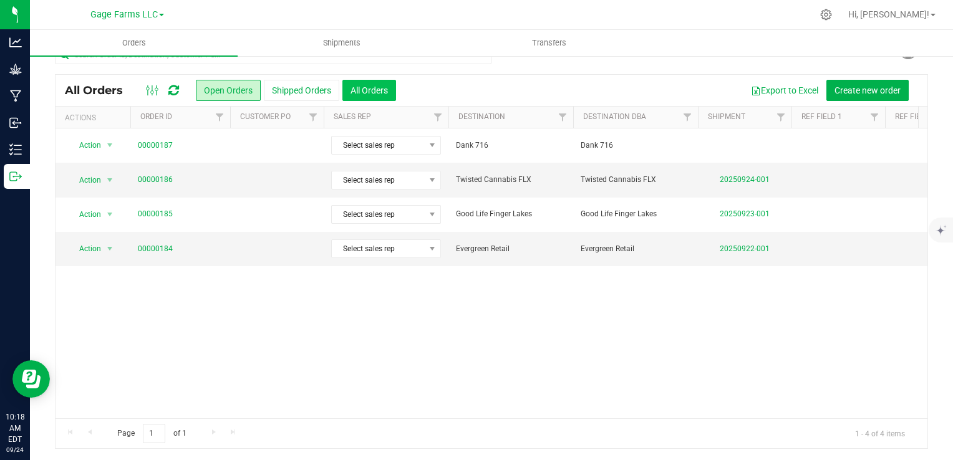
click at [369, 87] on button "All Orders" at bounding box center [369, 90] width 54 height 21
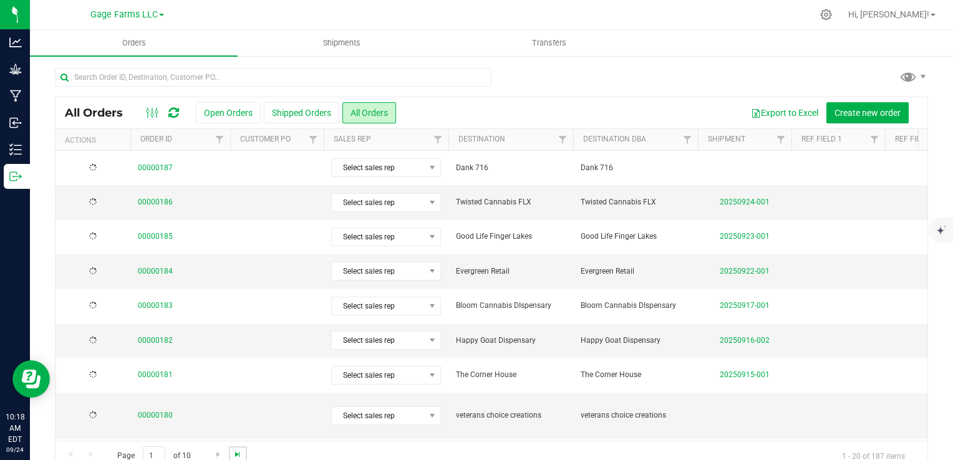
click at [240, 455] on span "Go to the last page" at bounding box center [238, 455] width 10 height 10
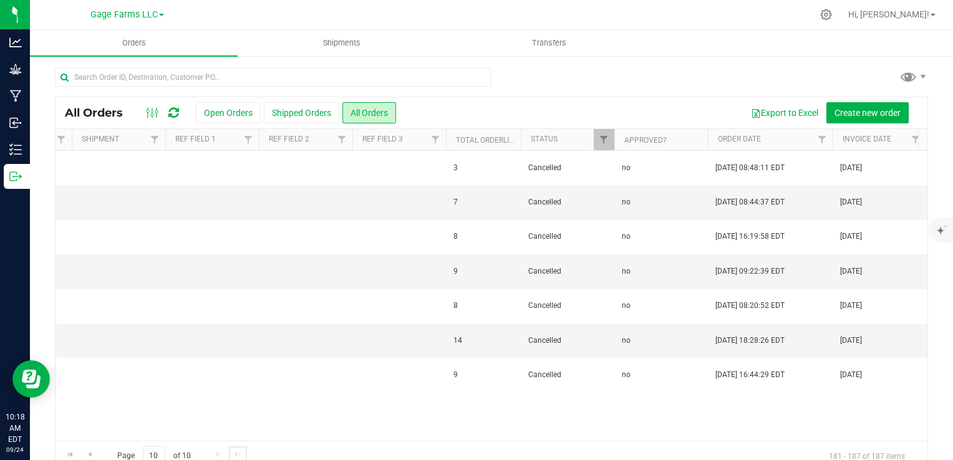
scroll to position [0, 671]
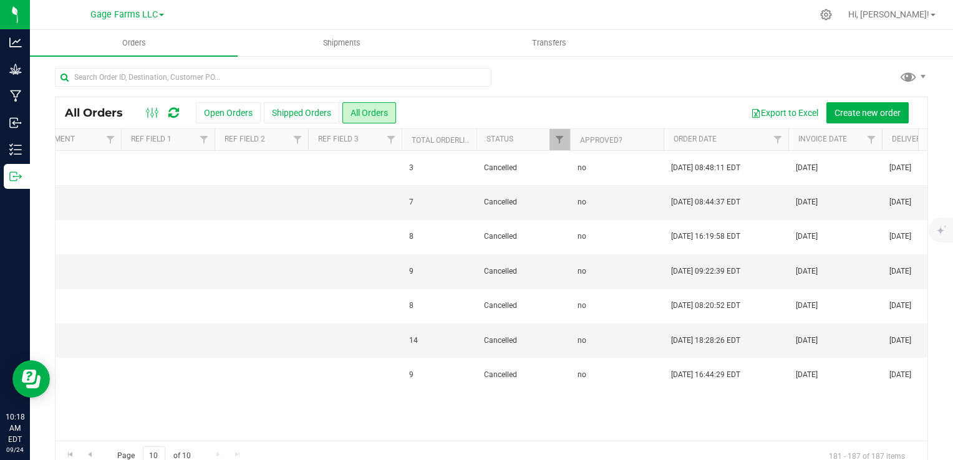
drag, startPoint x: 554, startPoint y: 427, endPoint x: 570, endPoint y: 425, distance: 15.7
click at [570, 425] on div "Action Action Clone order Order audit log Print COAs (single PDF) Print COAs (z…" at bounding box center [492, 296] width 872 height 290
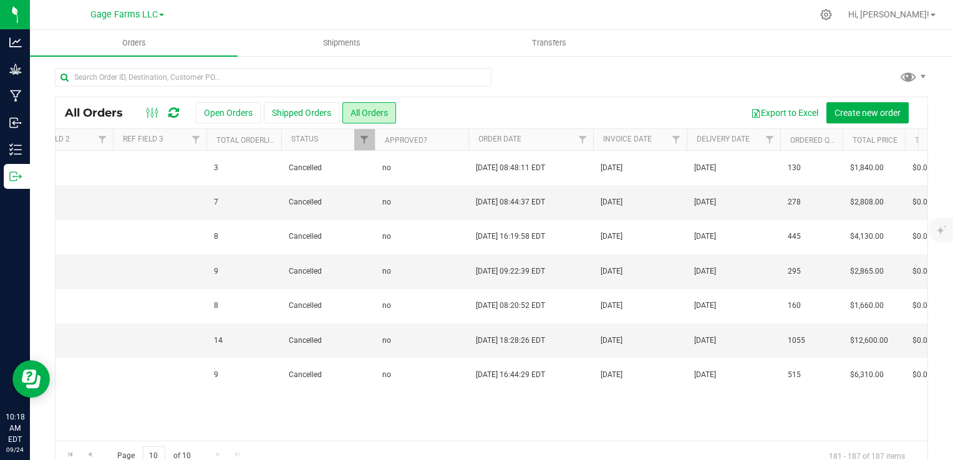
scroll to position [0, 768]
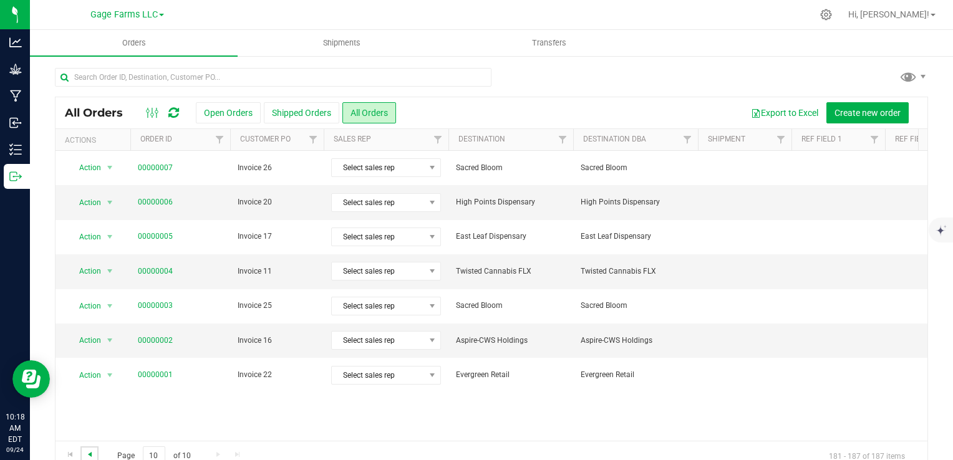
click at [86, 451] on span "Go to the previous page" at bounding box center [90, 455] width 10 height 10
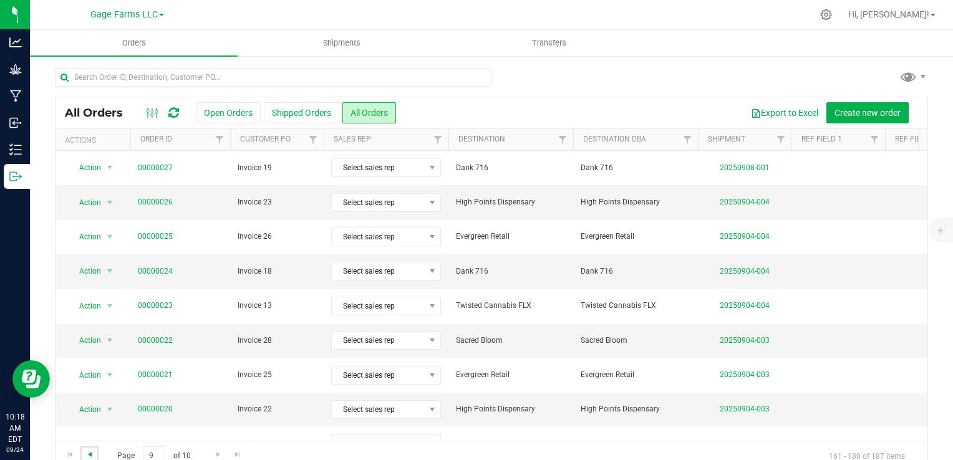
click at [86, 451] on span "Go to the previous page" at bounding box center [90, 455] width 10 height 10
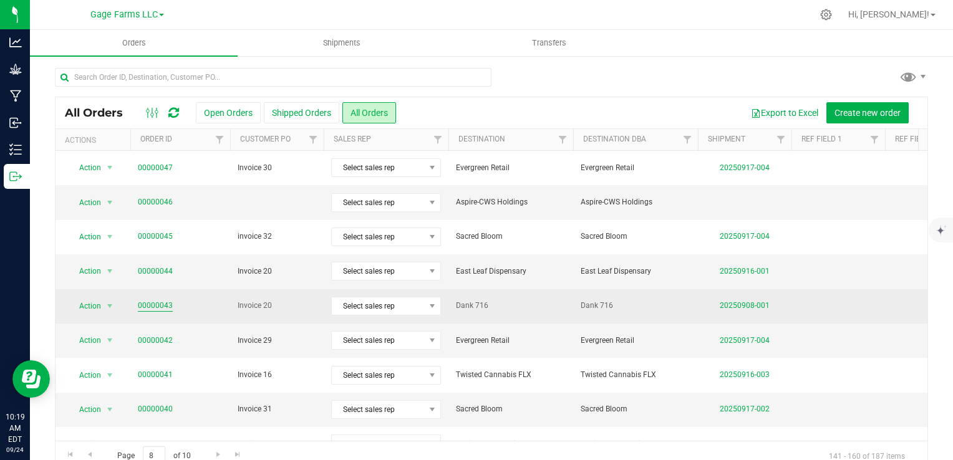
click at [156, 306] on link "00000043" at bounding box center [155, 306] width 35 height 12
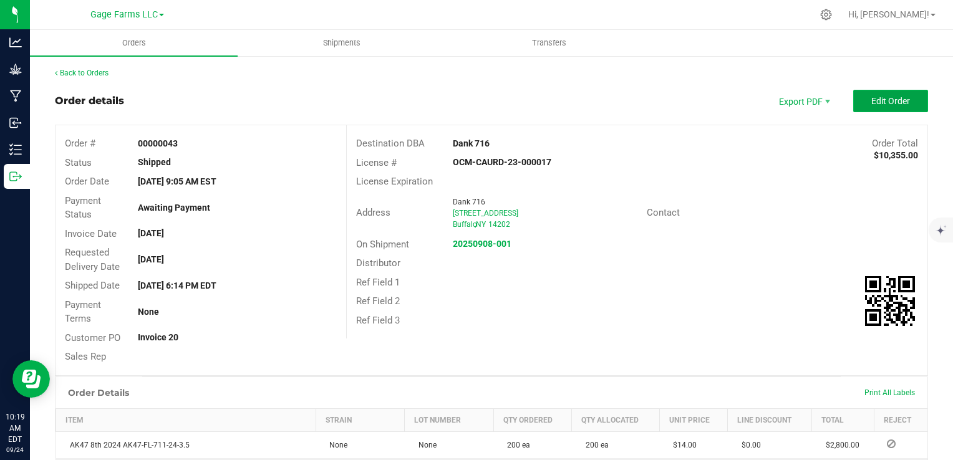
click at [878, 99] on span "Edit Order" at bounding box center [890, 101] width 39 height 10
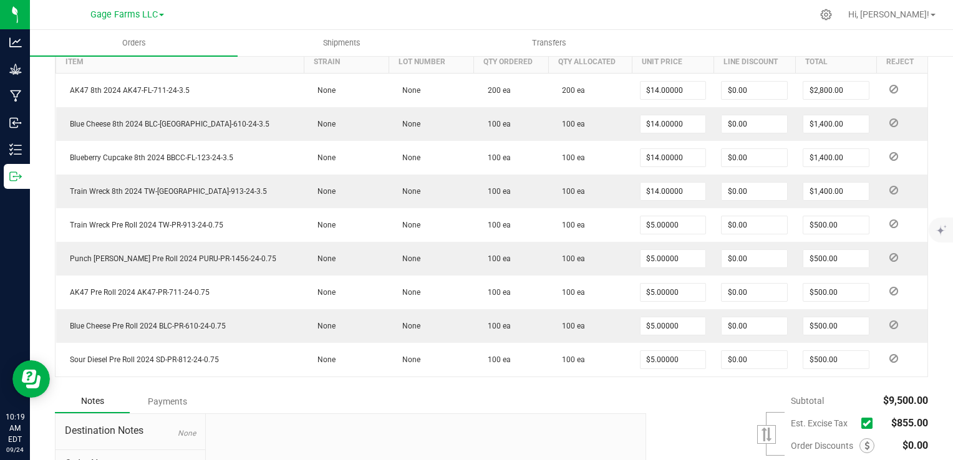
click at [851, 417] on span "Est. Excise Tax" at bounding box center [837, 423] width 92 height 17
click at [863, 424] on icon at bounding box center [867, 424] width 8 height 0
click at [0, 0] on input "checkbox" at bounding box center [0, 0] width 0 height 0
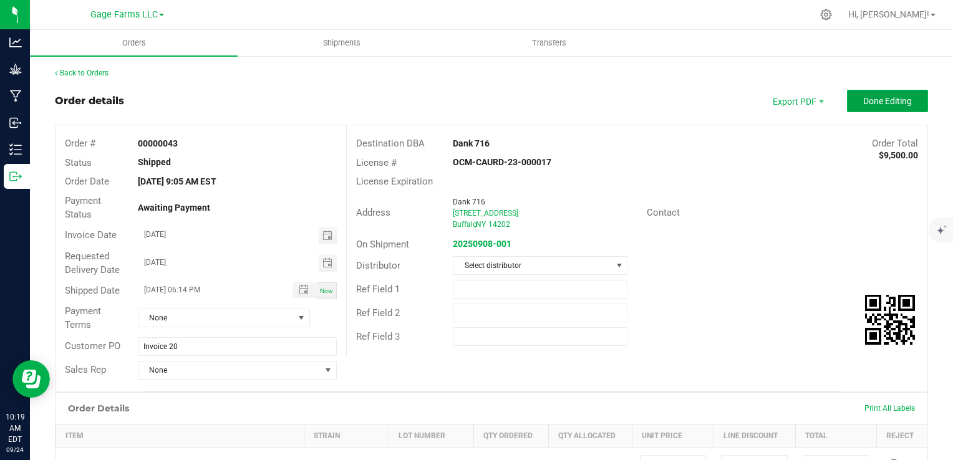
click at [891, 104] on span "Done Editing" at bounding box center [887, 101] width 49 height 10
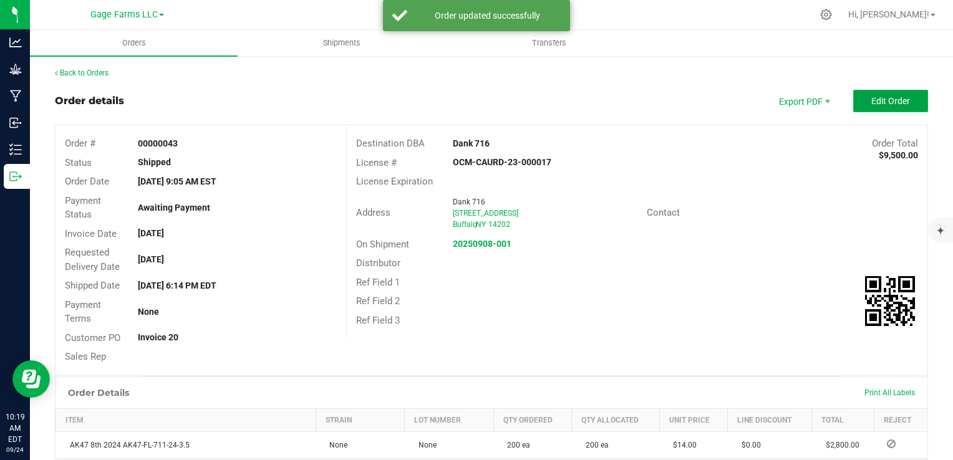
click at [881, 105] on span "Edit Order" at bounding box center [890, 101] width 39 height 10
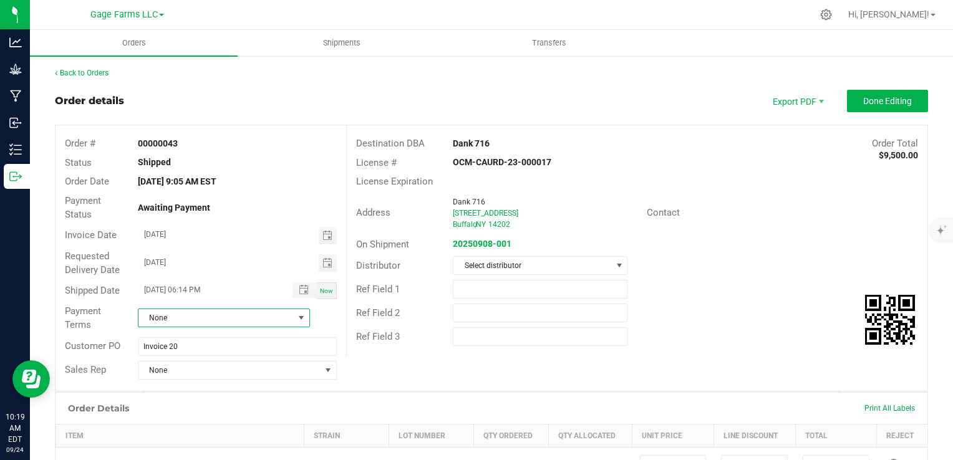
click at [183, 314] on span "None" at bounding box center [215, 317] width 155 height 17
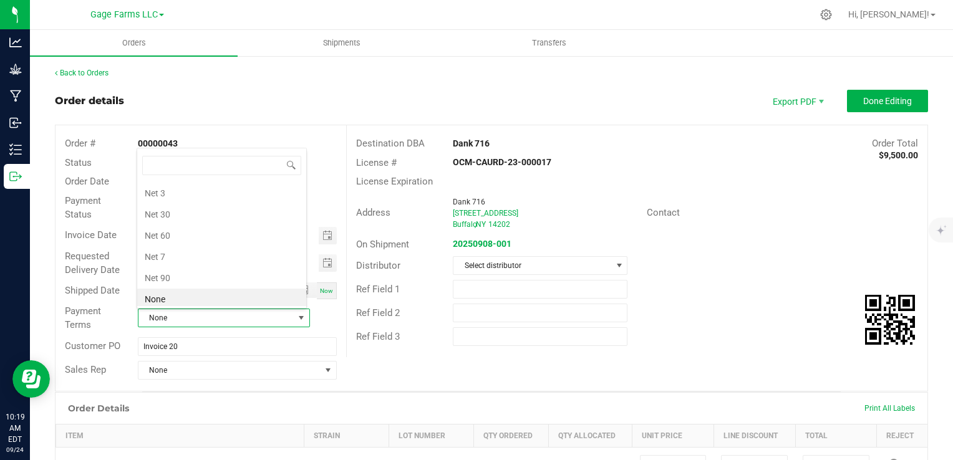
click at [183, 314] on span "None" at bounding box center [215, 317] width 155 height 17
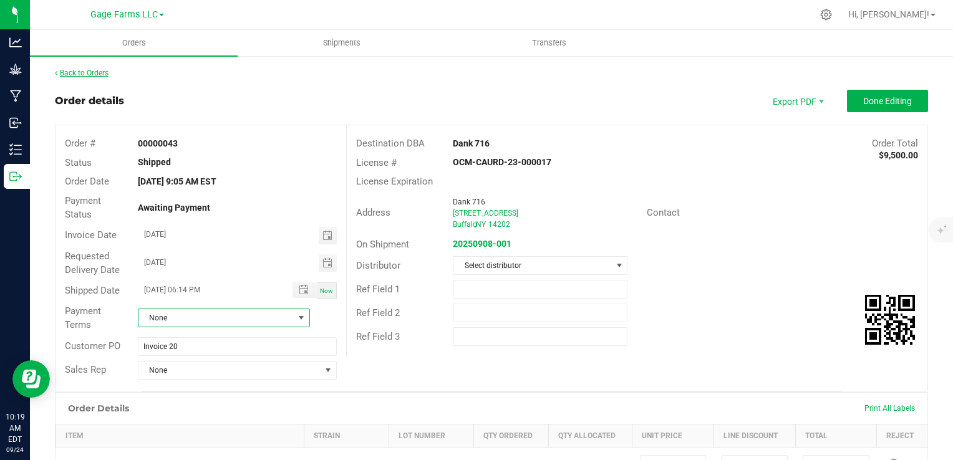
click at [96, 70] on link "Back to Orders" at bounding box center [82, 73] width 54 height 9
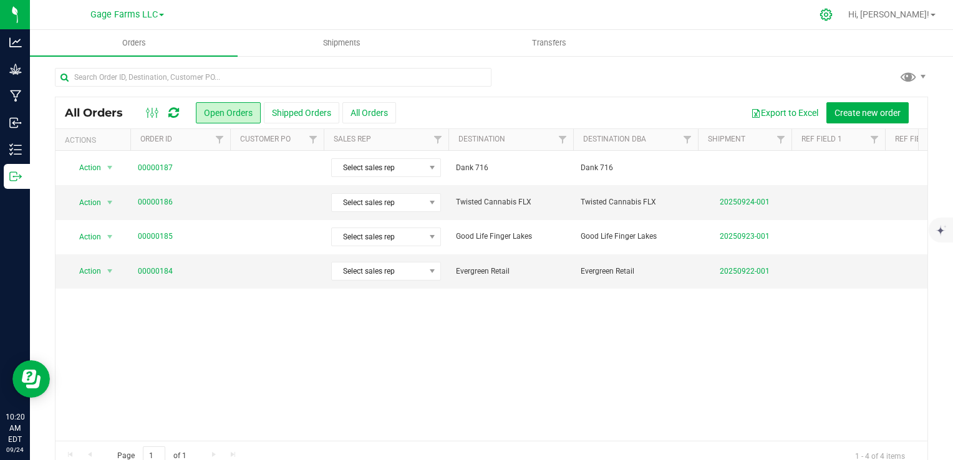
click at [833, 11] on icon at bounding box center [826, 14] width 13 height 13
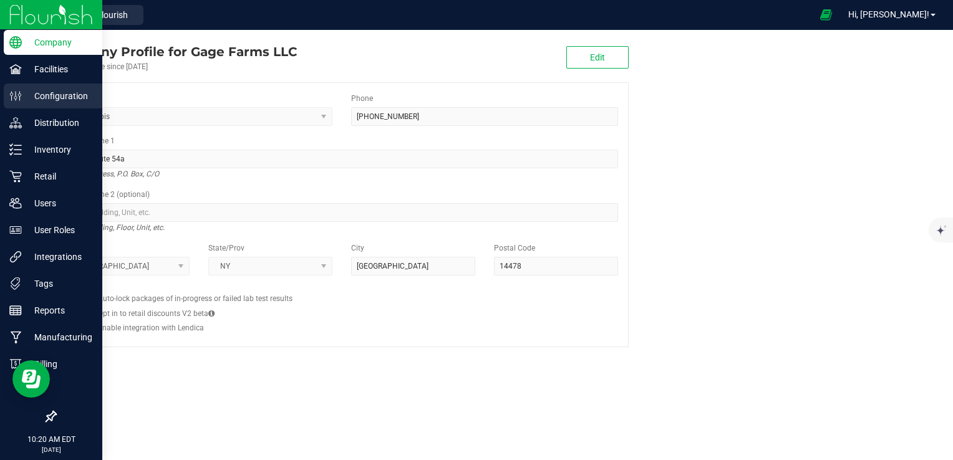
click at [24, 92] on p "Configuration" at bounding box center [59, 96] width 75 height 15
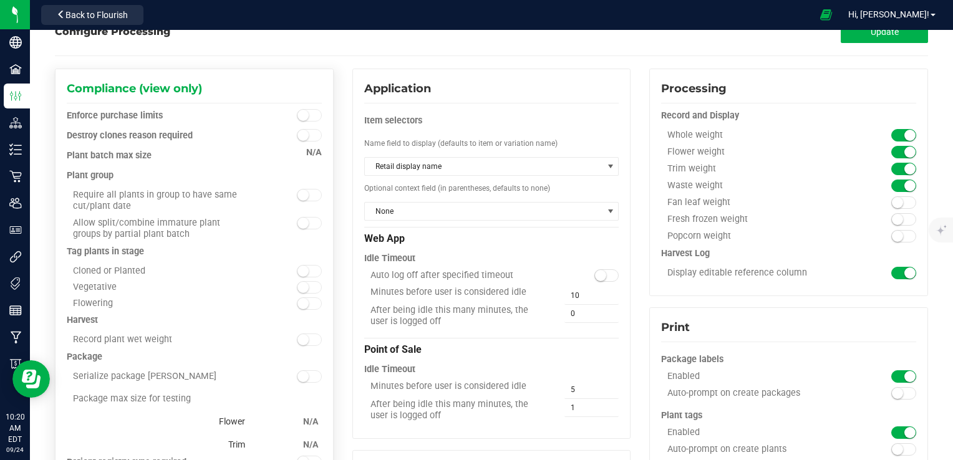
scroll to position [62, 0]
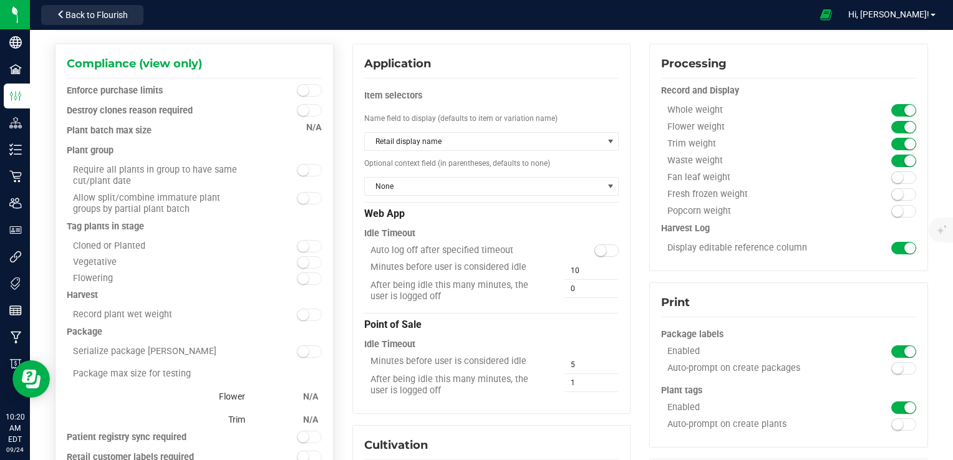
click at [304, 310] on span at bounding box center [309, 315] width 25 height 12
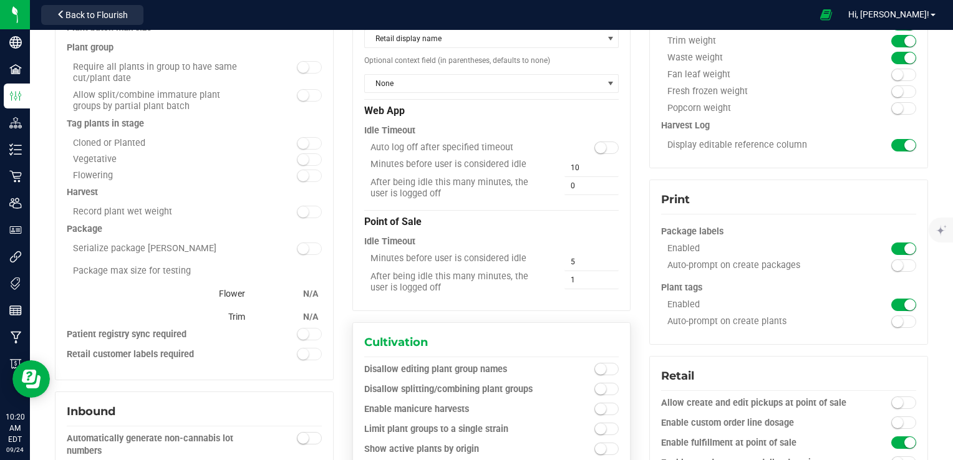
scroll to position [187, 0]
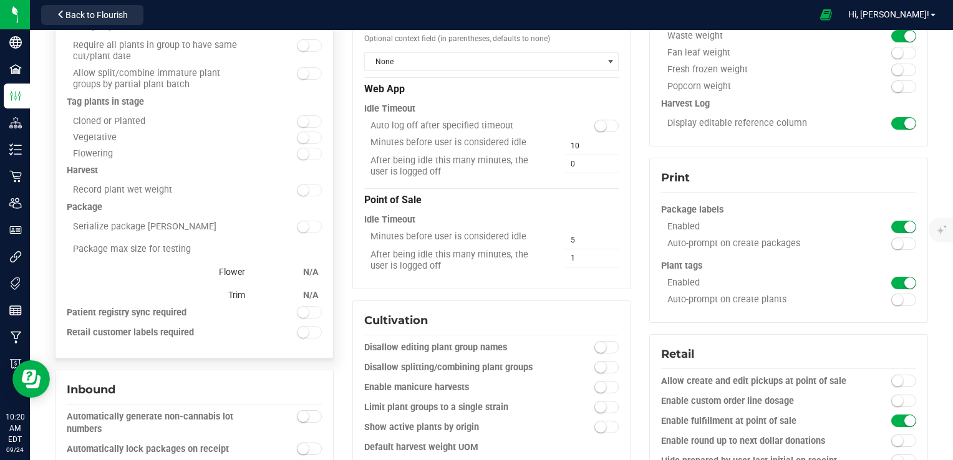
click at [302, 189] on small at bounding box center [303, 190] width 11 height 11
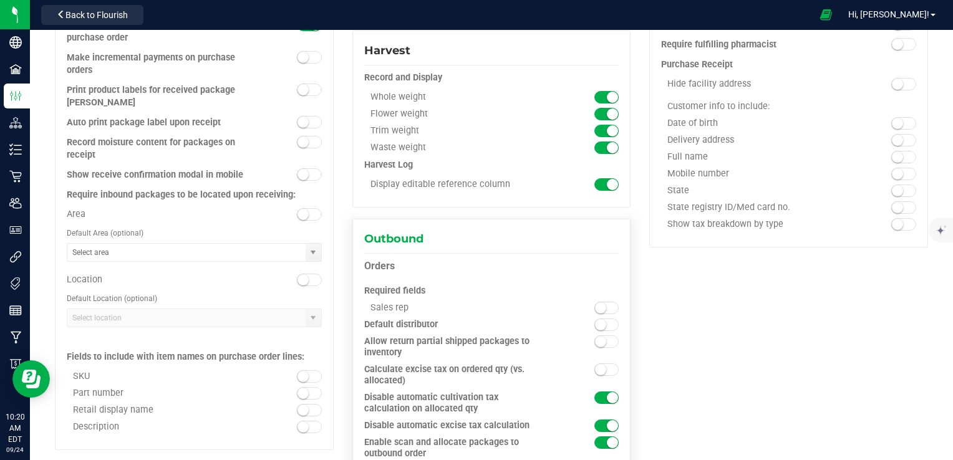
scroll to position [686, 0]
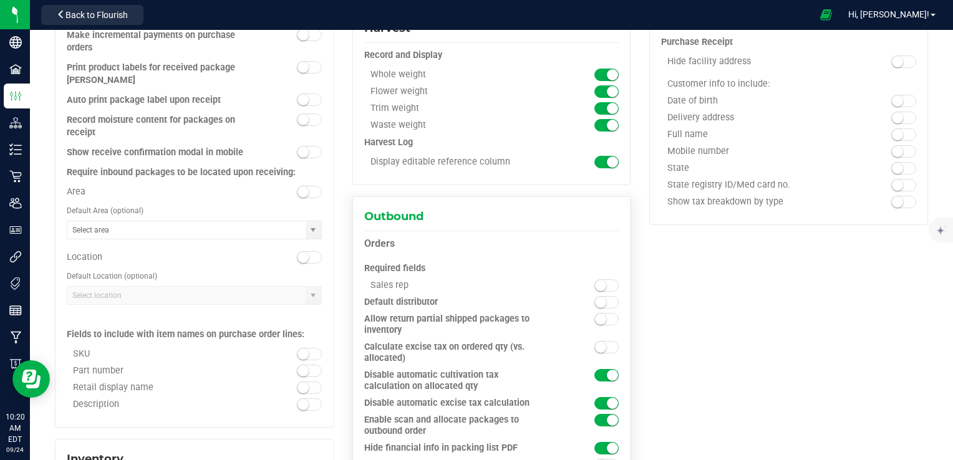
click at [607, 372] on small at bounding box center [612, 375] width 11 height 11
click at [607, 402] on small at bounding box center [612, 403] width 11 height 11
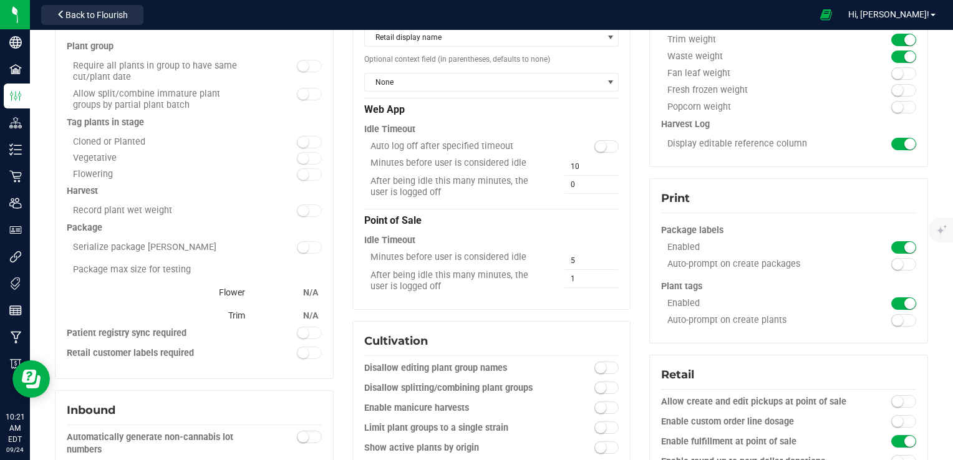
scroll to position [0, 0]
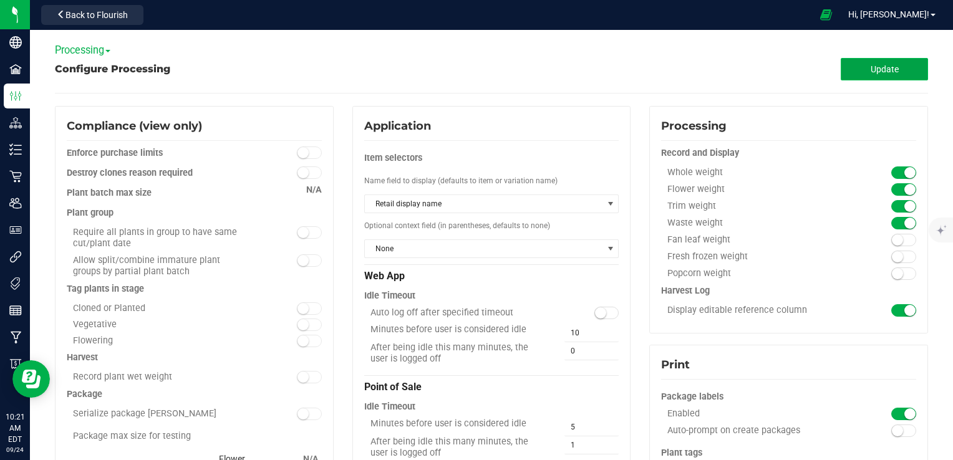
click at [883, 65] on span "Update" at bounding box center [885, 69] width 28 height 10
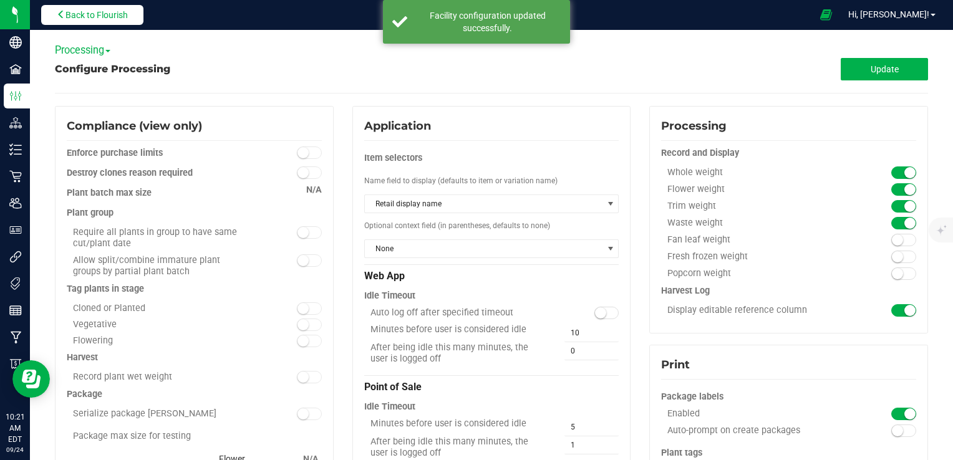
click at [124, 17] on span "Back to Flourish" at bounding box center [96, 15] width 62 height 10
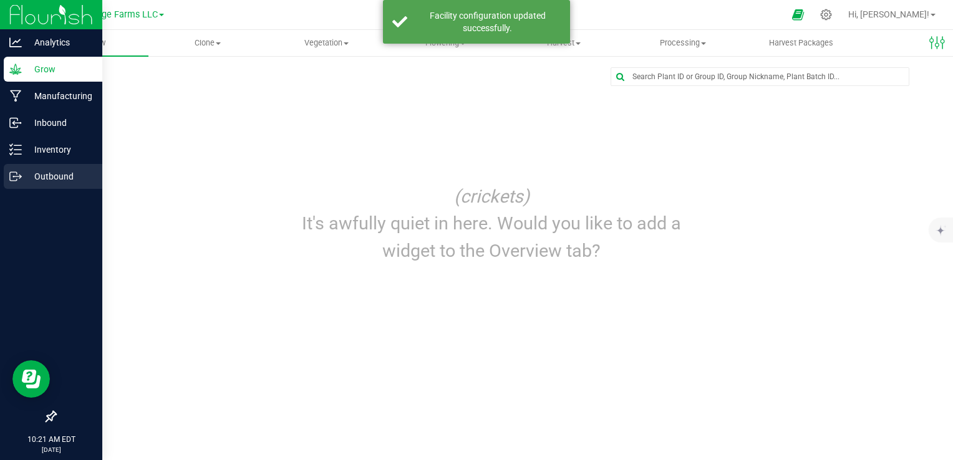
click at [9, 176] on icon at bounding box center [15, 176] width 12 height 12
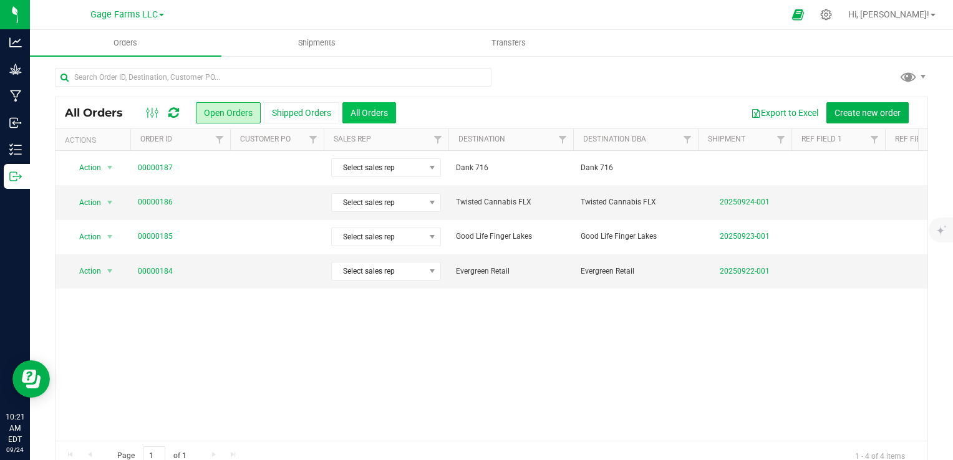
click at [379, 109] on button "All Orders" at bounding box center [369, 112] width 54 height 21
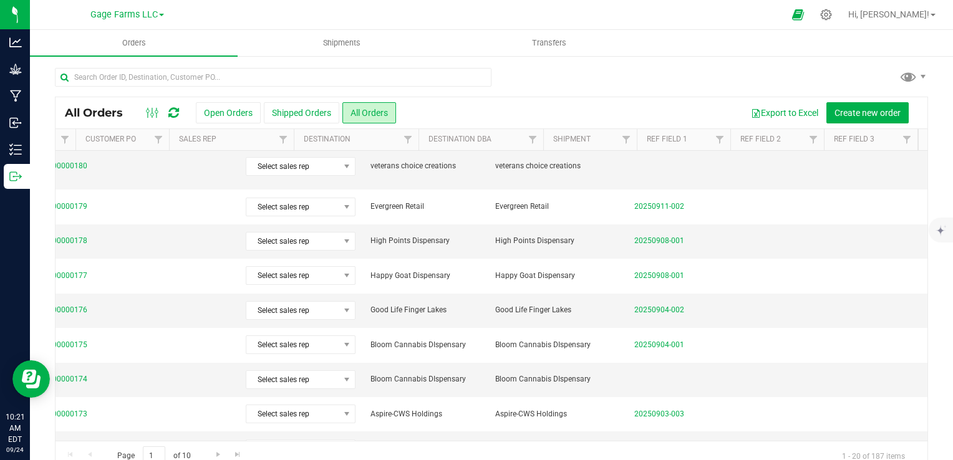
scroll to position [0, 85]
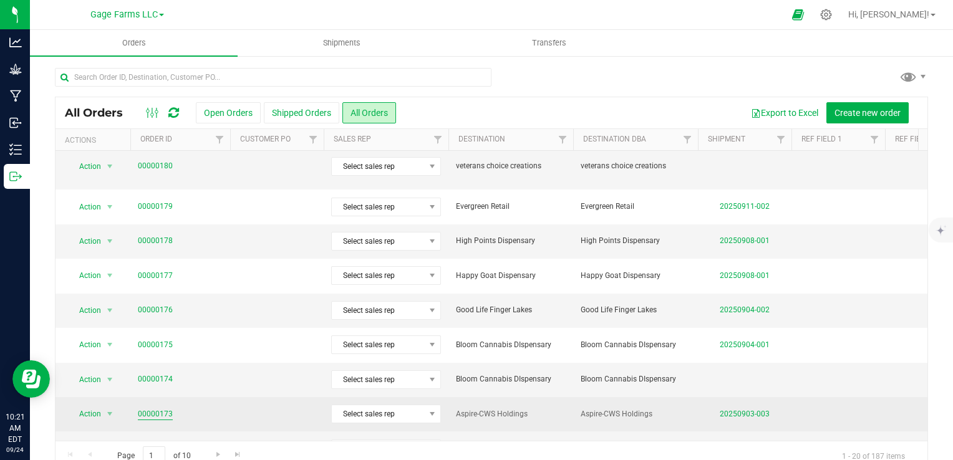
click at [157, 409] on link "00000173" at bounding box center [155, 415] width 35 height 12
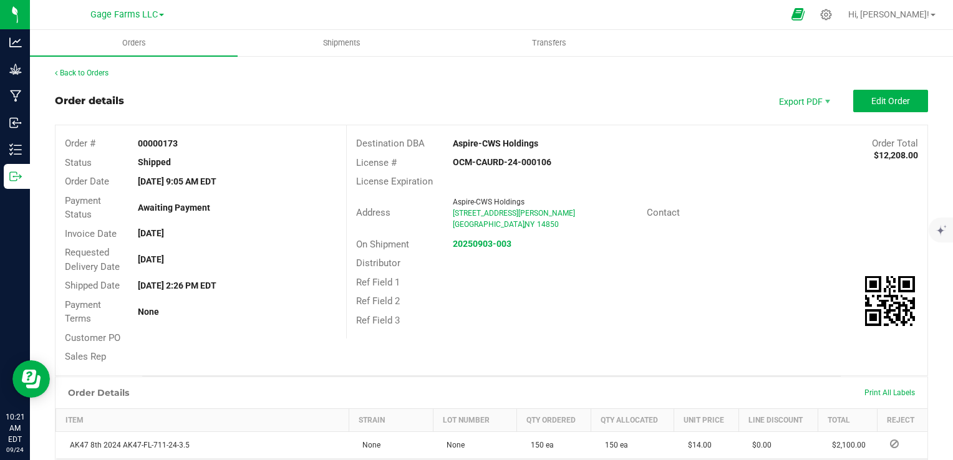
click at [814, 15] on span at bounding box center [798, 14] width 31 height 27
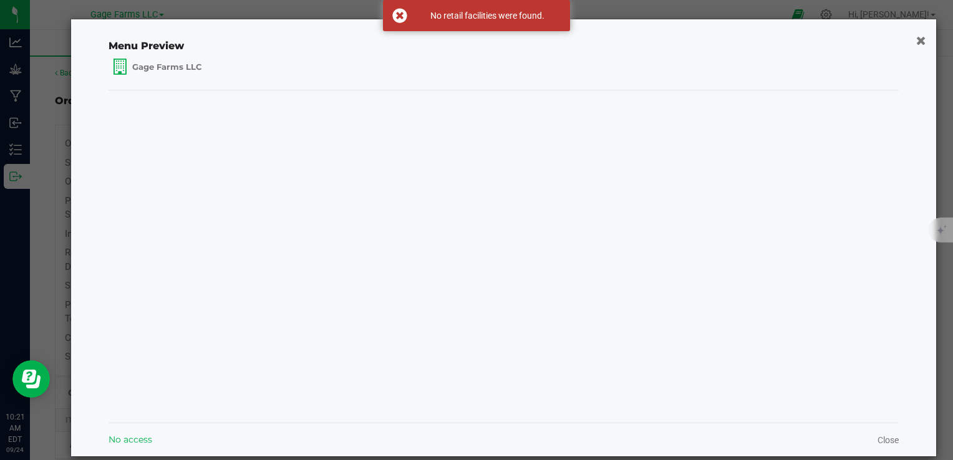
click at [916, 37] on icon "button" at bounding box center [920, 40] width 9 height 12
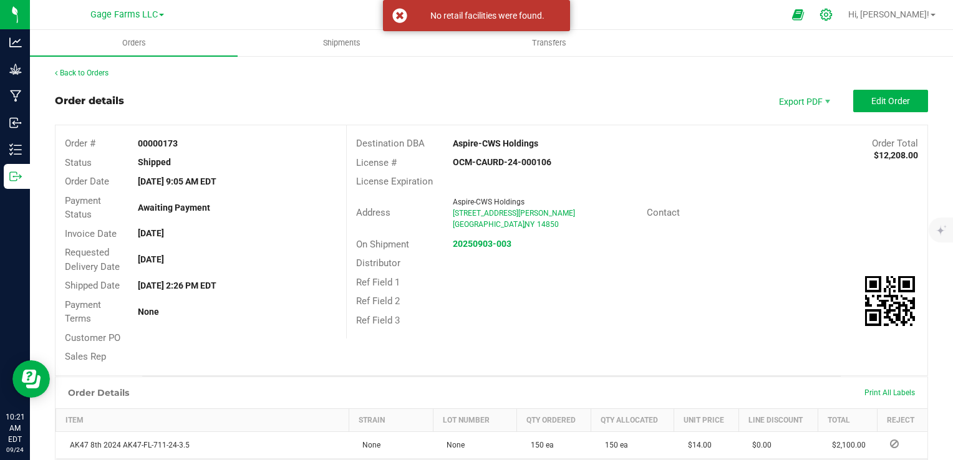
click at [833, 16] on icon at bounding box center [826, 14] width 13 height 13
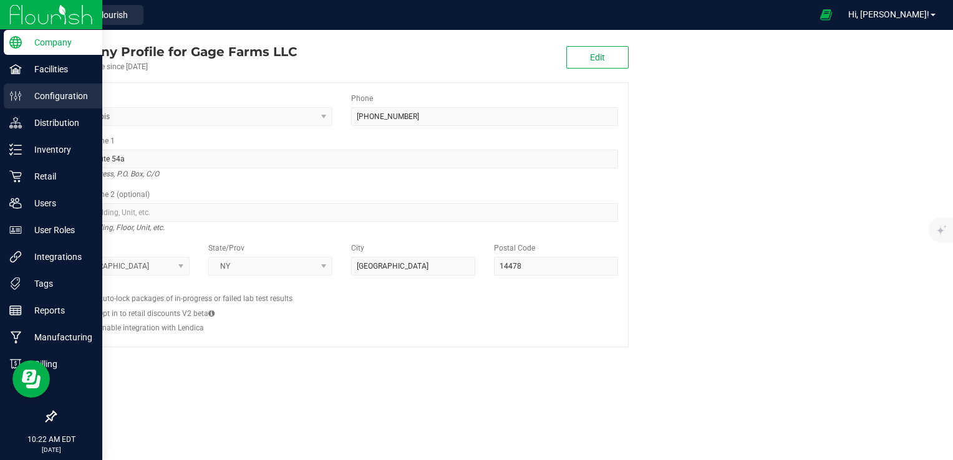
click at [16, 92] on icon at bounding box center [15, 96] width 12 height 12
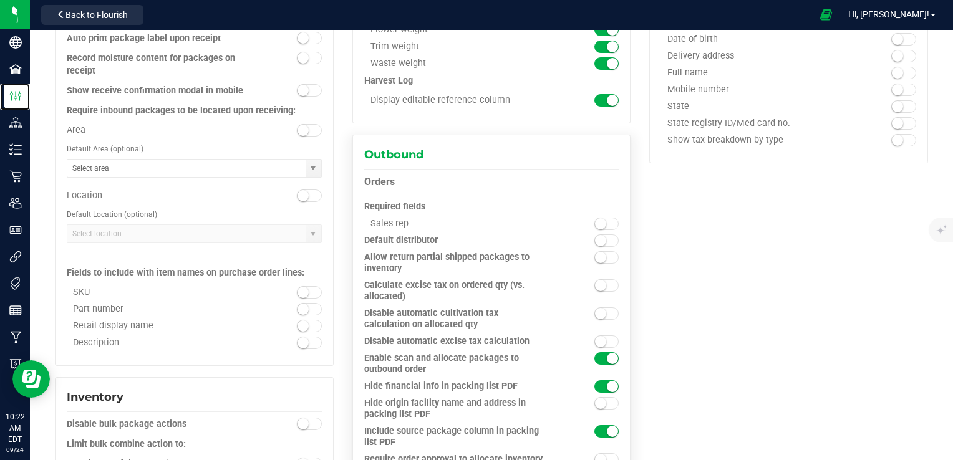
scroll to position [749, 0]
click at [598, 283] on small at bounding box center [600, 284] width 11 height 11
click at [599, 313] on span at bounding box center [606, 313] width 25 height 12
click at [601, 337] on span at bounding box center [606, 341] width 25 height 12
click at [599, 279] on span at bounding box center [606, 285] width 25 height 12
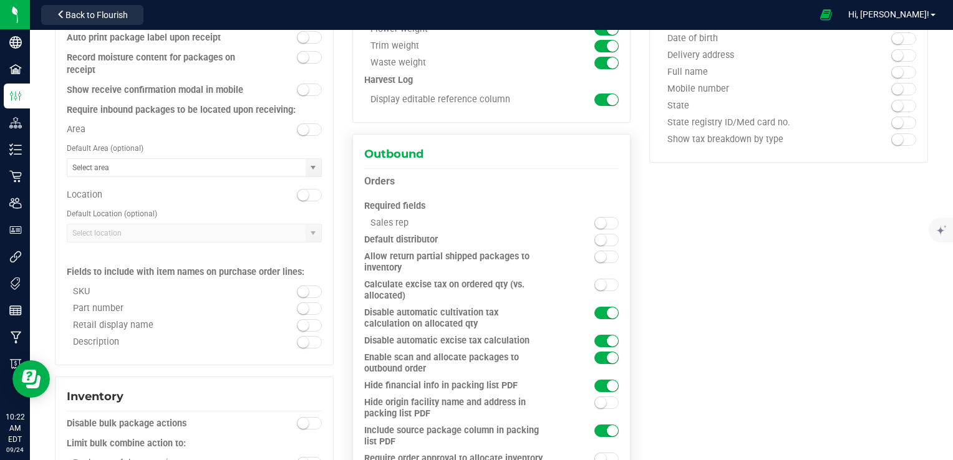
click at [607, 312] on small at bounding box center [612, 313] width 11 height 11
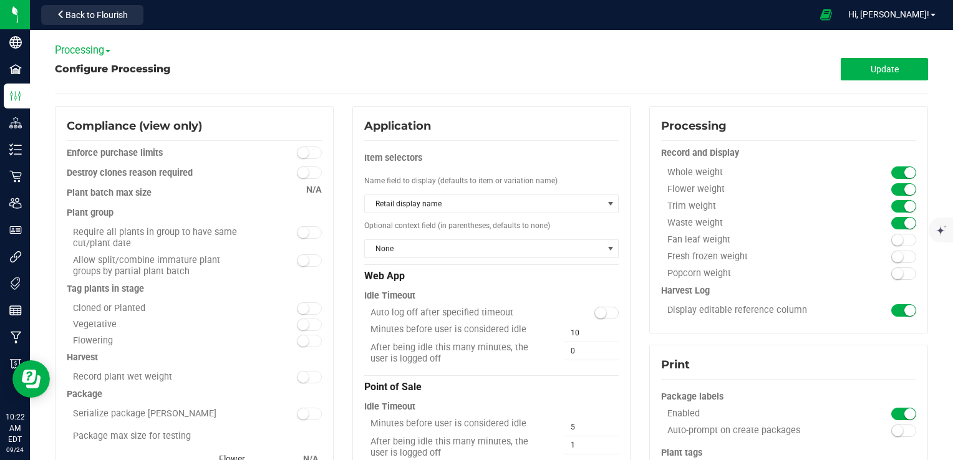
scroll to position [0, 0]
click at [888, 74] on button "Update" at bounding box center [884, 69] width 87 height 22
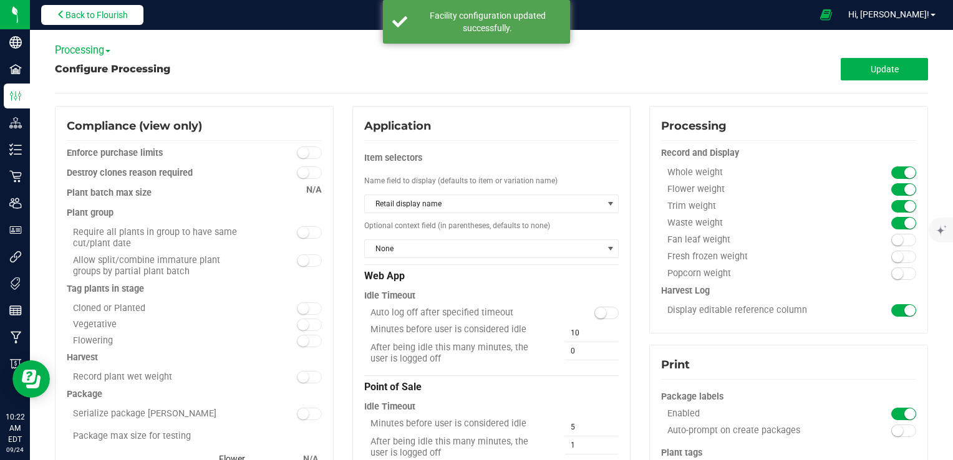
click at [107, 14] on span "Back to Flourish" at bounding box center [96, 15] width 62 height 10
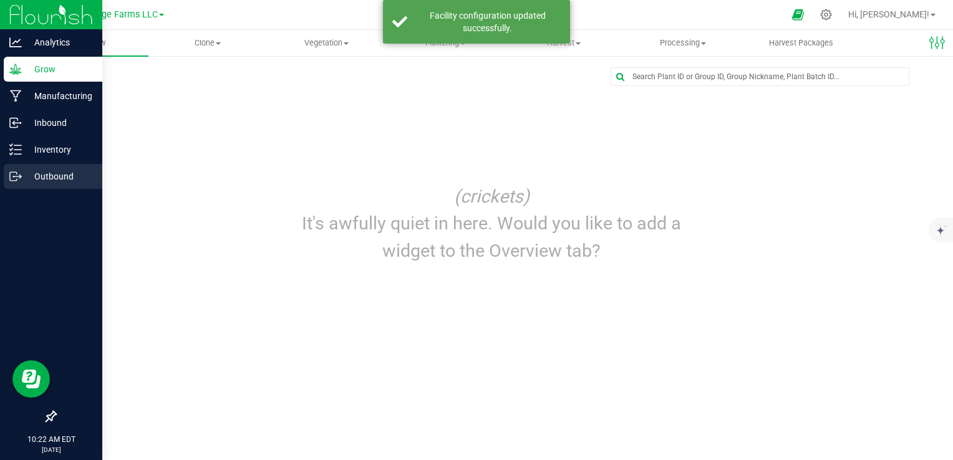
click at [10, 178] on icon at bounding box center [13, 176] width 7 height 9
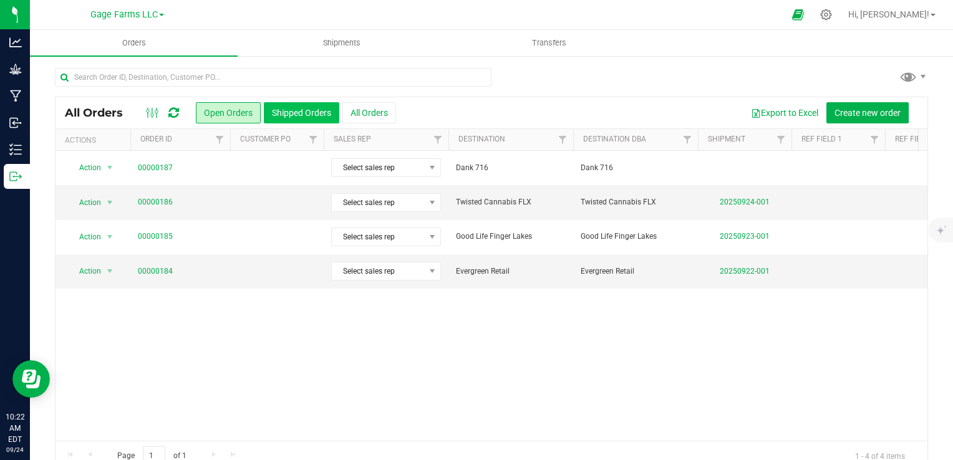
click at [301, 106] on button "Shipped Orders" at bounding box center [301, 112] width 75 height 21
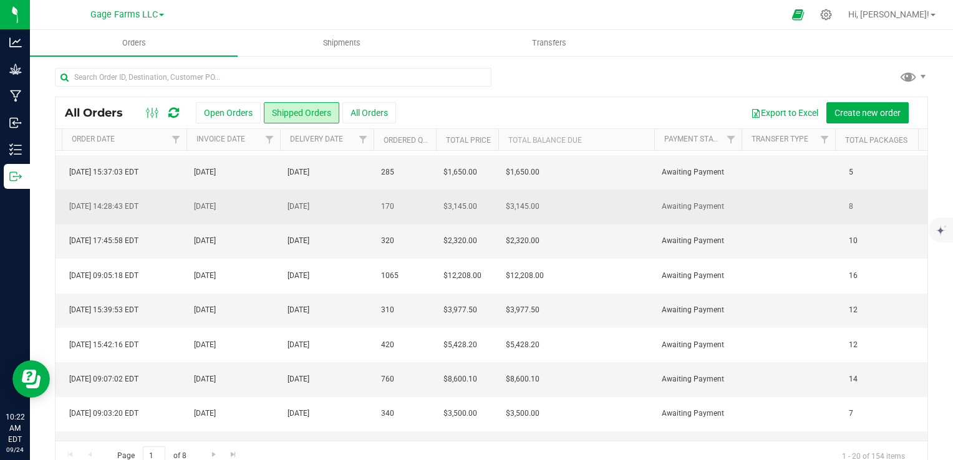
scroll to position [0, 1272]
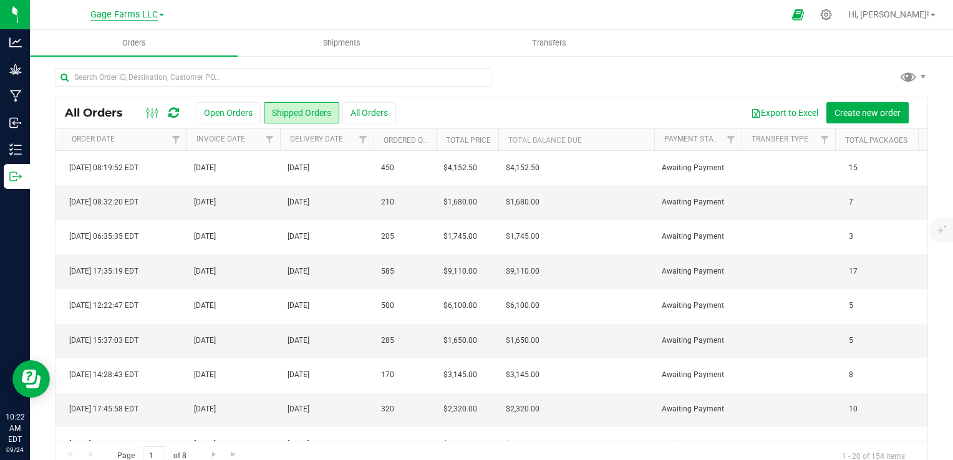
click at [142, 16] on span "Gage Farms LLC" at bounding box center [123, 14] width 67 height 11
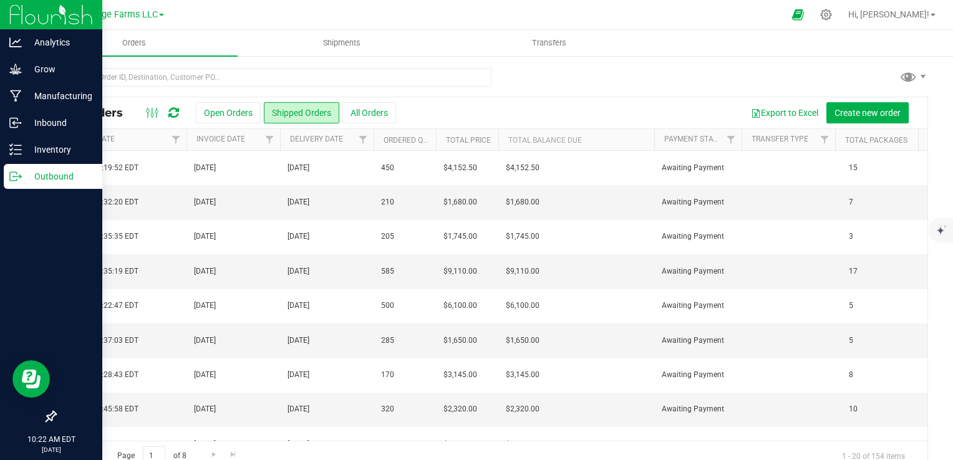
click at [24, 14] on img at bounding box center [51, 14] width 84 height 29
